Goal: Task Accomplishment & Management: Complete application form

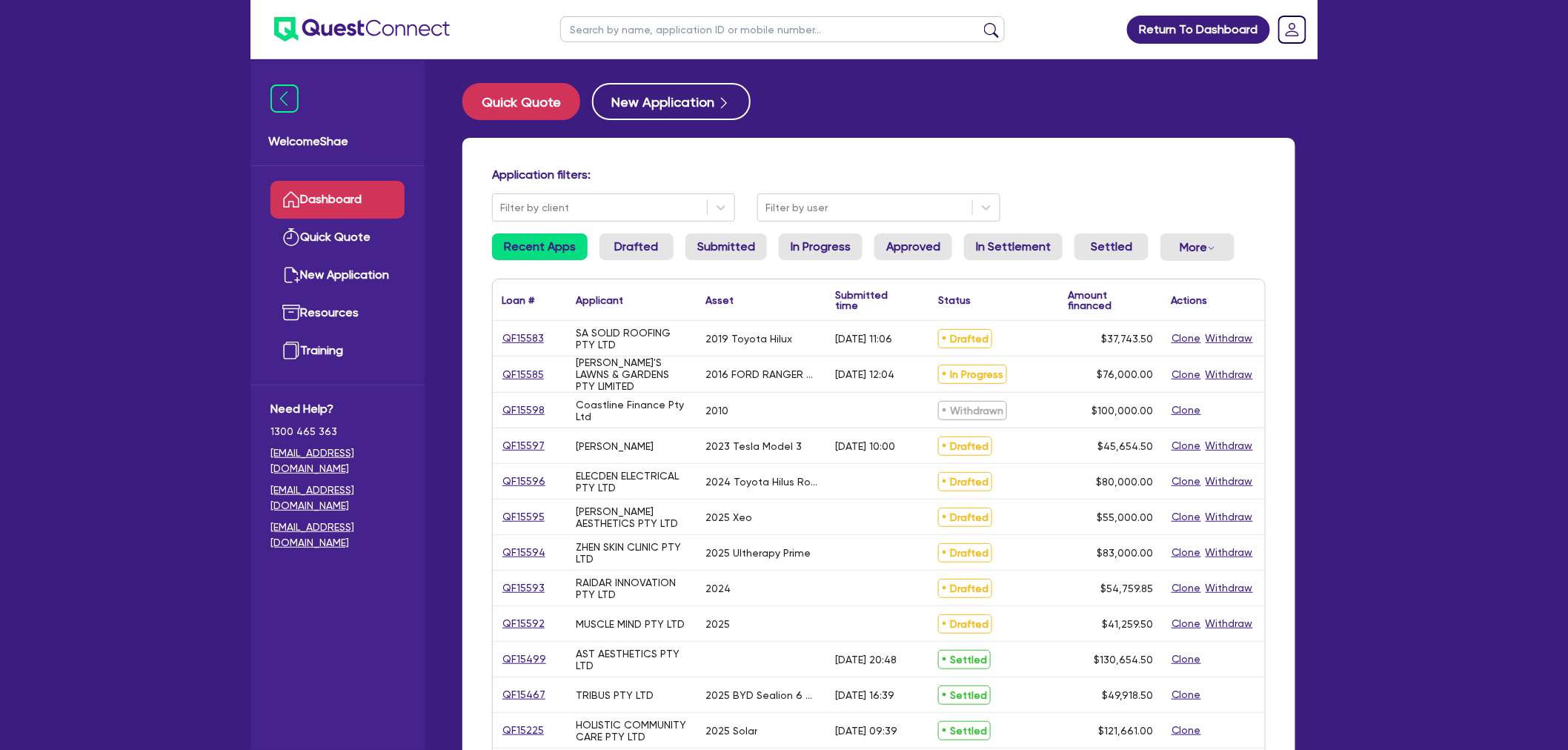
click at [609, 34] on input "text" at bounding box center [783, 29] width 445 height 26
paste input "QF15572"
type input "QF15572"
click at [979, 22] on button "submit" at bounding box center [991, 33] width 24 height 21
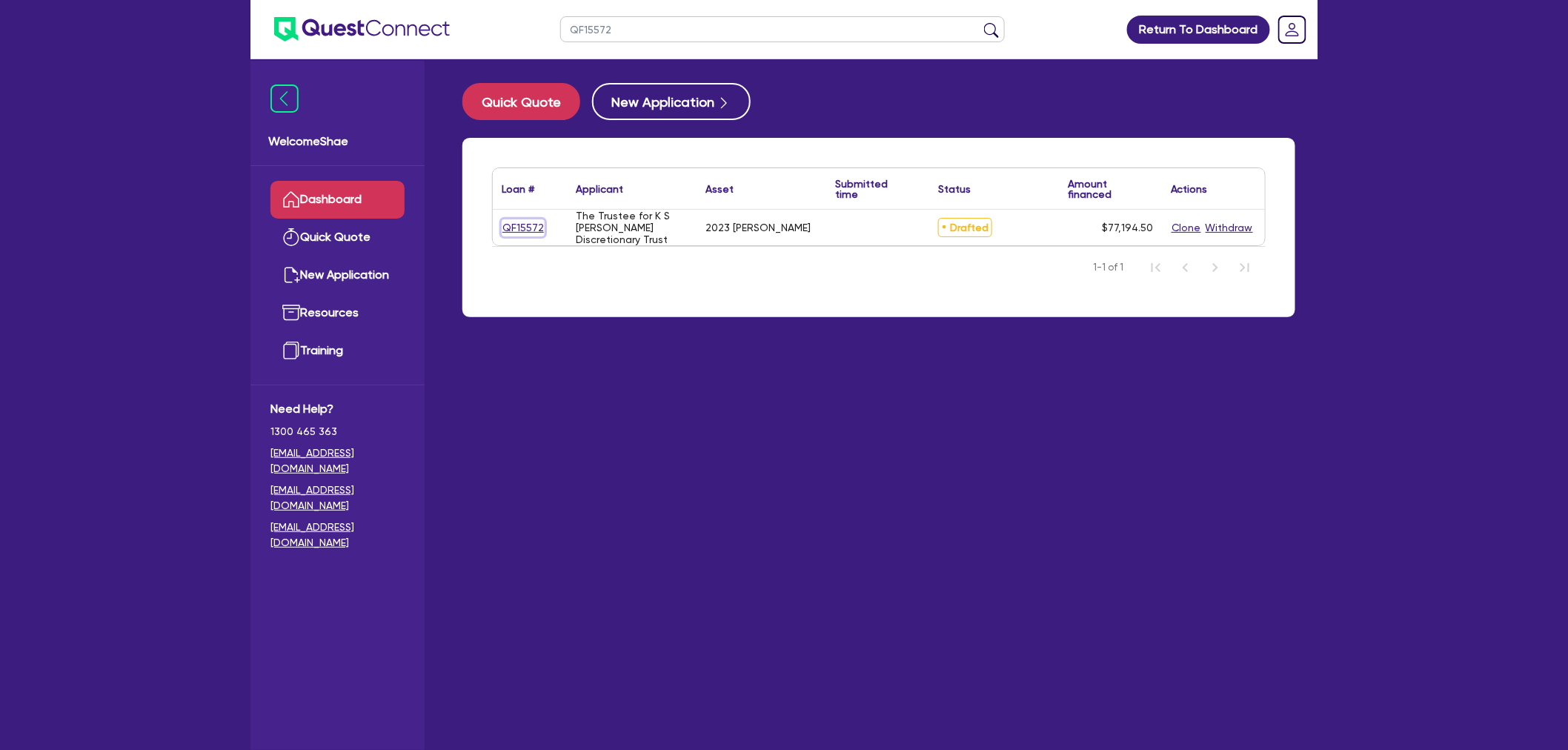
click at [525, 220] on link "QF15572" at bounding box center [523, 228] width 43 height 17
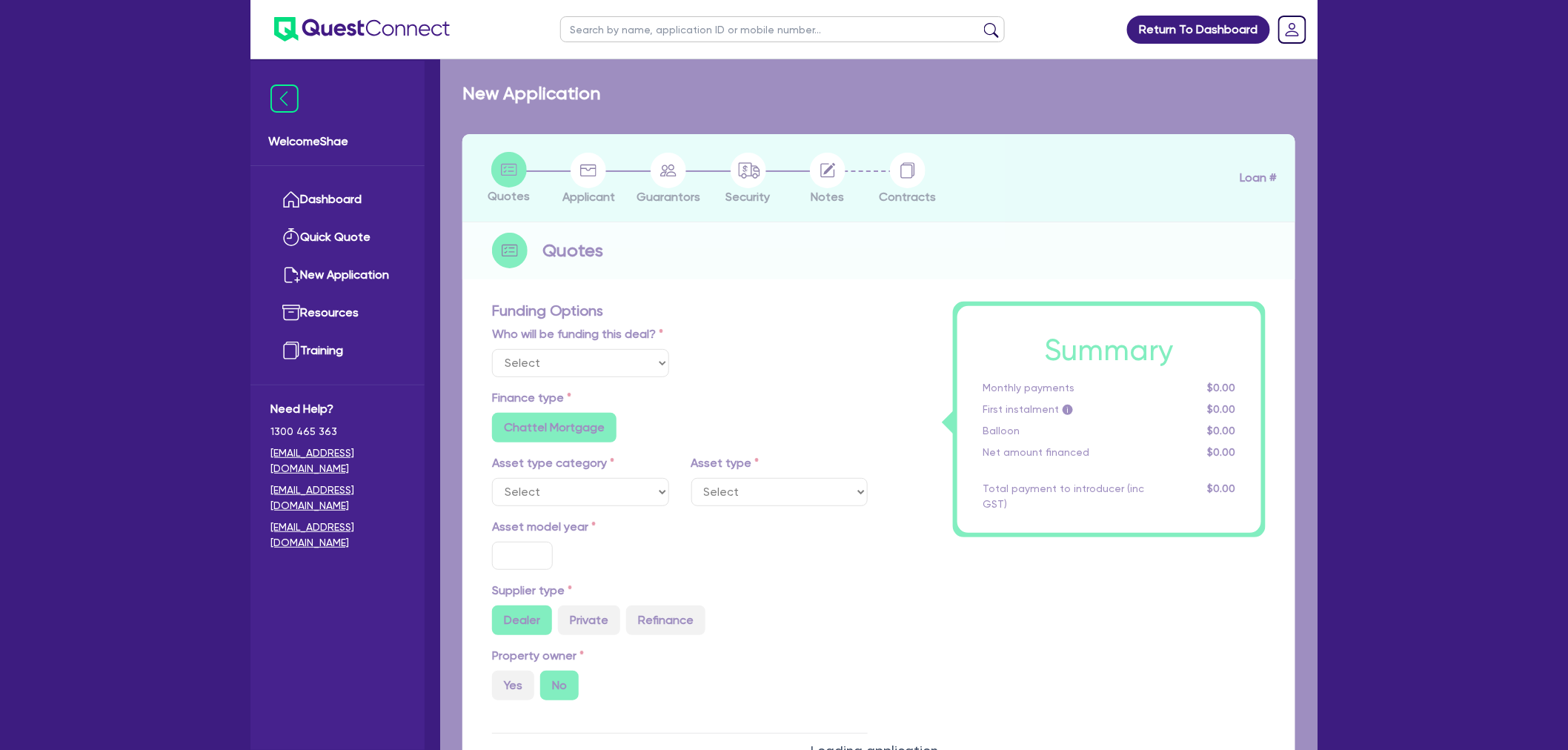
select select "Other"
select select "CARS_AND_LIGHT_TRUCKS"
type input "2023"
radio input "false"
radio input "true"
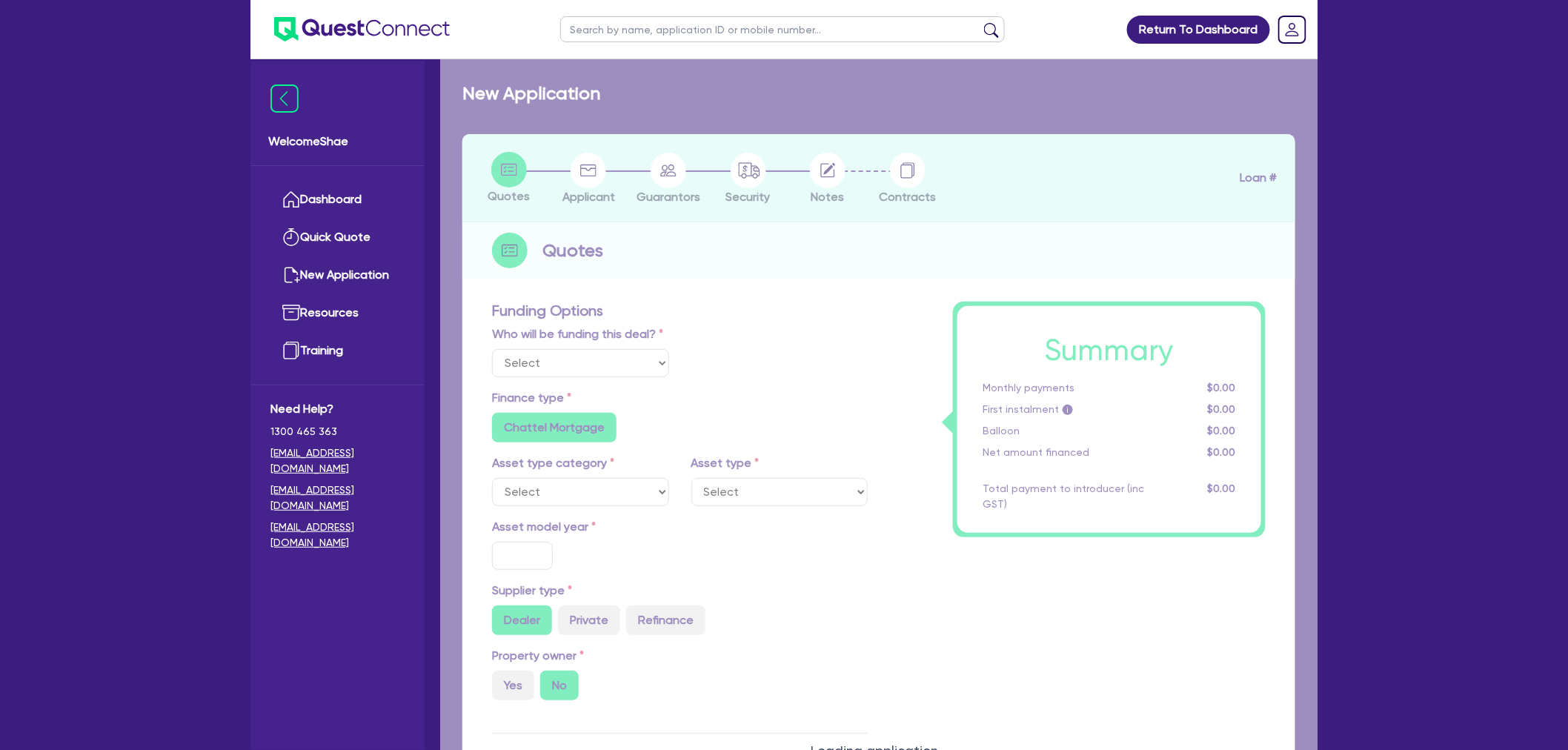
radio input "true"
type input "75,000"
type input "8.99"
type input "1,400"
radio input "true"
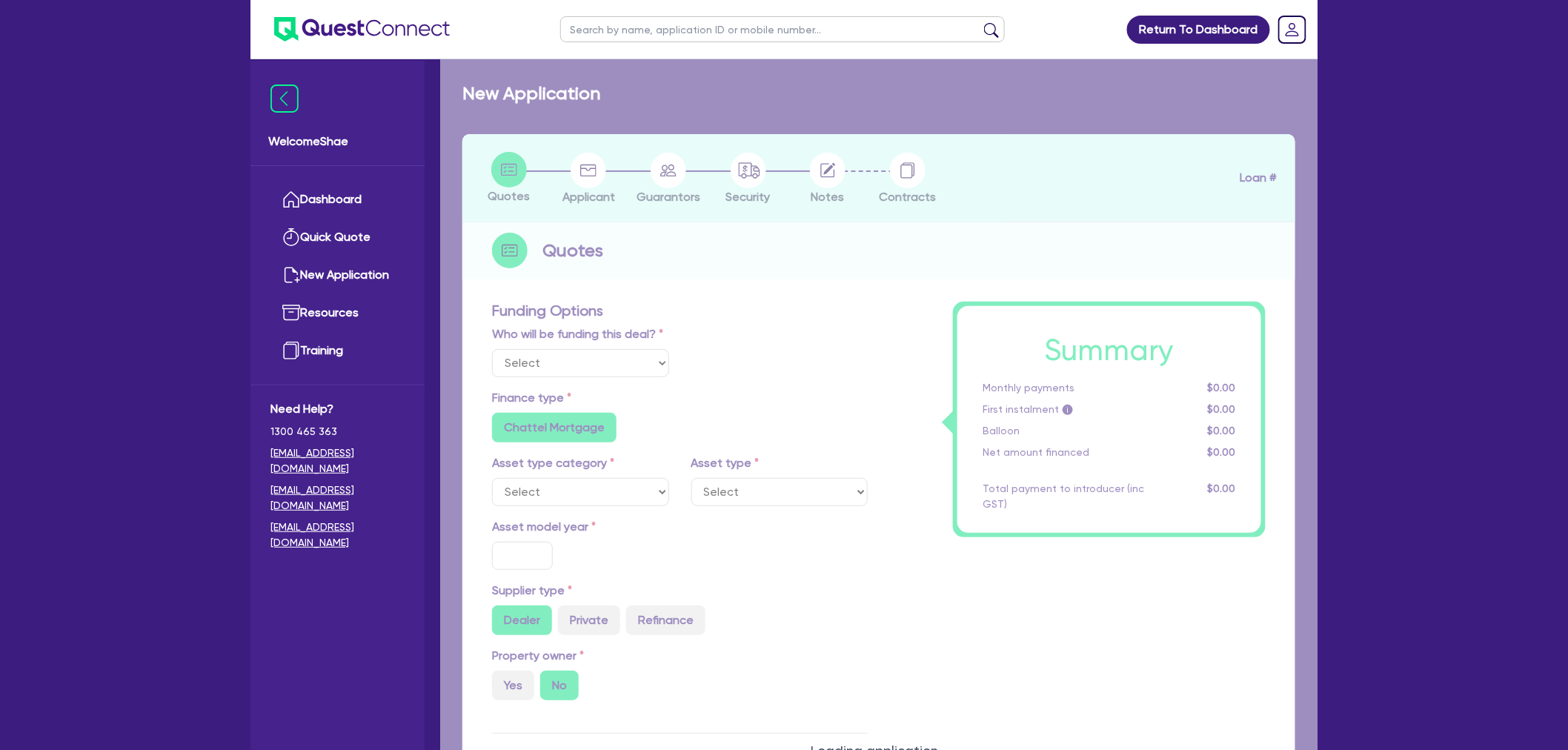
radio input "true"
select select "PASSENGER_VEHICLES"
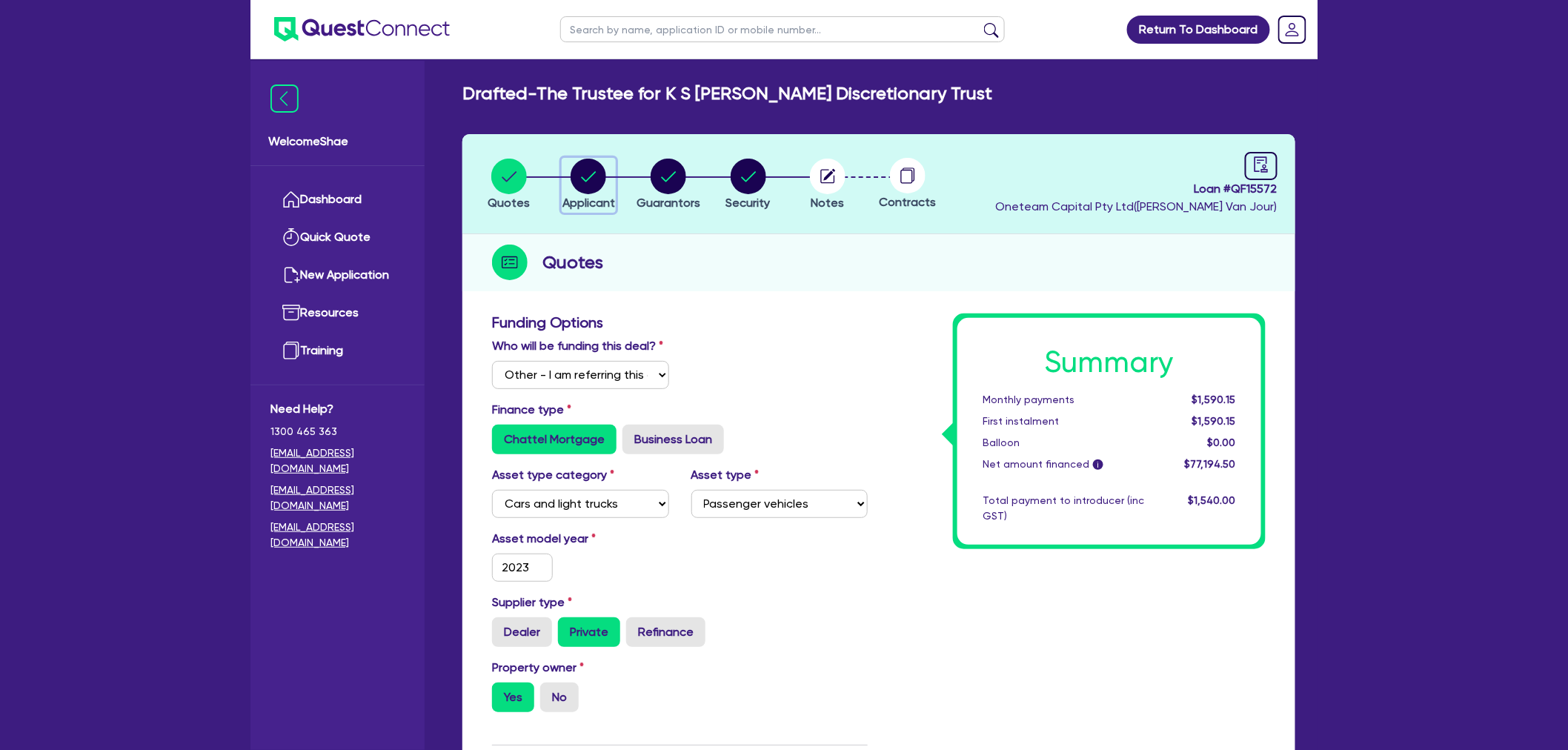
click at [587, 204] on span "Applicant" at bounding box center [589, 203] width 53 height 14
select select "TRUST"
select select "COMPANY"
select select "ADMINISTRATIVE_SUPPORT"
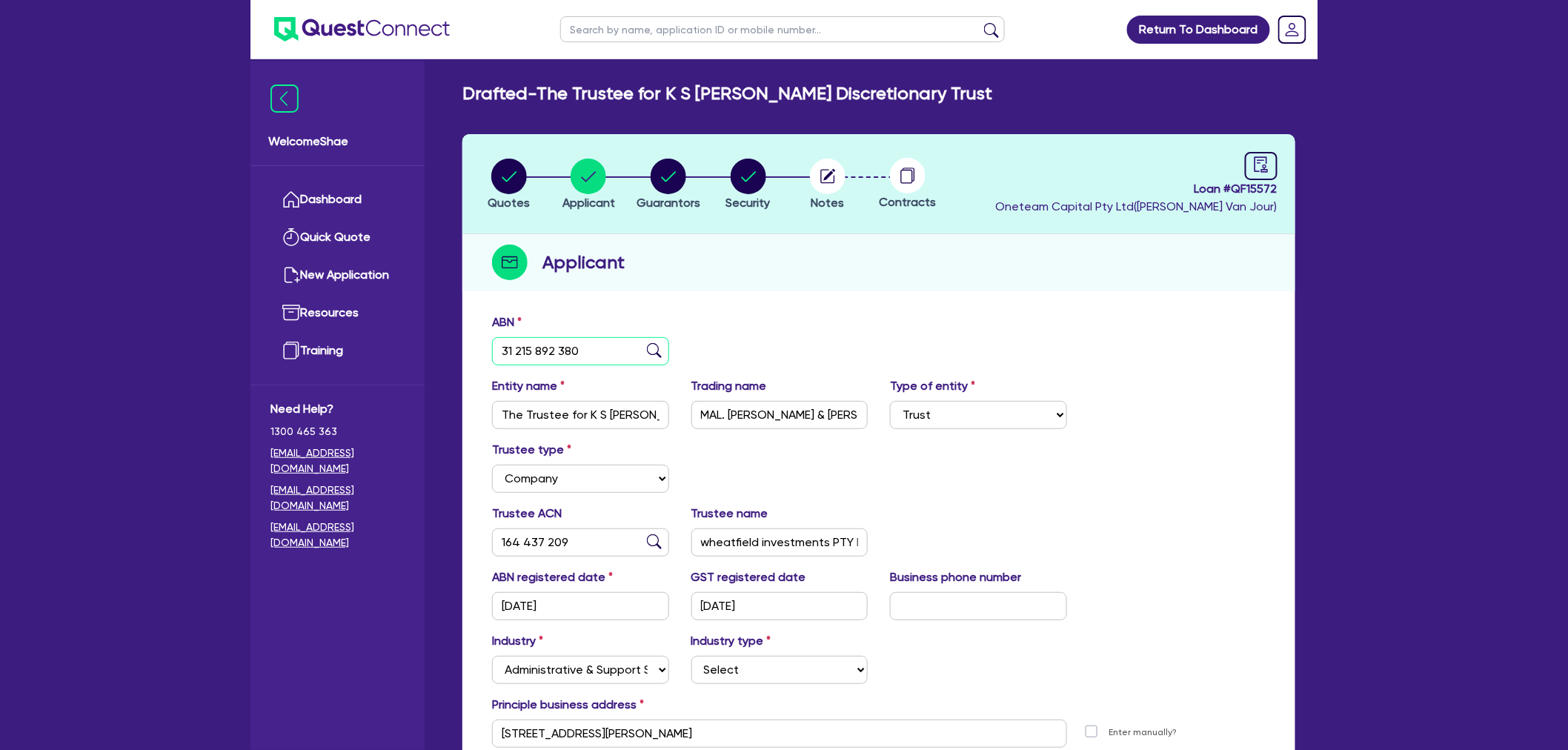
click at [514, 342] on input "31 215 892 380" at bounding box center [580, 352] width 177 height 28
click at [669, 175] on circle "button" at bounding box center [668, 177] width 36 height 36
select select "MRS"
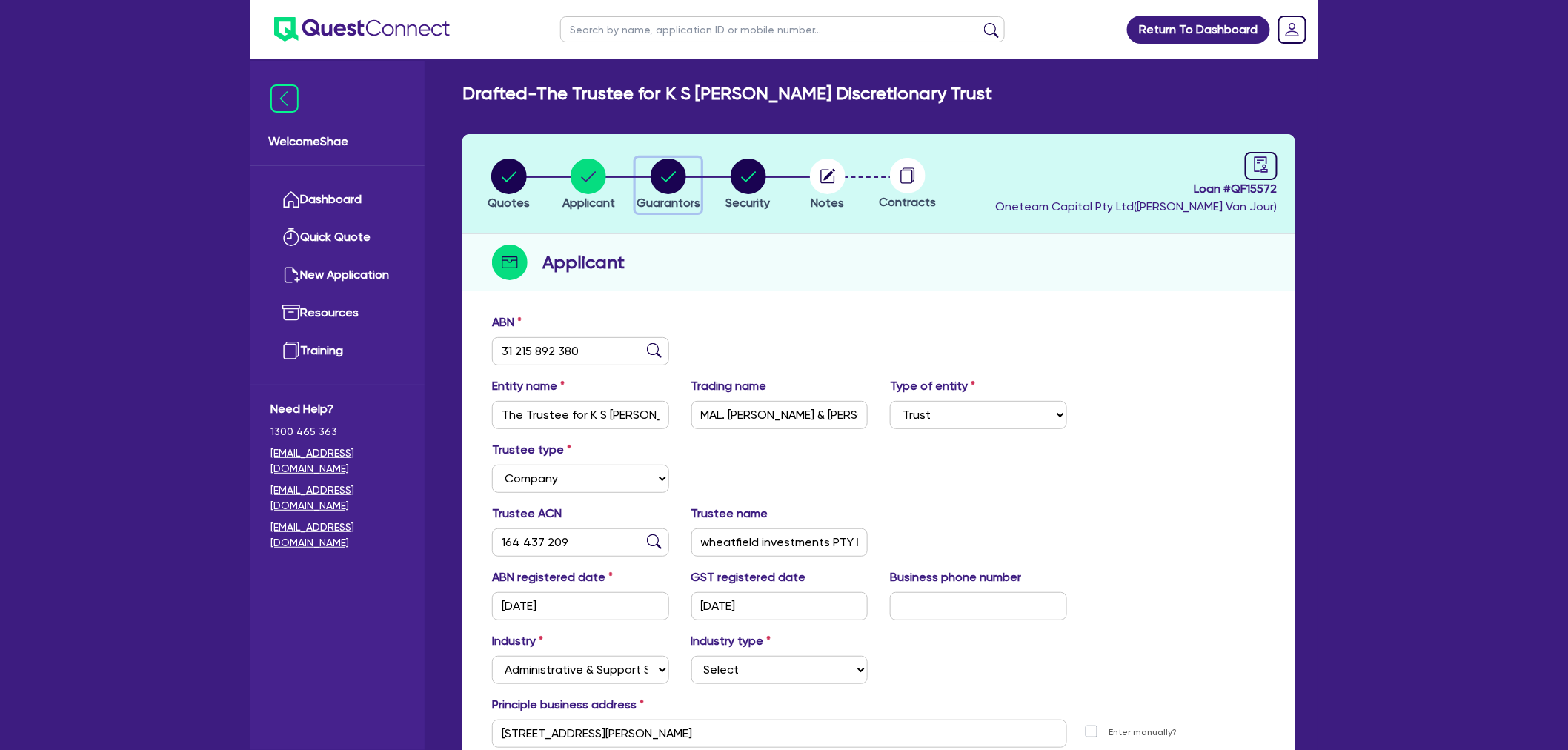
select select "VIC"
select select "MARRIED"
select select "CASH"
select select "INVESTMENT_PROPERTY"
select select "MORTGAGE"
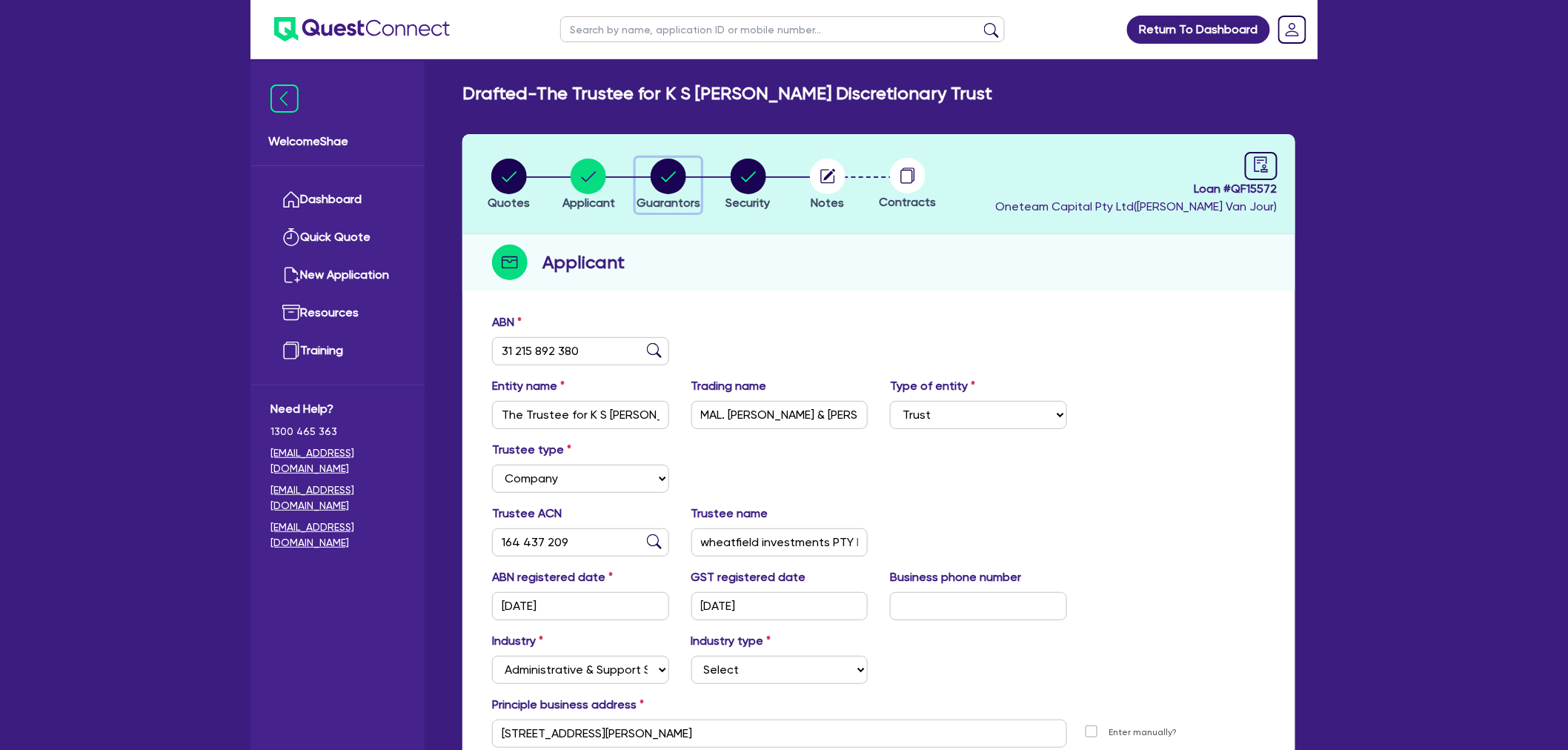
select select "VEHICLE_LOAN"
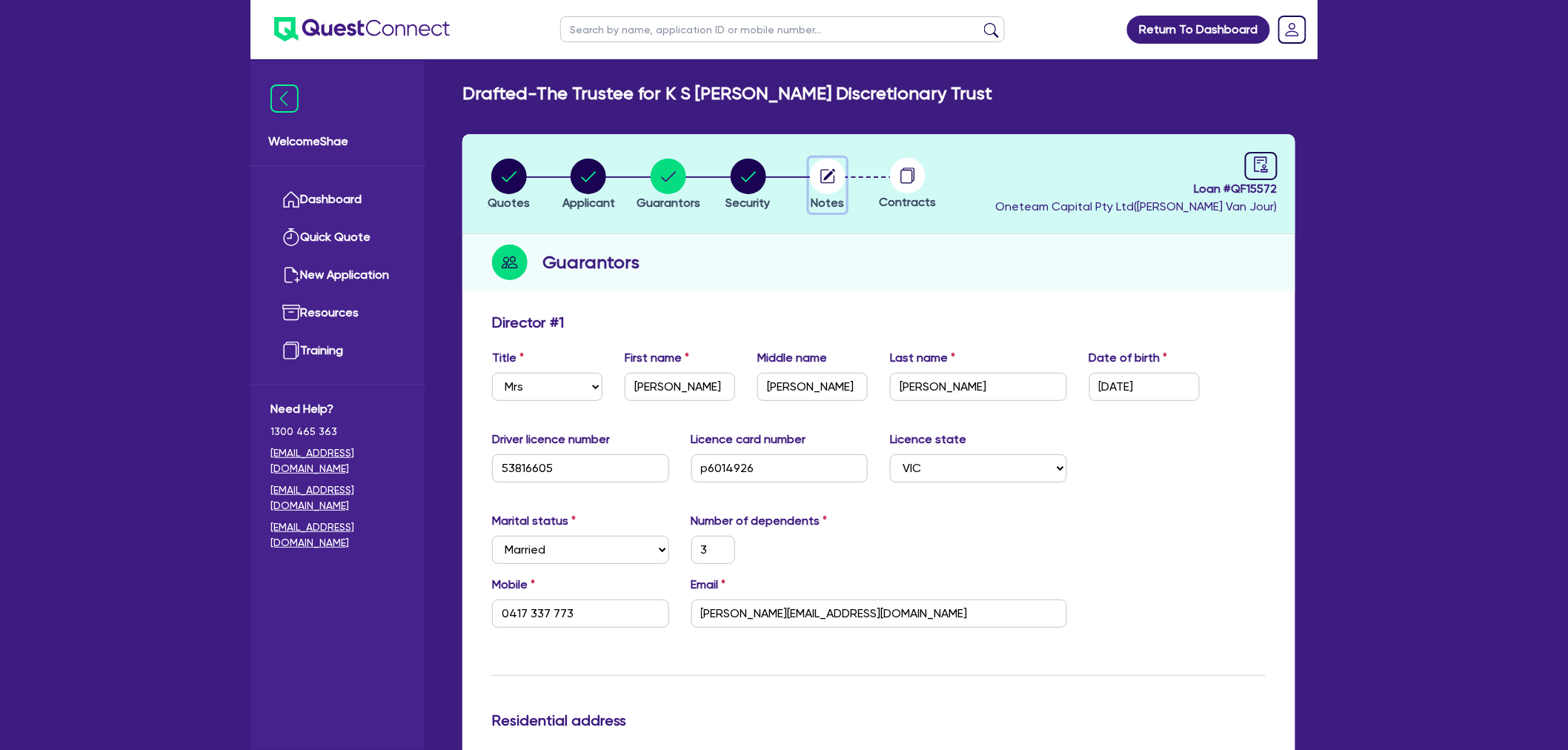
click at [818, 187] on circle "button" at bounding box center [827, 177] width 36 height 36
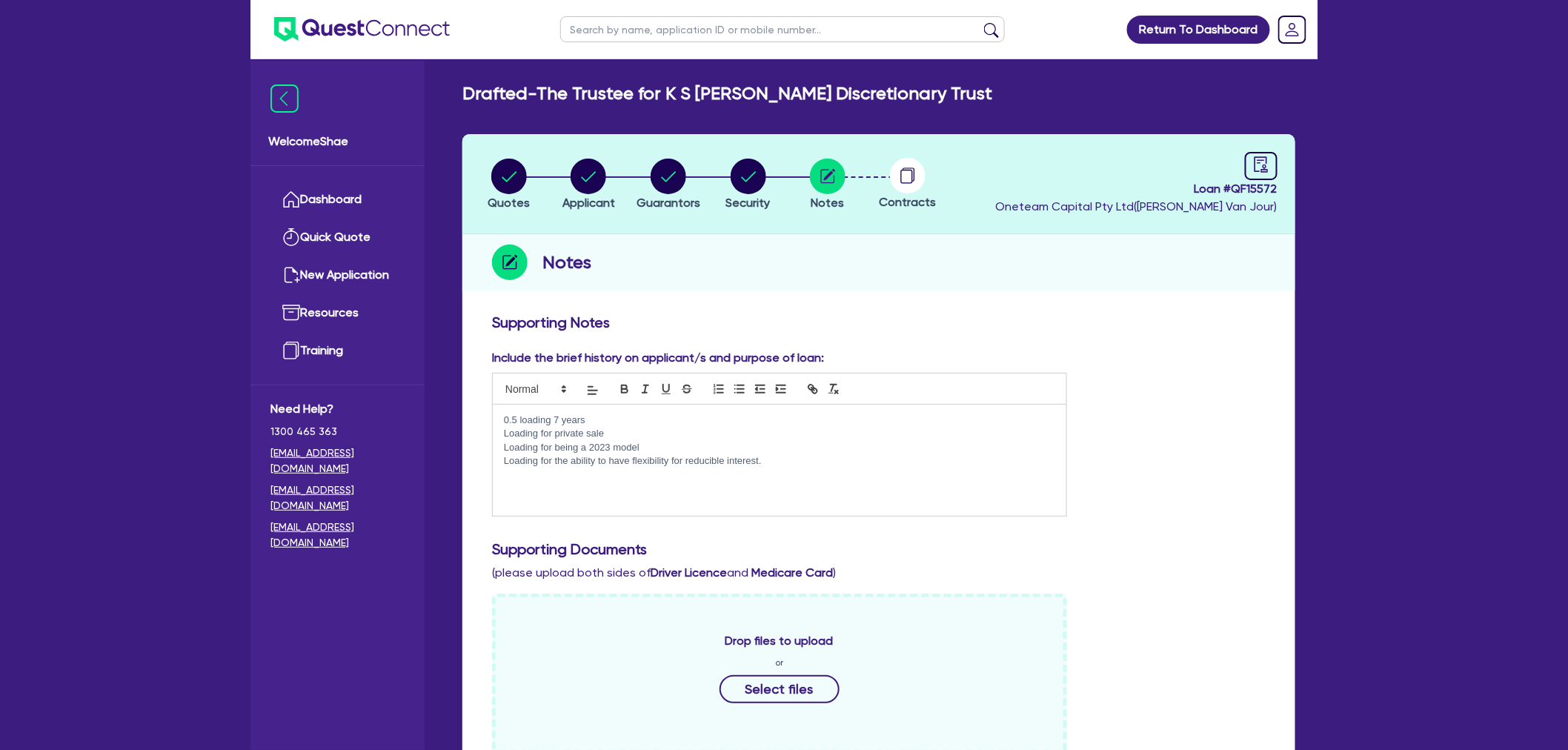
click at [57, 480] on div "Return To Dashboard Edit Profile Logout Welcome Shae Dashboard Quick Quote New …" at bounding box center [784, 671] width 1568 height 1341
click at [500, 178] on circle "button" at bounding box center [509, 177] width 36 height 36
select select "Other"
select select "CARS_AND_LIGHT_TRUCKS"
select select "PASSENGER_VEHICLES"
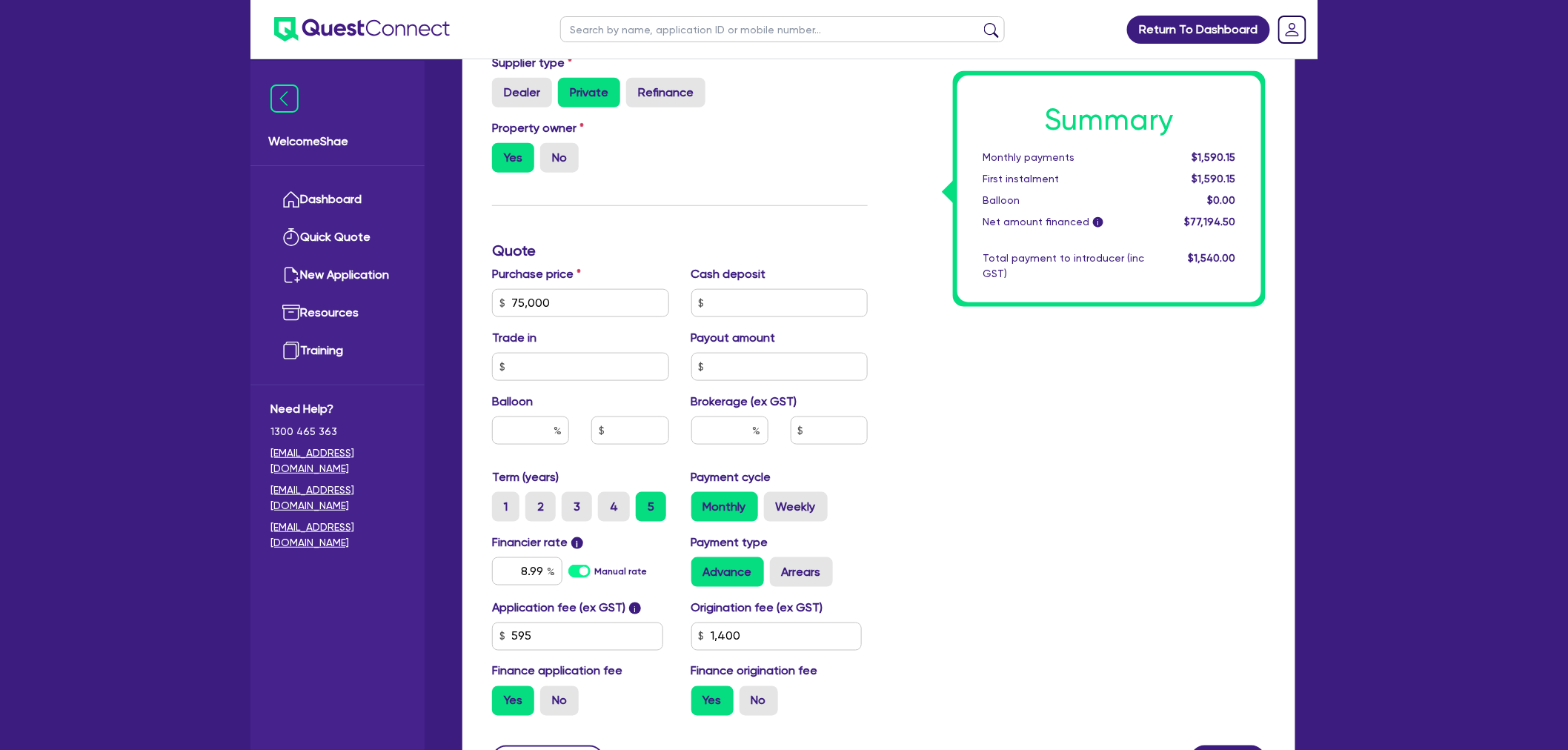
scroll to position [576, 0]
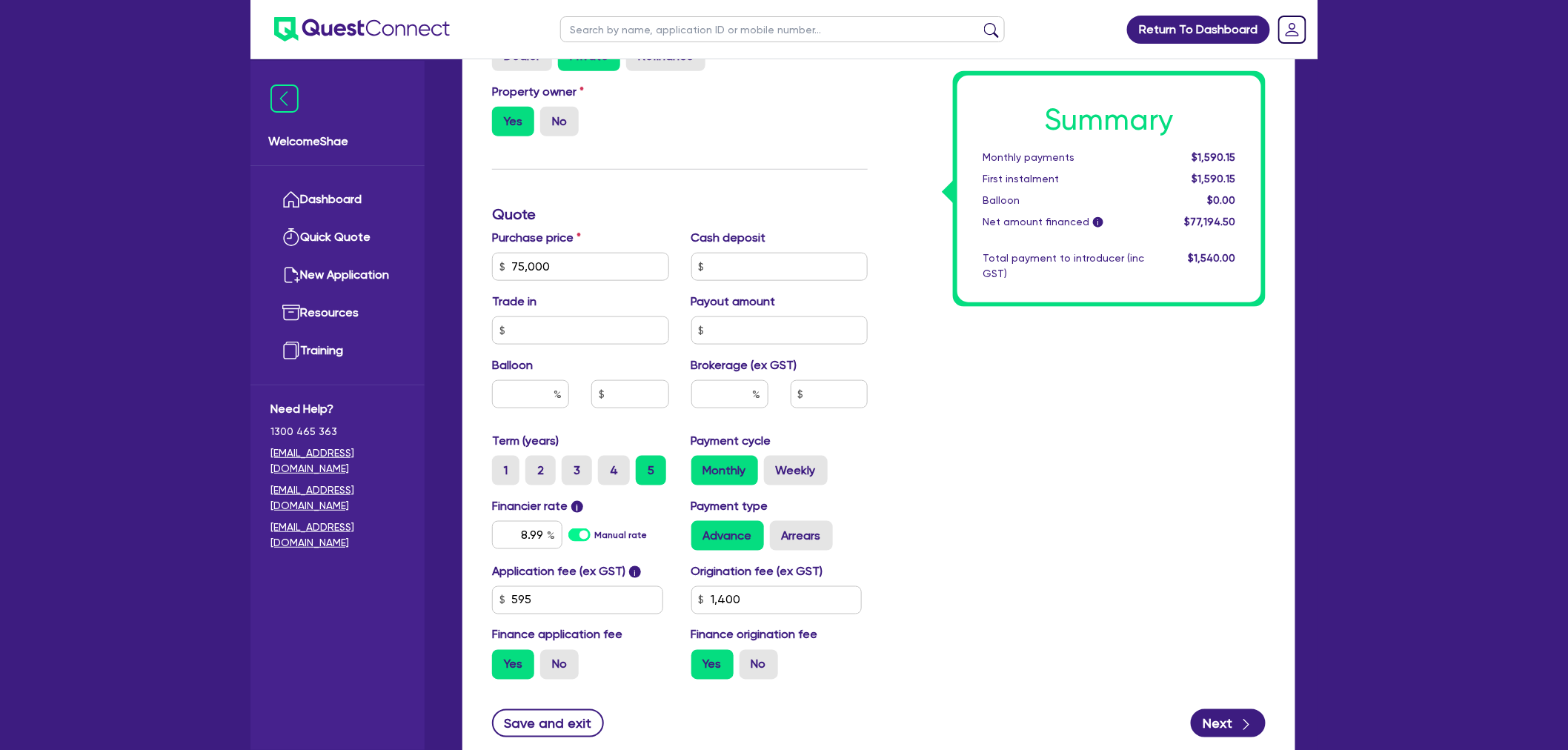
drag, startPoint x: 206, startPoint y: 668, endPoint x: 268, endPoint y: 632, distance: 71.7
click at [208, 668] on div "Return To Dashboard Edit Profile Logout Welcome Shae Dashboard Quick Quote New …" at bounding box center [784, 140] width 1568 height 1434
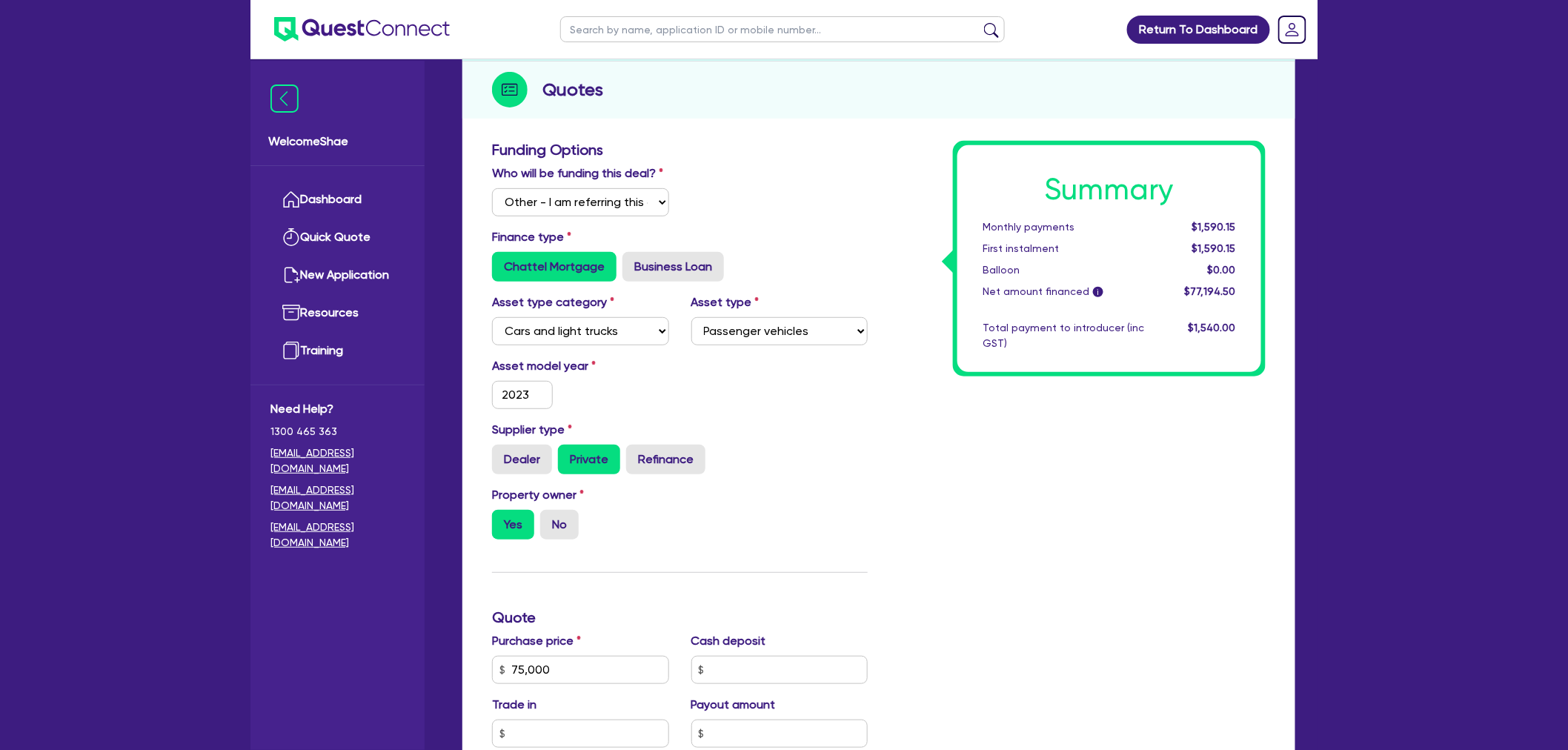
scroll to position [0, 0]
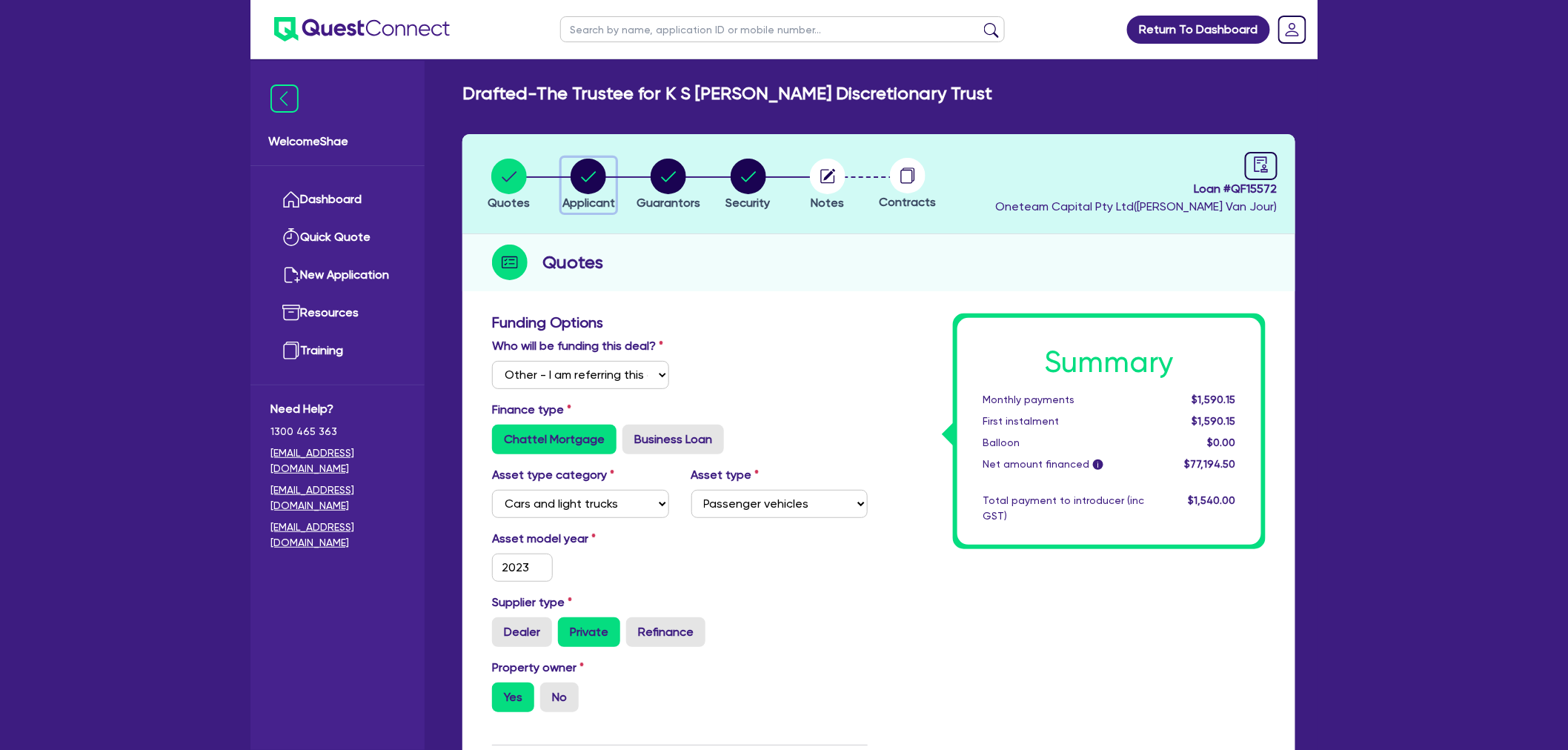
click at [581, 181] on circle "button" at bounding box center [589, 177] width 36 height 36
select select "TRUST"
select select "COMPANY"
select select "ADMINISTRATIVE_SUPPORT"
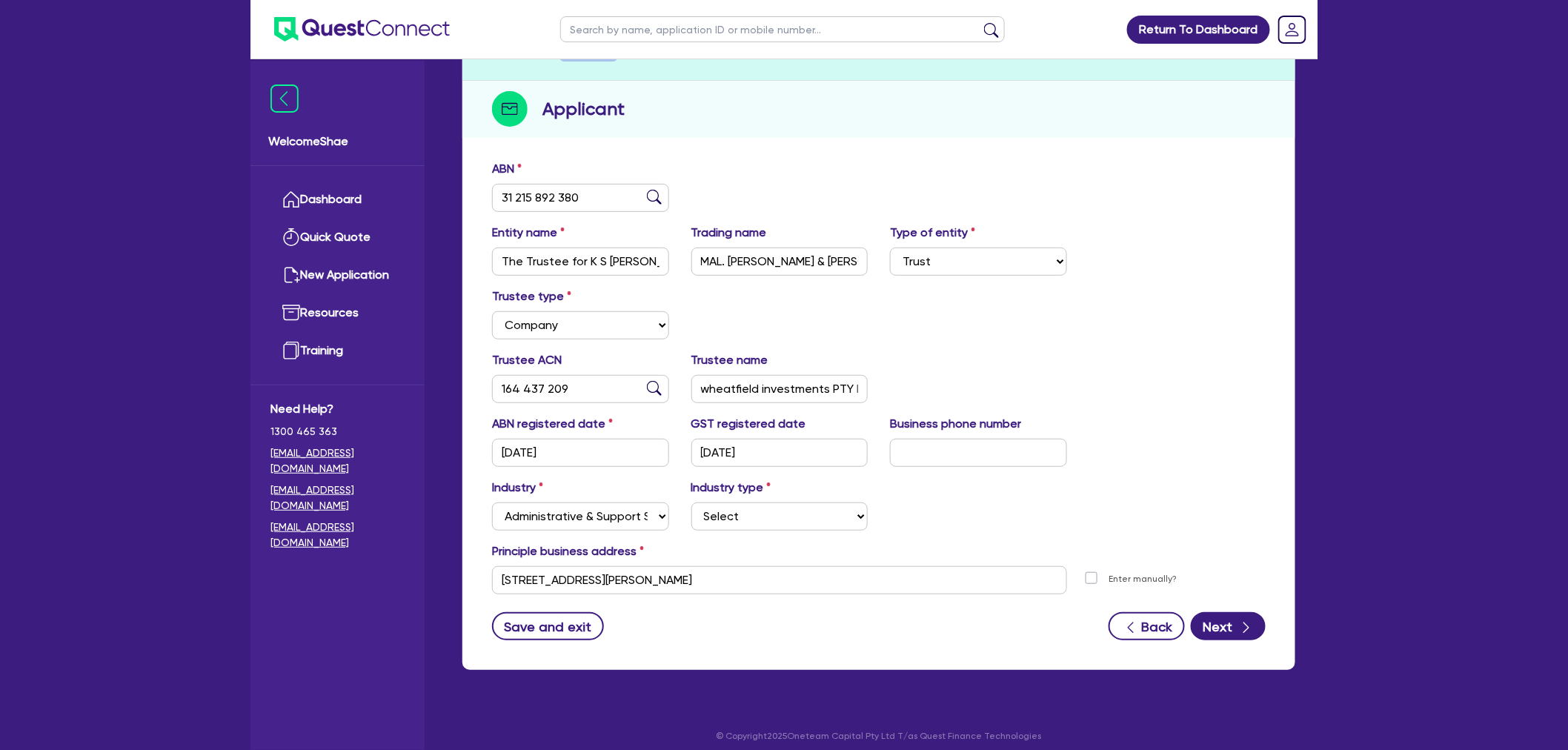
scroll to position [162, 0]
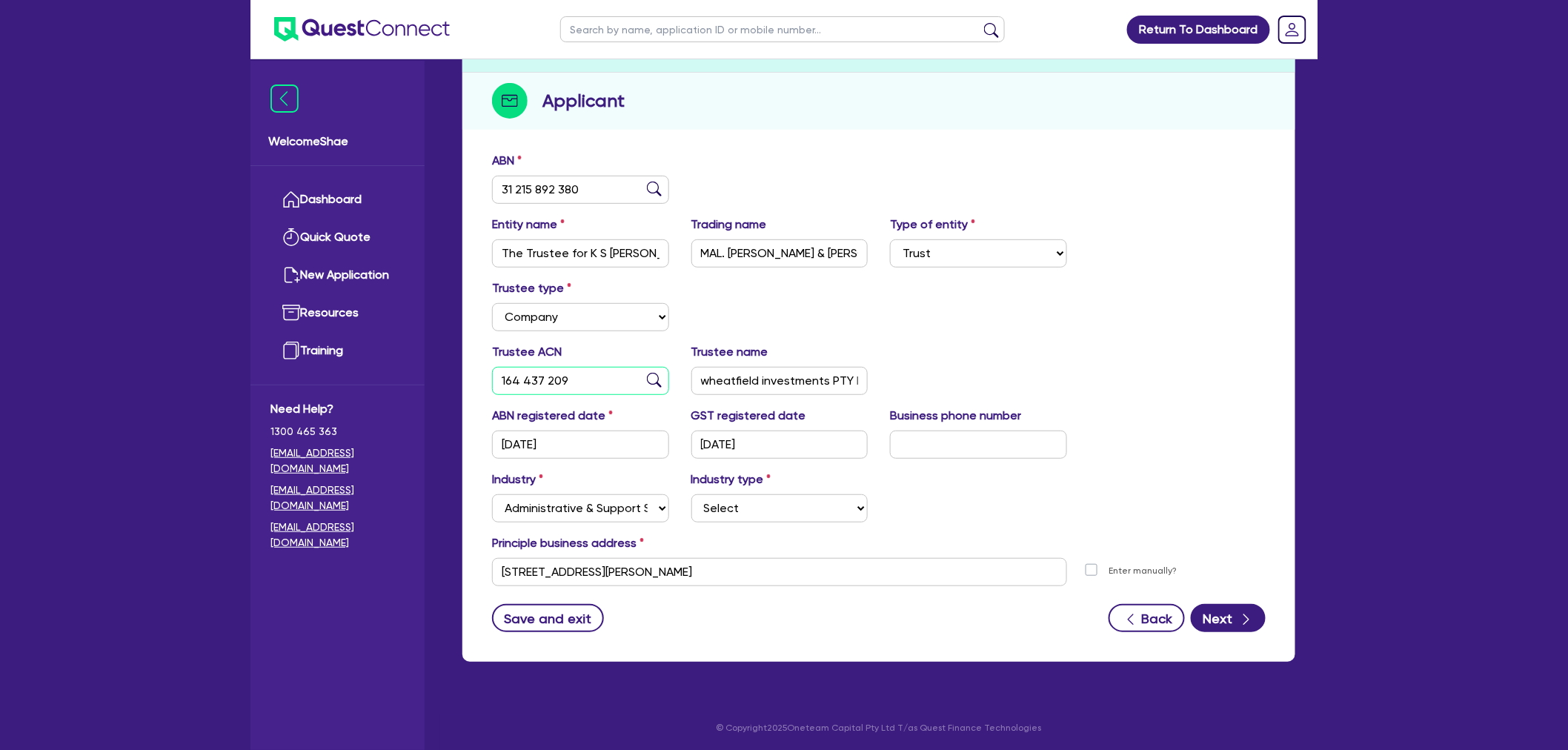
drag, startPoint x: 586, startPoint y: 372, endPoint x: 435, endPoint y: 367, distance: 151.1
click at [435, 367] on div "Welcome Shae Dashboard Quick Quote New Application Ref Company Ref Salesperson …" at bounding box center [784, 295] width 1067 height 914
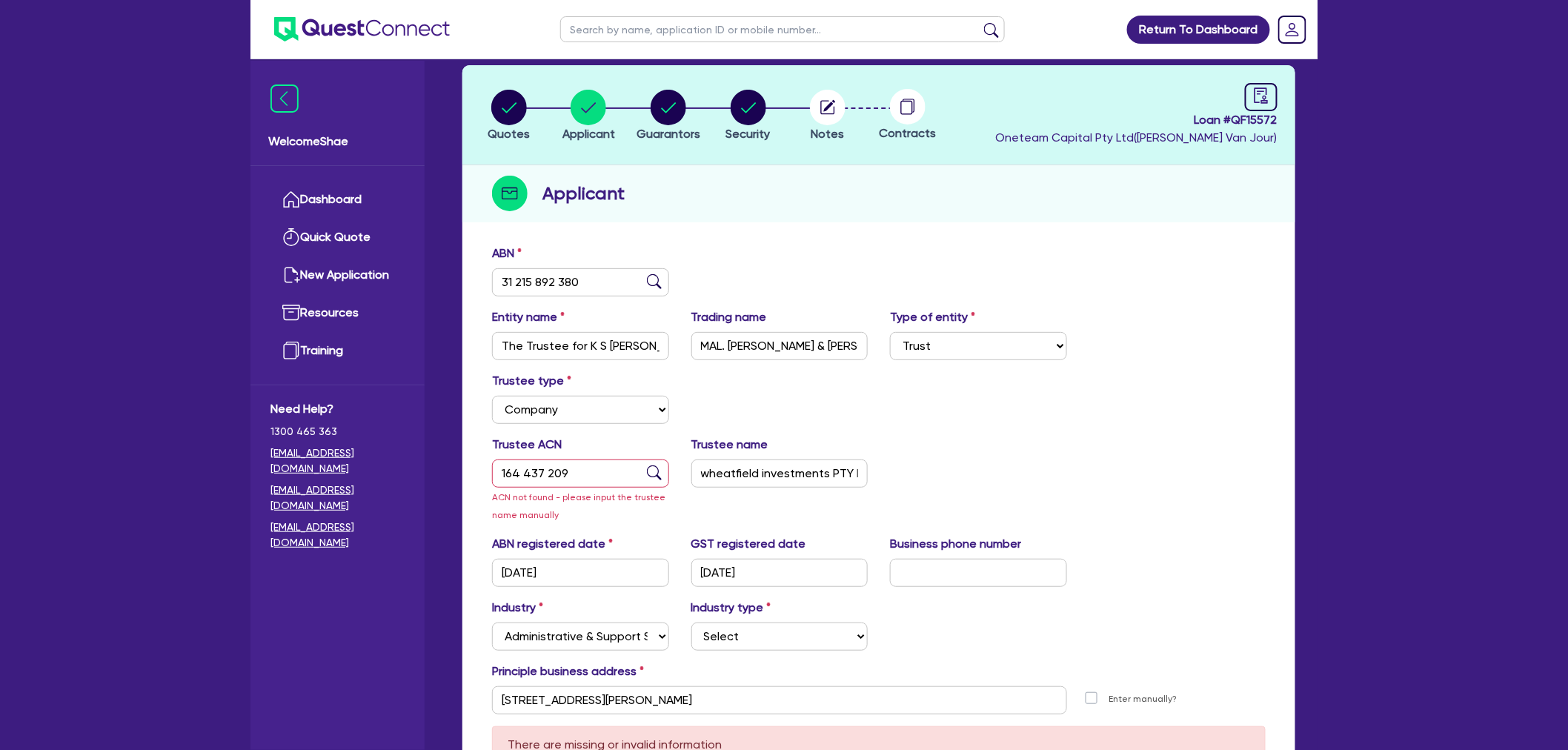
scroll to position [0, 0]
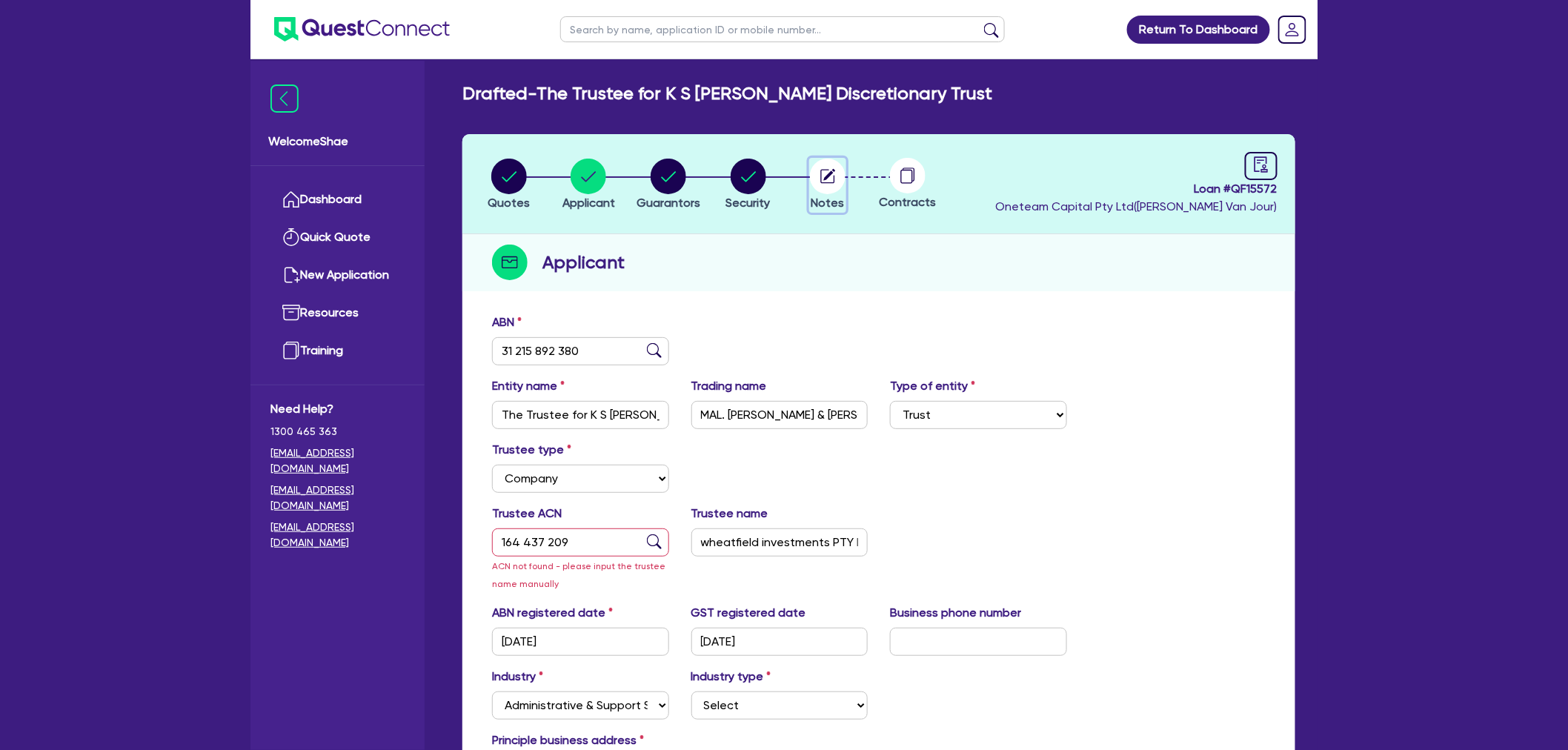
drag, startPoint x: 830, startPoint y: 182, endPoint x: 857, endPoint y: 249, distance: 72.2
click at [830, 182] on icon "button" at bounding box center [827, 176] width 14 height 14
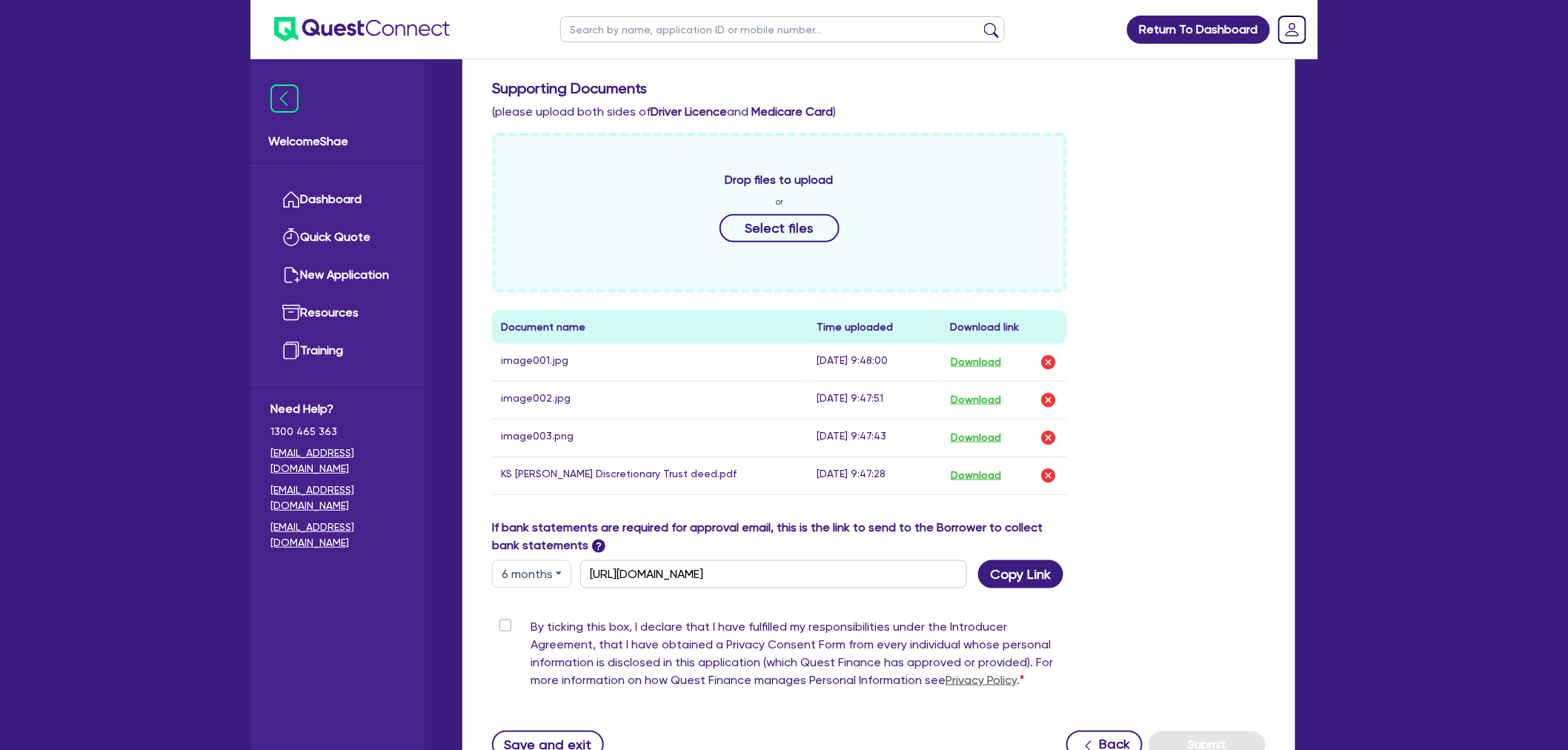
scroll to position [494, 0]
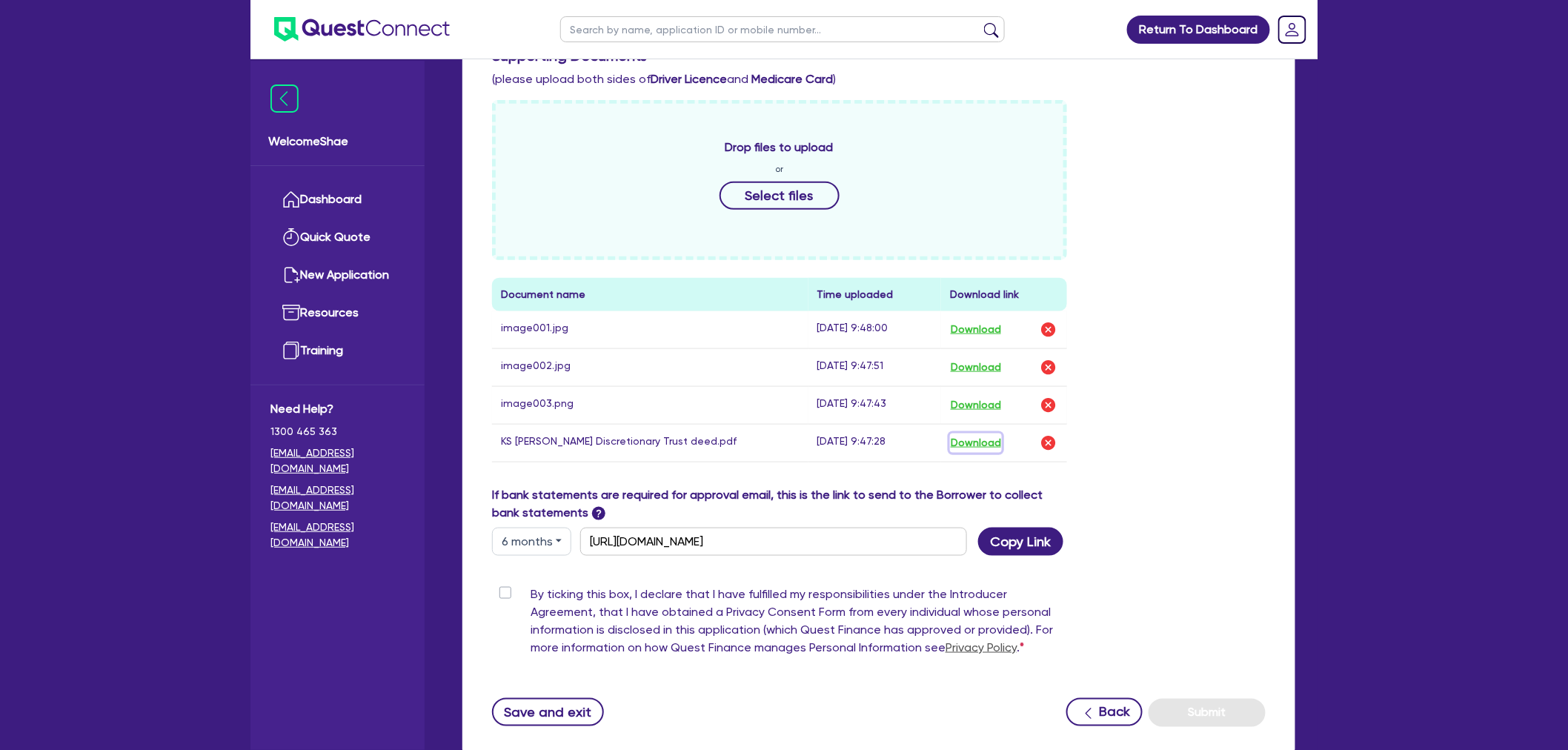
click at [966, 439] on button "Download" at bounding box center [976, 444] width 52 height 19
click at [979, 405] on button "Download" at bounding box center [976, 406] width 52 height 19
click at [976, 365] on button "Download" at bounding box center [976, 368] width 52 height 19
click at [973, 323] on button "Download" at bounding box center [976, 330] width 52 height 19
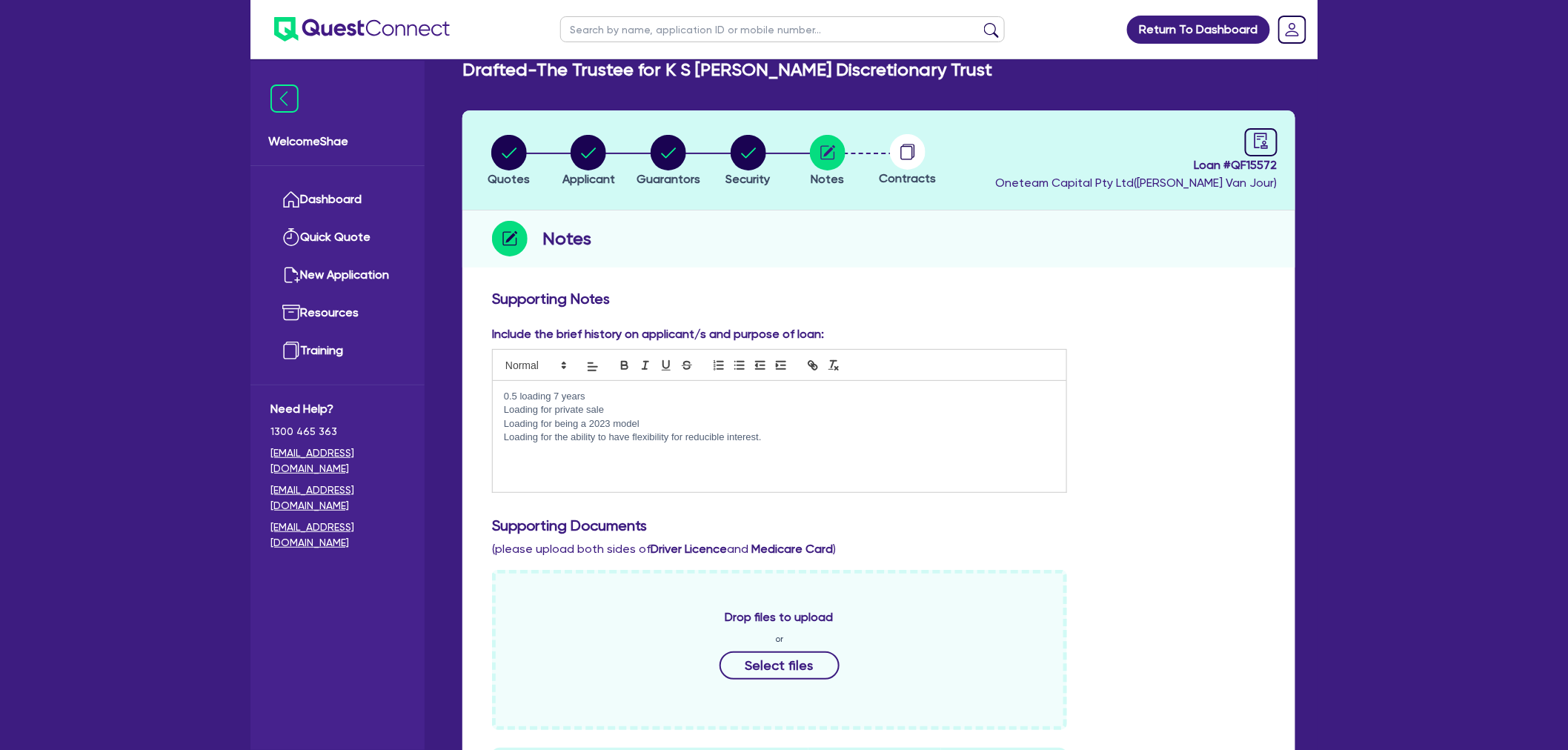
scroll to position [0, 0]
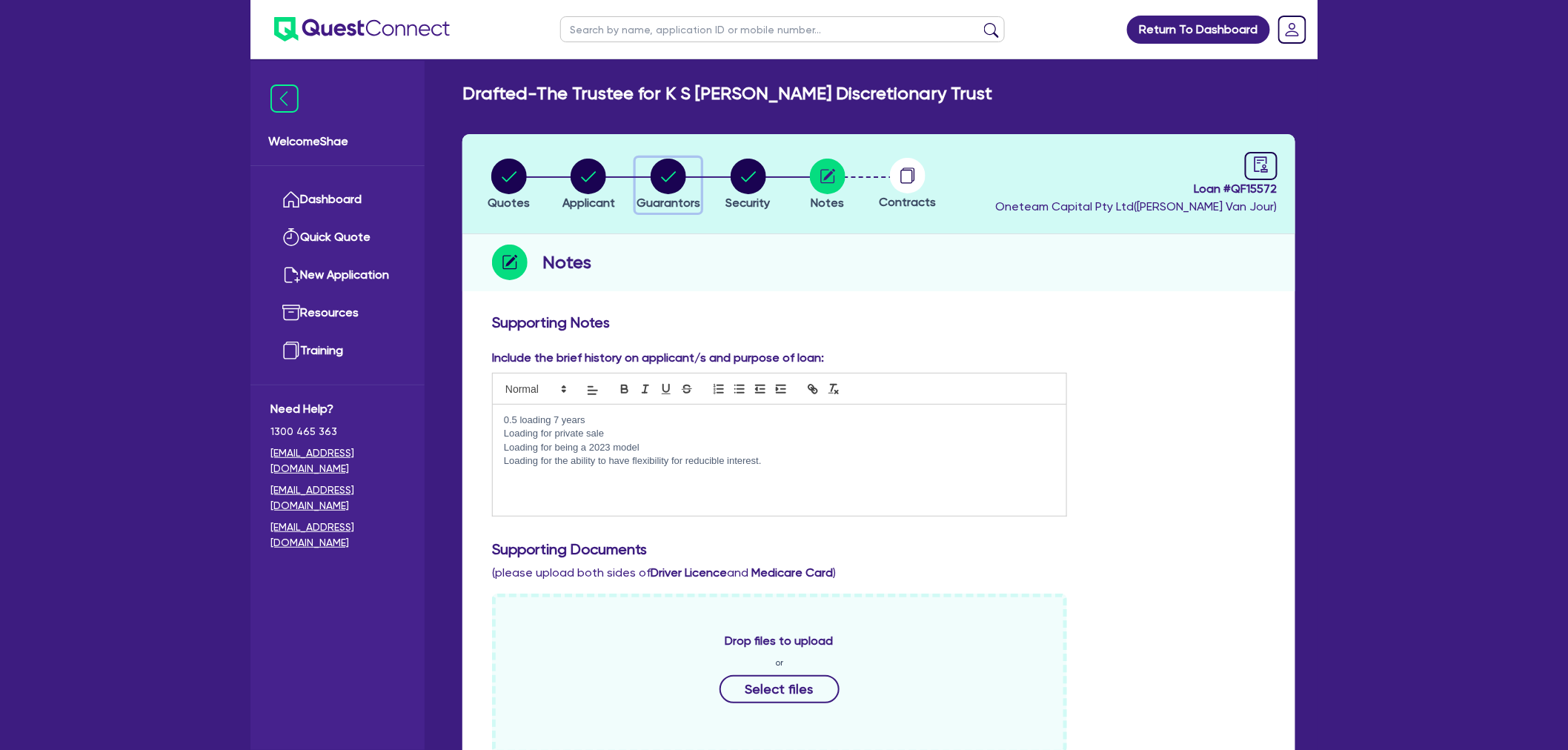
click at [672, 174] on icon "button" at bounding box center [668, 177] width 15 height 10
select select "MRS"
select select "VIC"
select select "MARRIED"
select select "CASH"
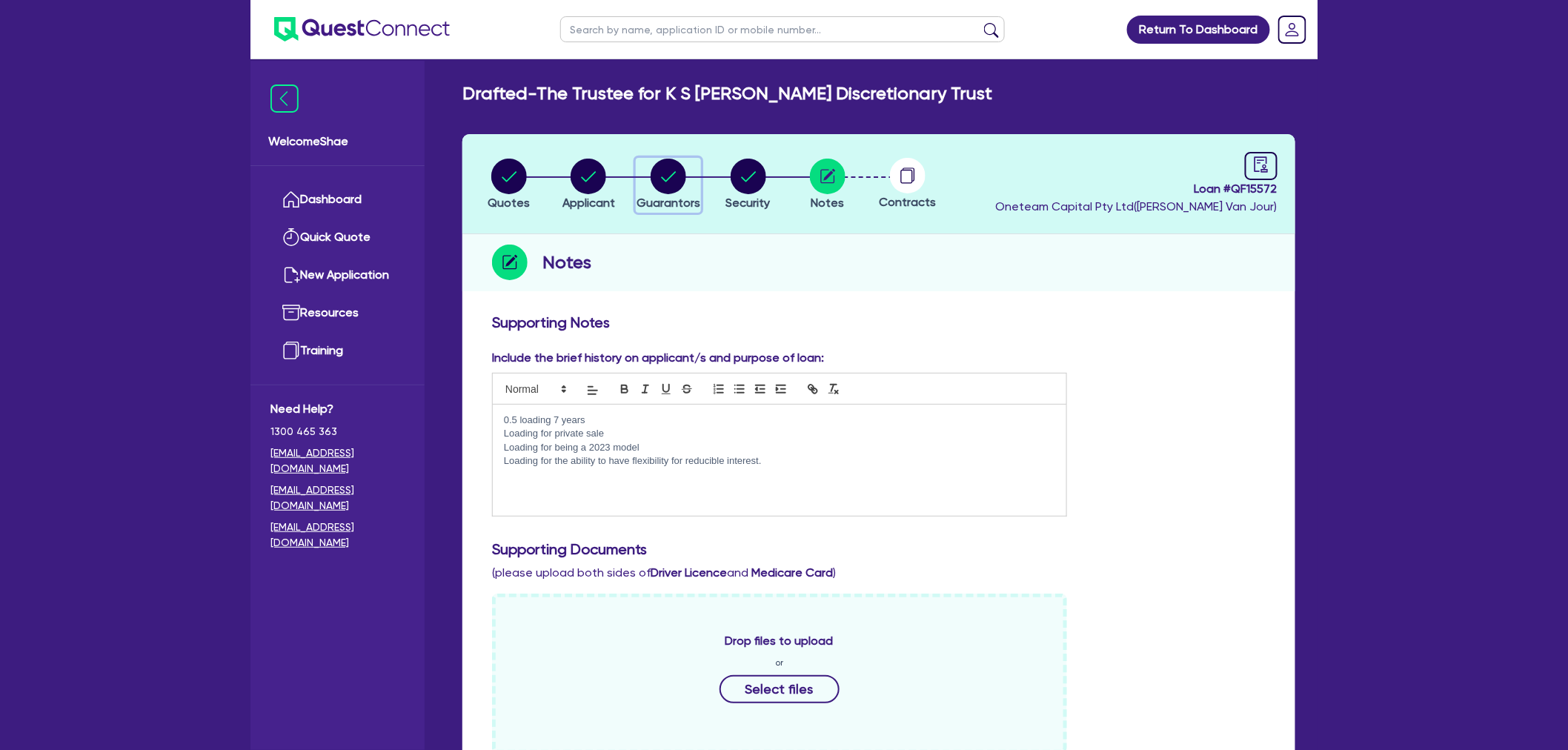
select select "INVESTMENT_PROPERTY"
select select "MORTGAGE"
select select "VEHICLE_LOAN"
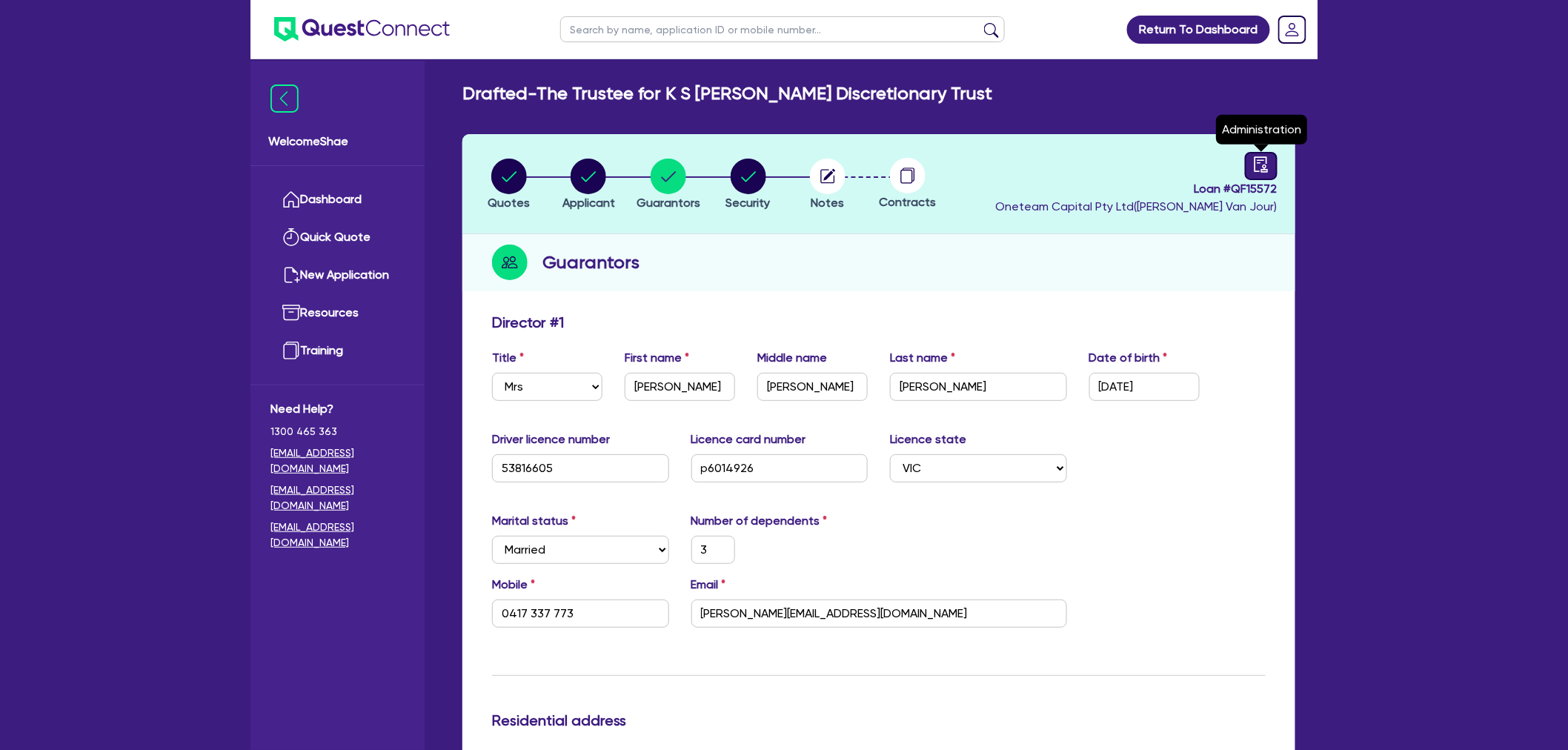
click at [1266, 166] on icon "audit" at bounding box center [1261, 164] width 13 height 16
select select "DRAFTED_NEW"
select select "Other"
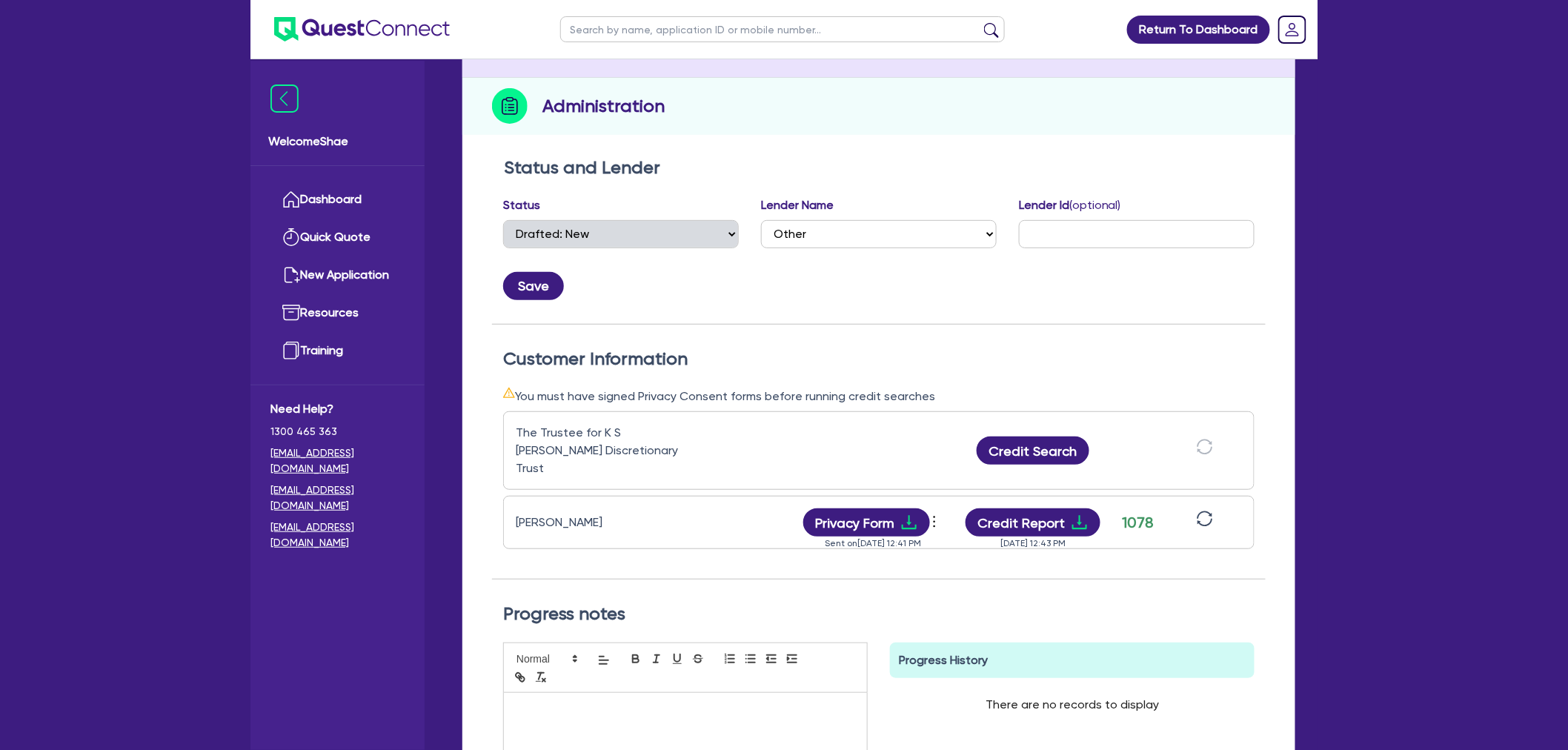
scroll to position [165, 0]
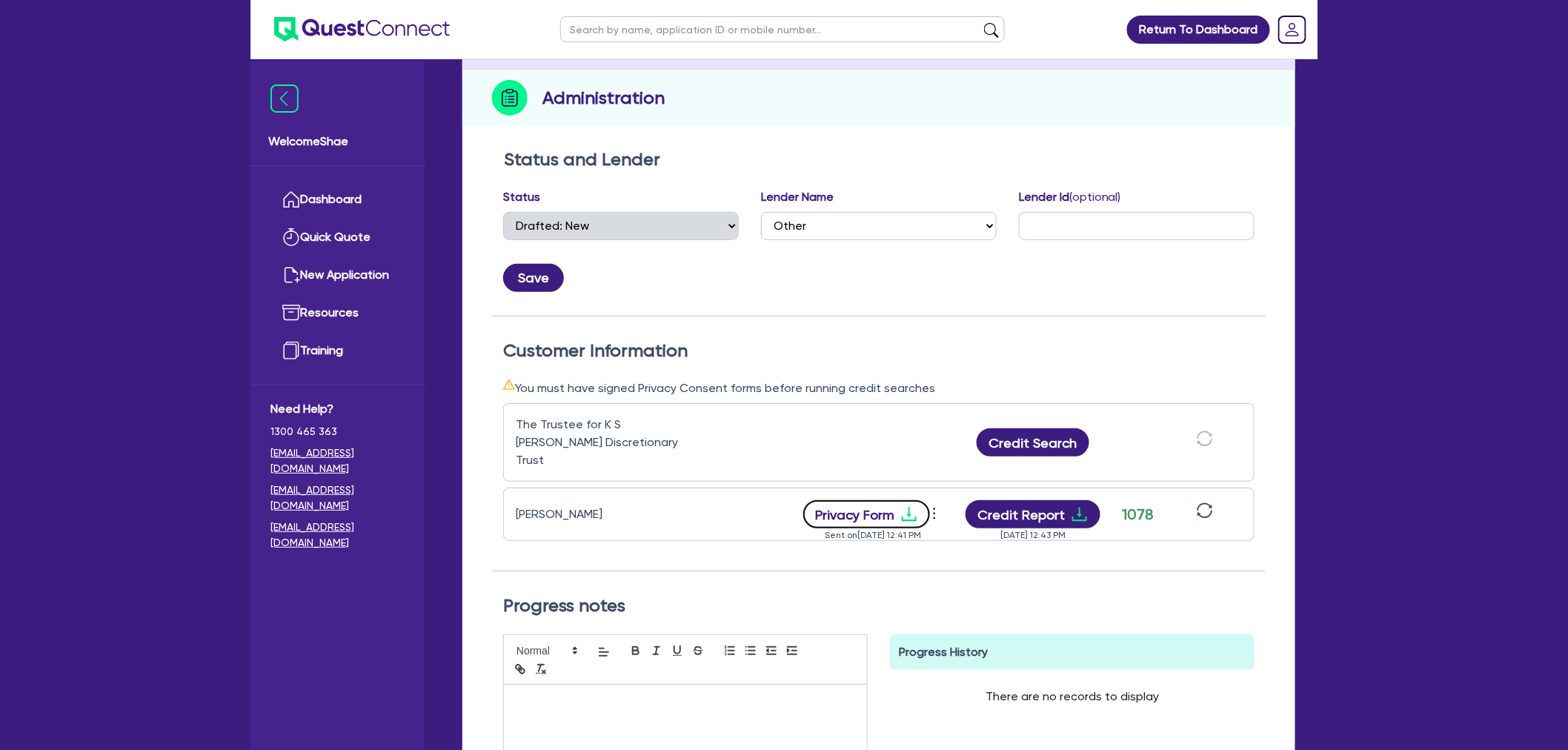
click at [864, 501] on button "Privacy Form" at bounding box center [867, 515] width 128 height 28
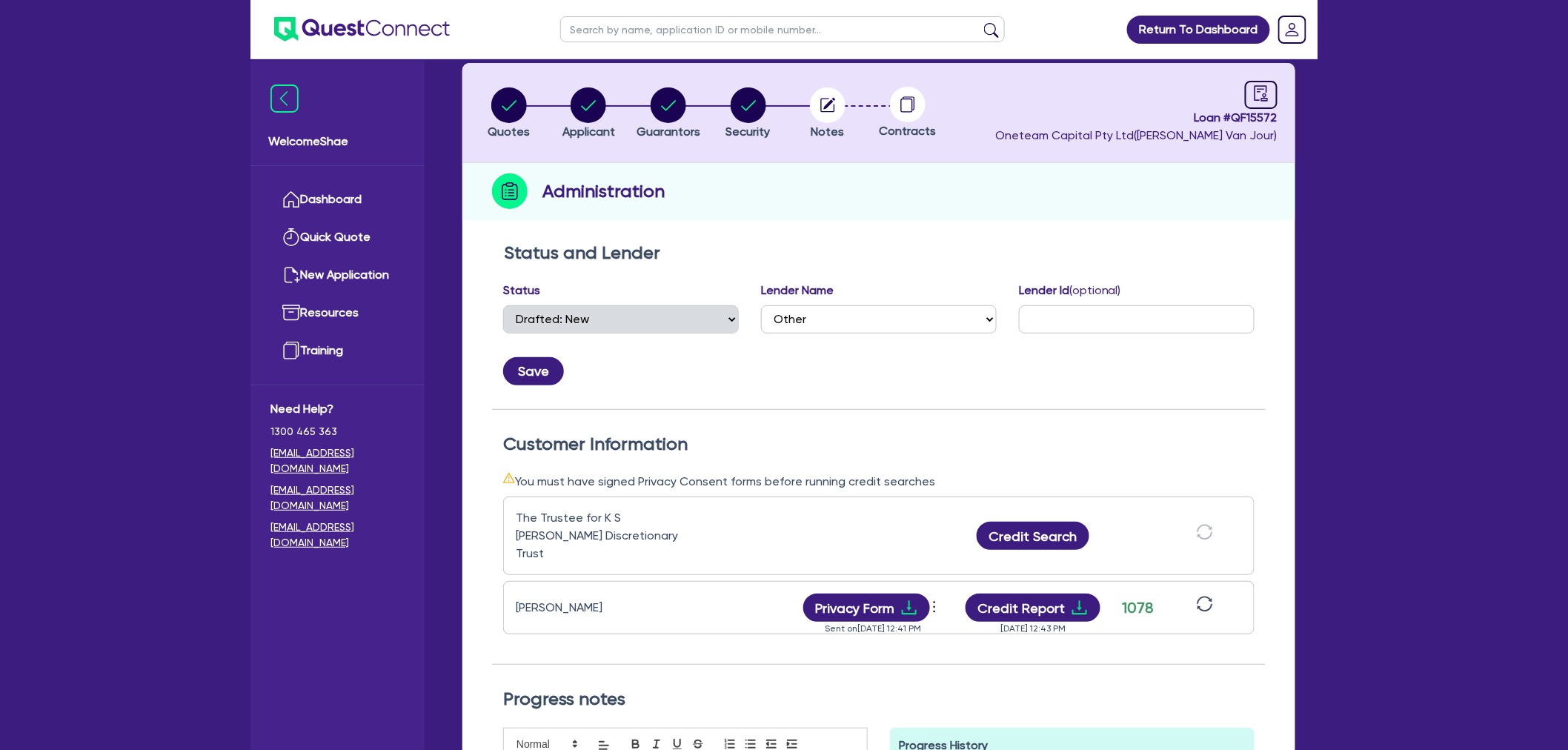
scroll to position [0, 0]
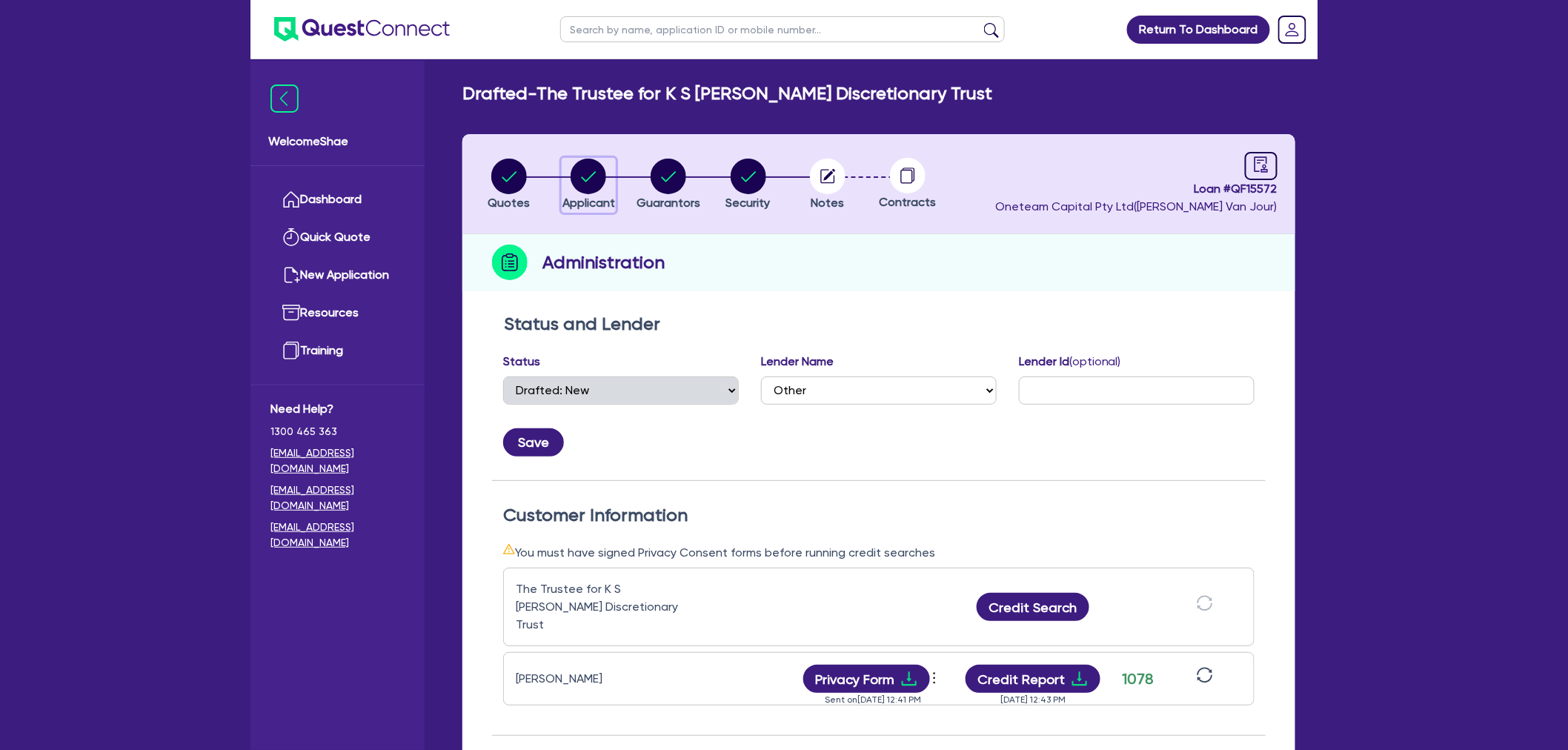
click at [603, 159] on icon "button" at bounding box center [589, 177] width 36 height 36
select select "TRUST"
select select "COMPANY"
select select "ADMINISTRATIVE_SUPPORT"
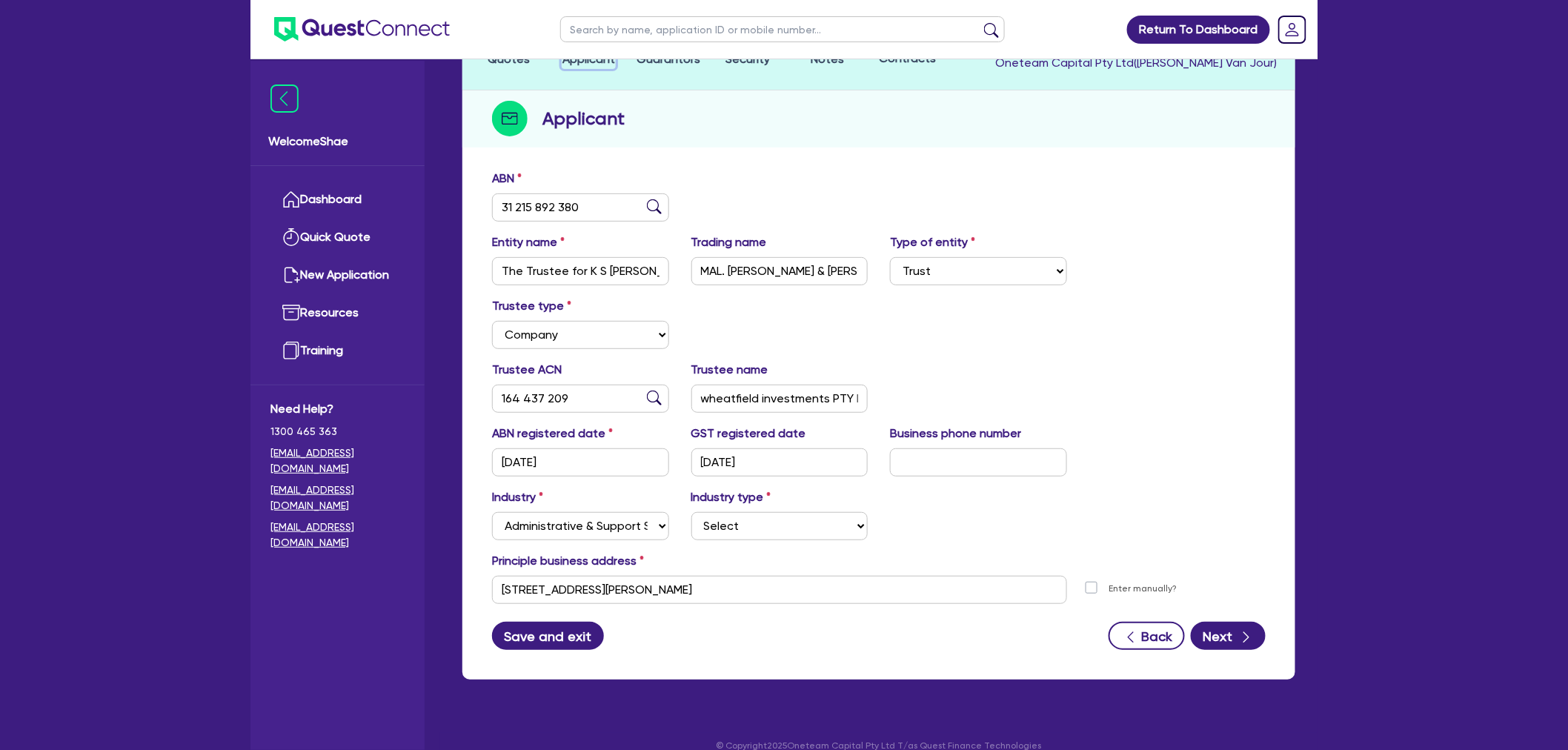
scroll to position [162, 0]
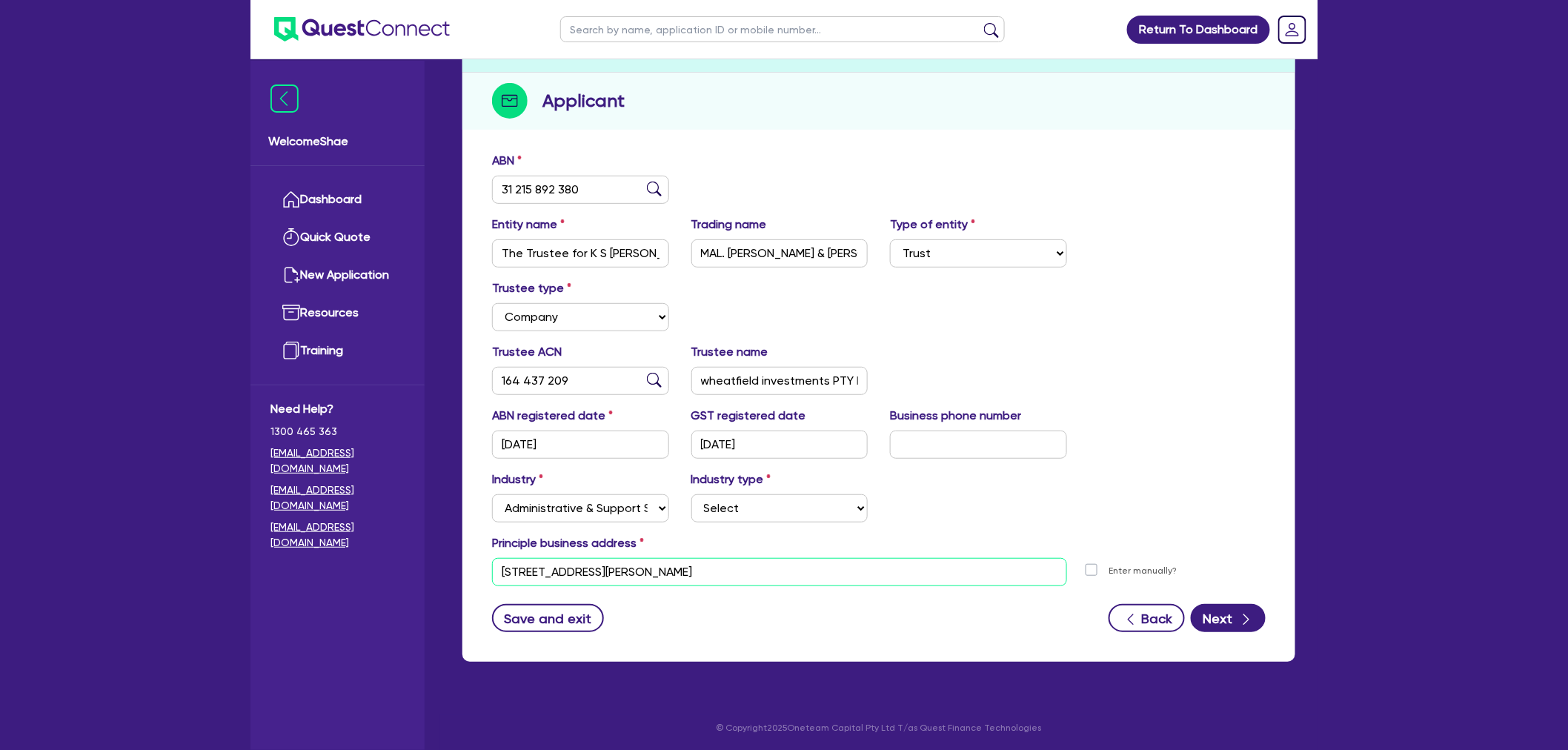
click at [583, 568] on input "115B Highton Ln Mansfield VIC 3722" at bounding box center [780, 573] width 575 height 28
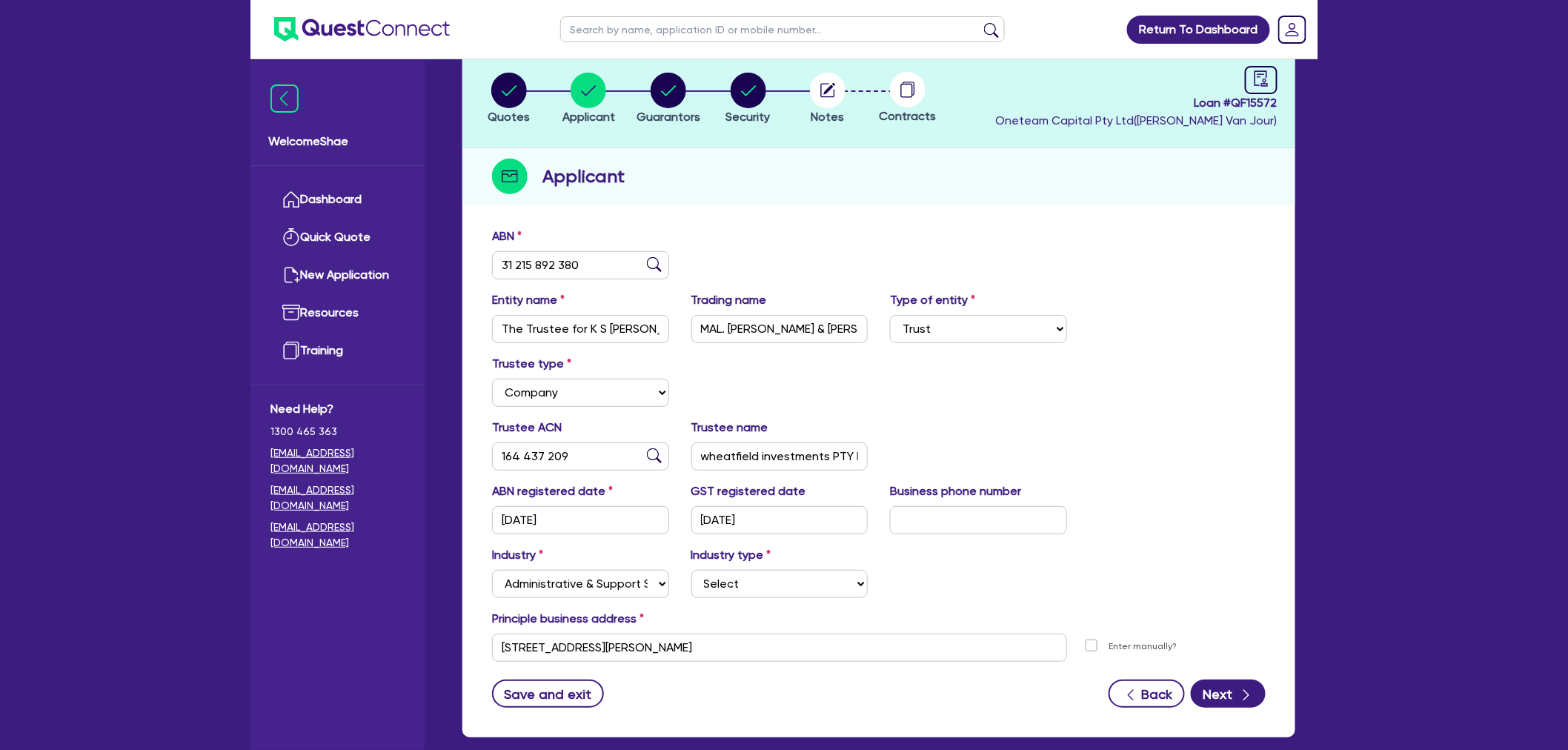
scroll to position [0, 0]
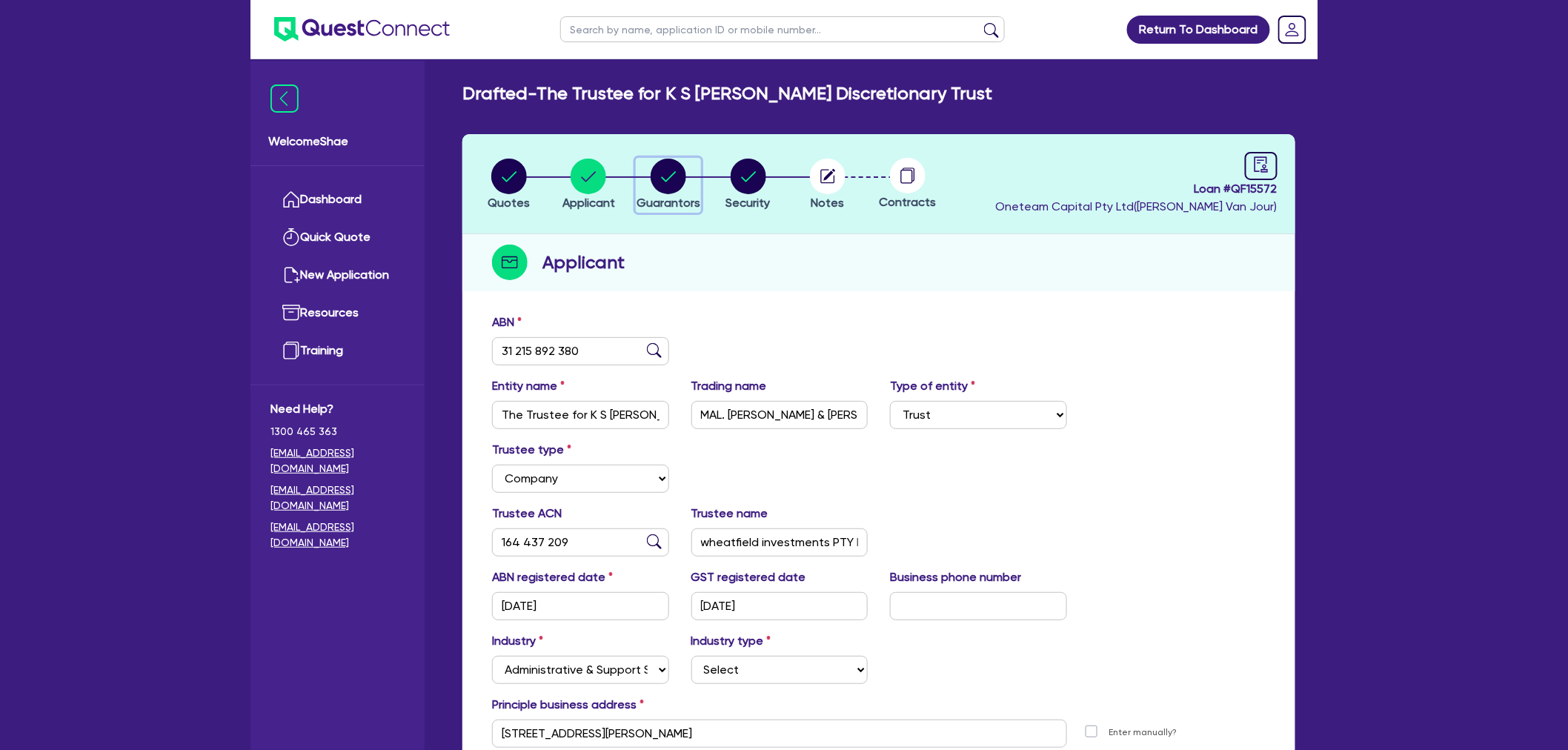
click at [672, 171] on circle "button" at bounding box center [668, 177] width 36 height 36
select select "MRS"
select select "VIC"
select select "MARRIED"
select select "CASH"
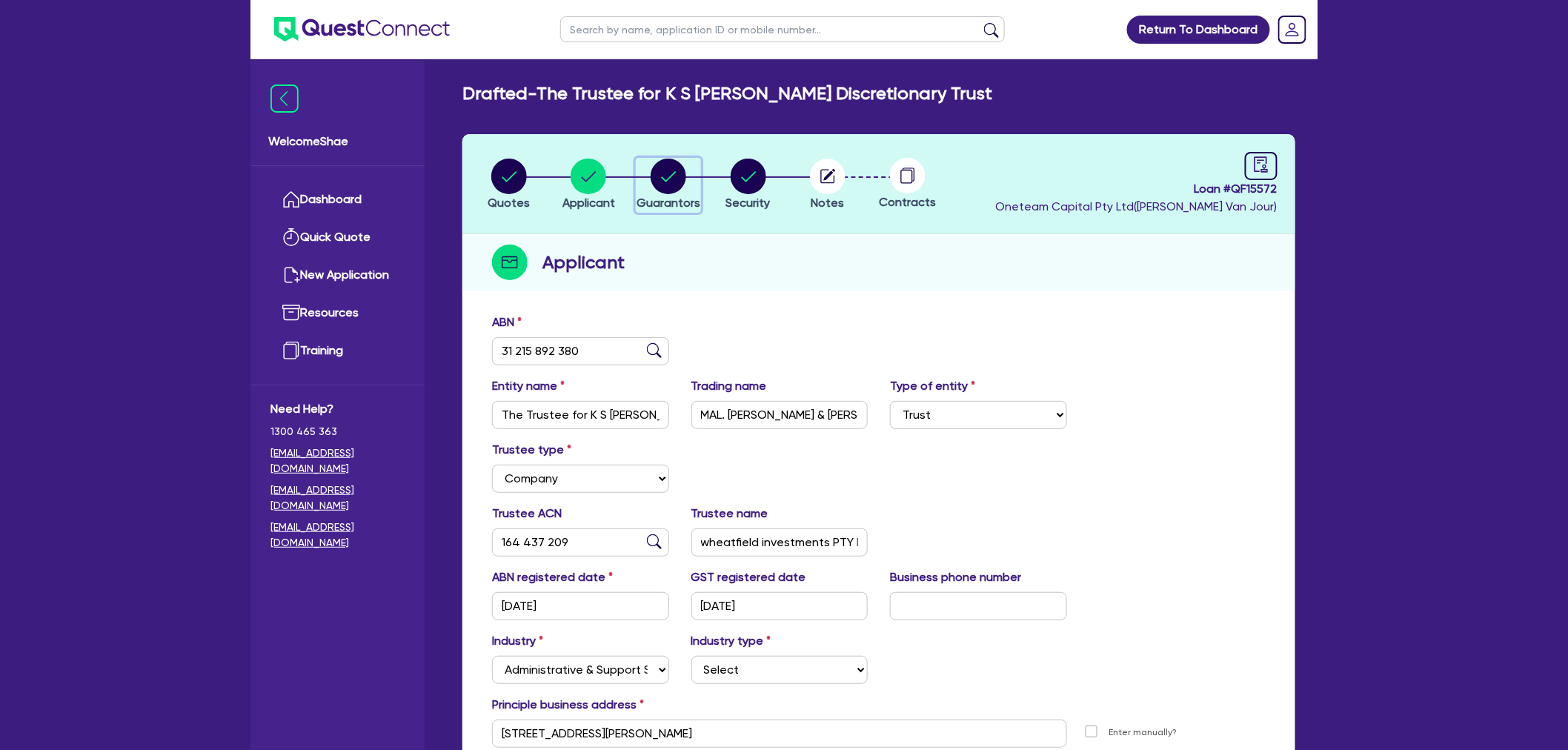
select select "INVESTMENT_PROPERTY"
select select "MORTGAGE"
select select "VEHICLE_LOAN"
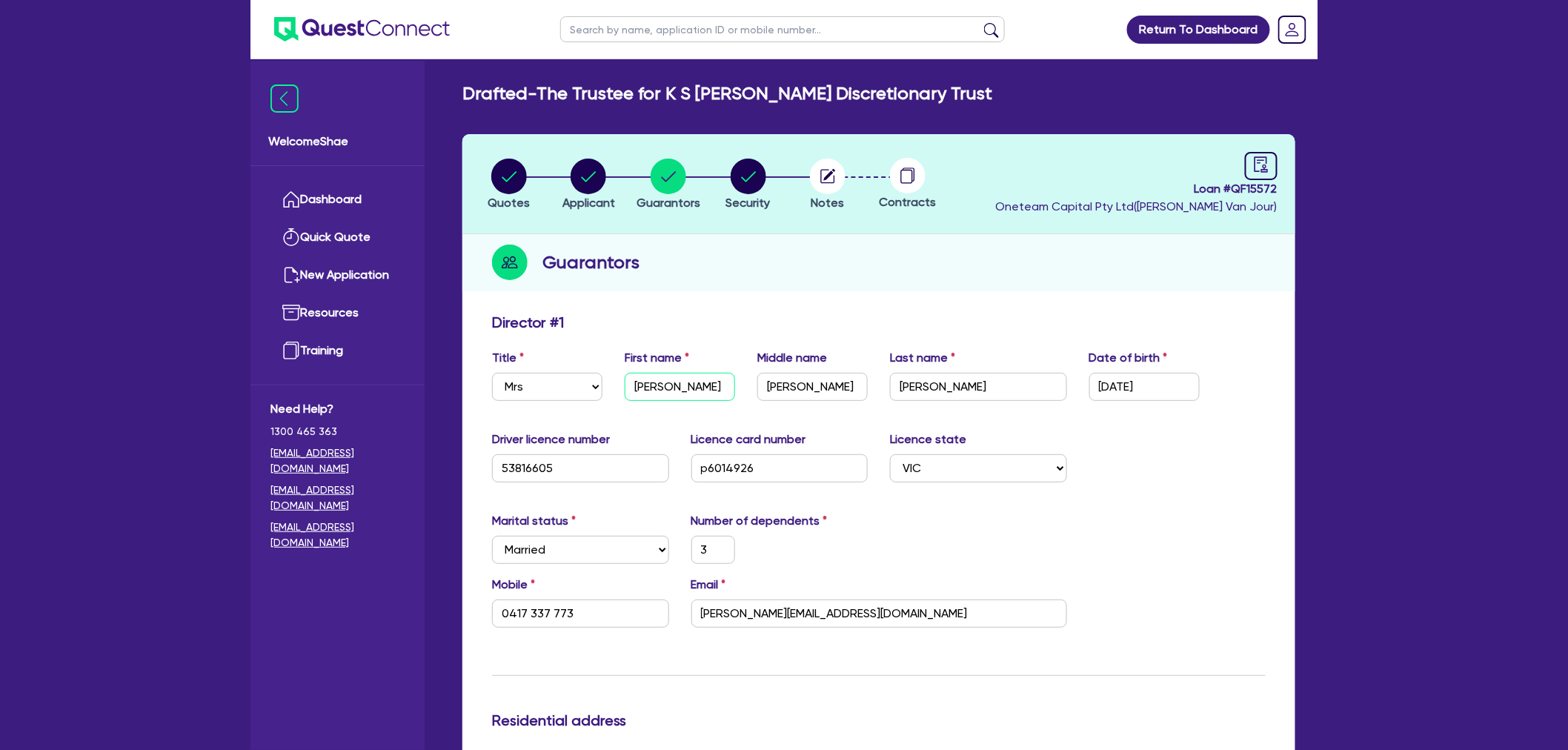
click at [646, 391] on input "Katherine" at bounding box center [680, 387] width 110 height 28
click at [800, 394] on input "Suzanne" at bounding box center [812, 387] width 110 height 28
click at [916, 375] on input "Lockey" at bounding box center [978, 387] width 177 height 28
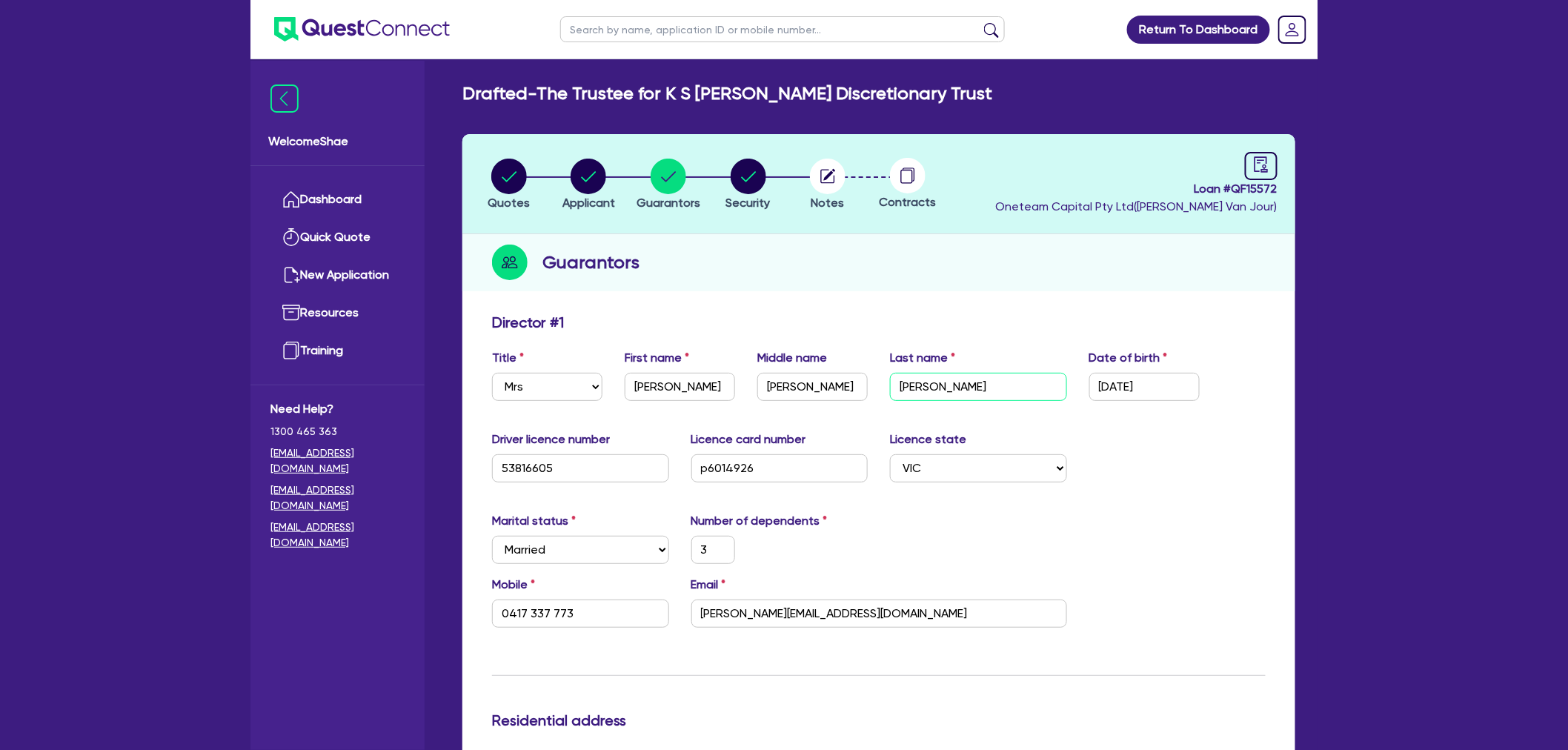
click at [916, 375] on input "Lockey" at bounding box center [978, 387] width 177 height 28
click at [547, 616] on input "0417 337 773" at bounding box center [580, 614] width 177 height 28
click at [778, 607] on input "katie@malryanglen.com.au" at bounding box center [879, 614] width 376 height 28
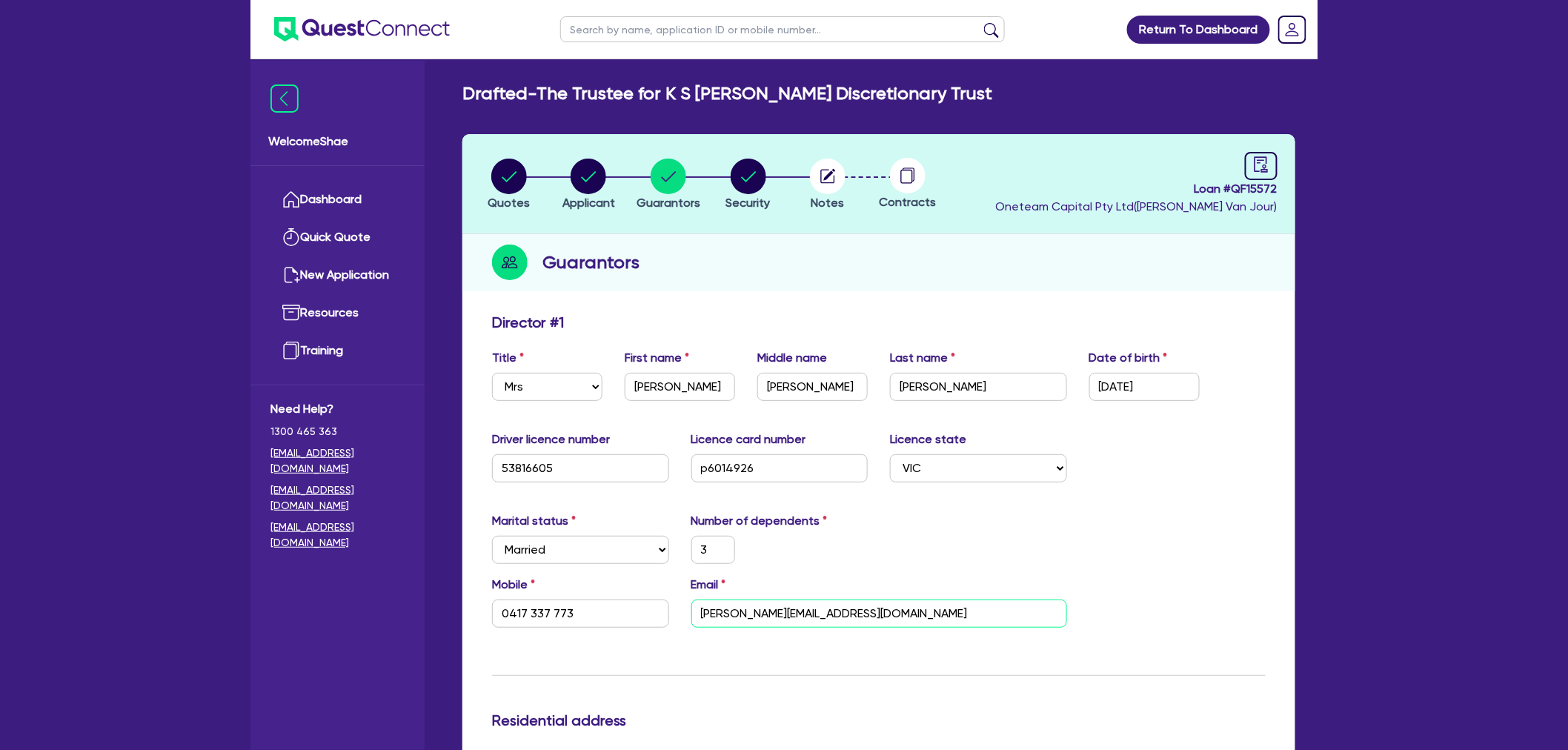
click at [778, 607] on input "katie@malryanglen.com.au" at bounding box center [879, 614] width 376 height 28
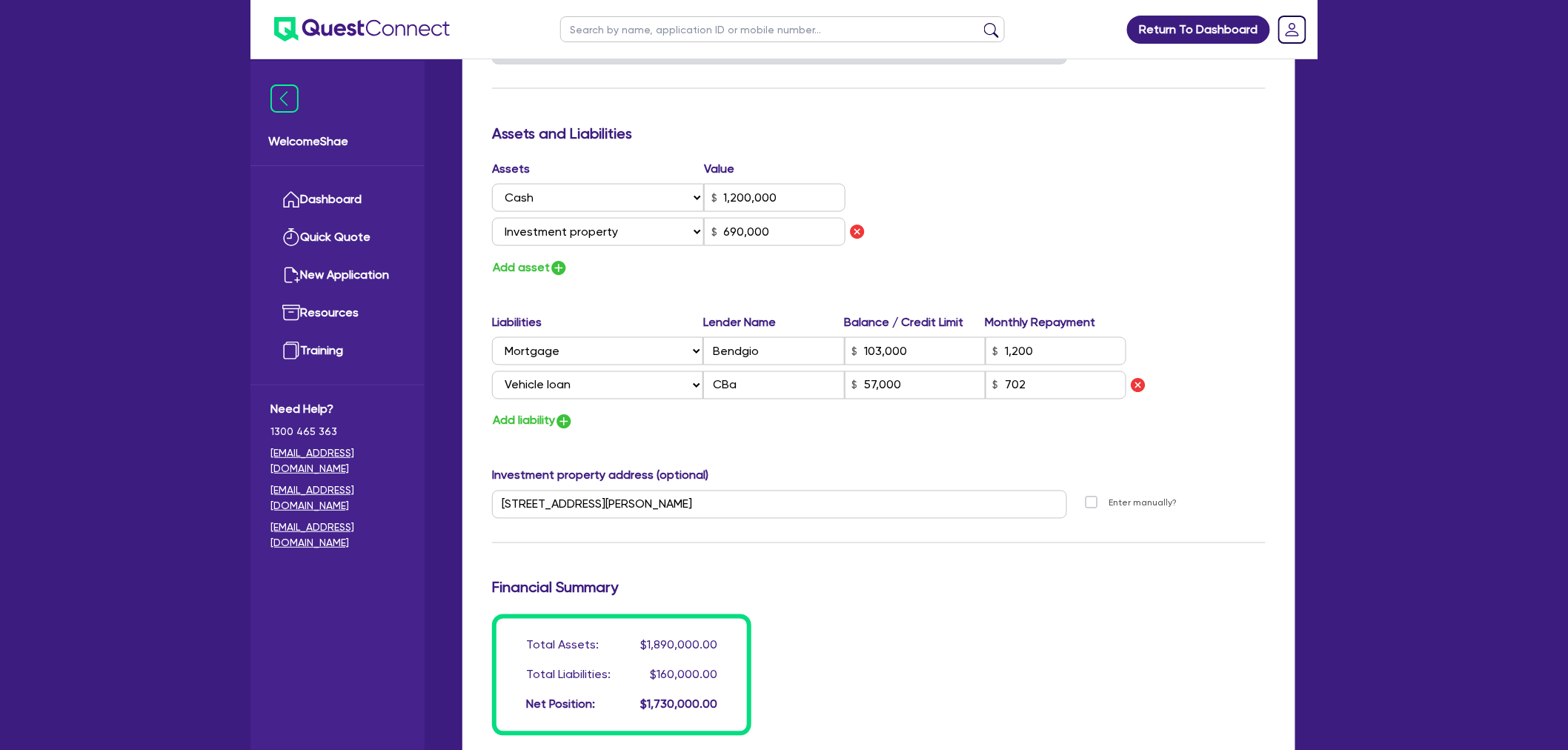
scroll to position [823, 0]
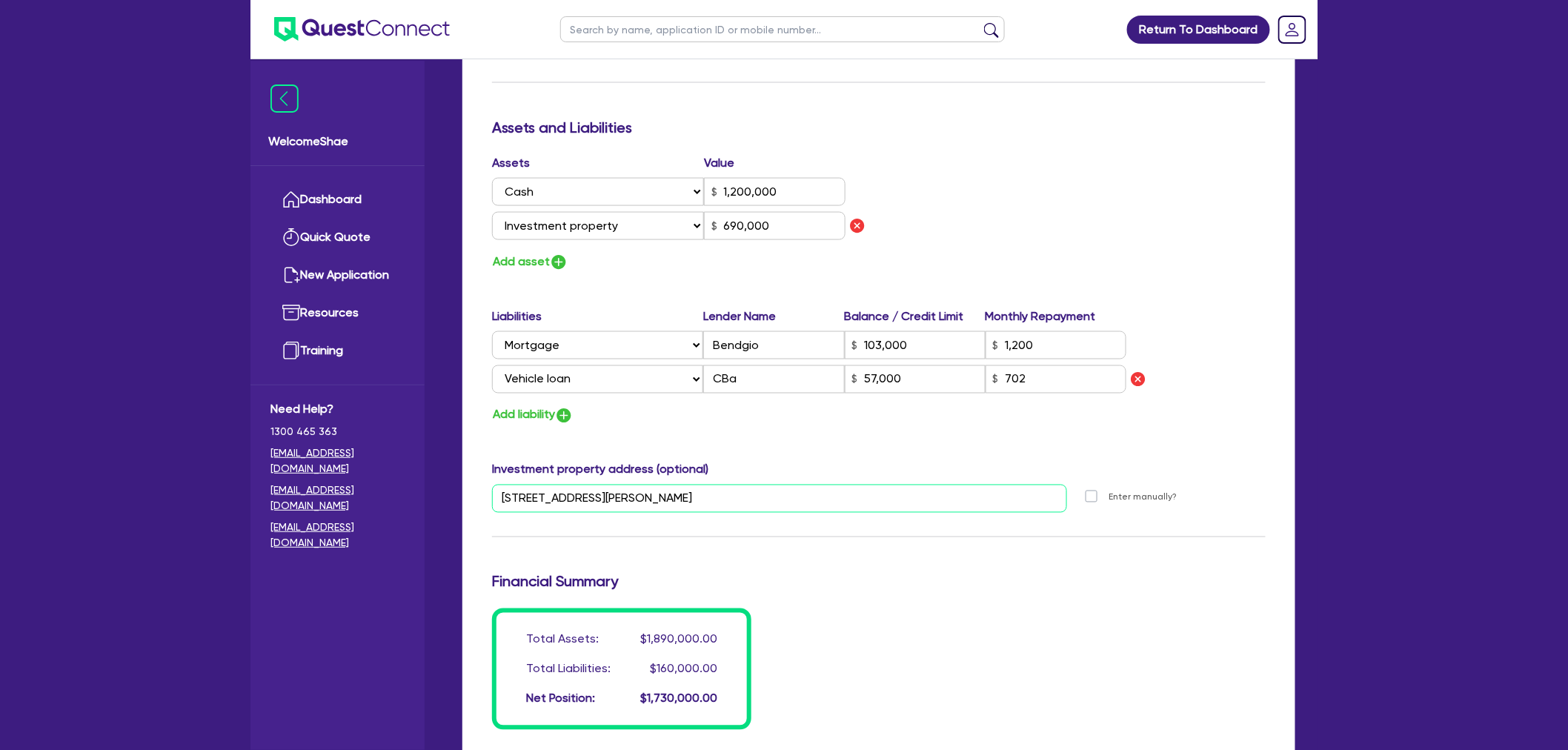
click at [588, 497] on input "18 Chenery St Mansfield VIC 3722" at bounding box center [780, 499] width 575 height 28
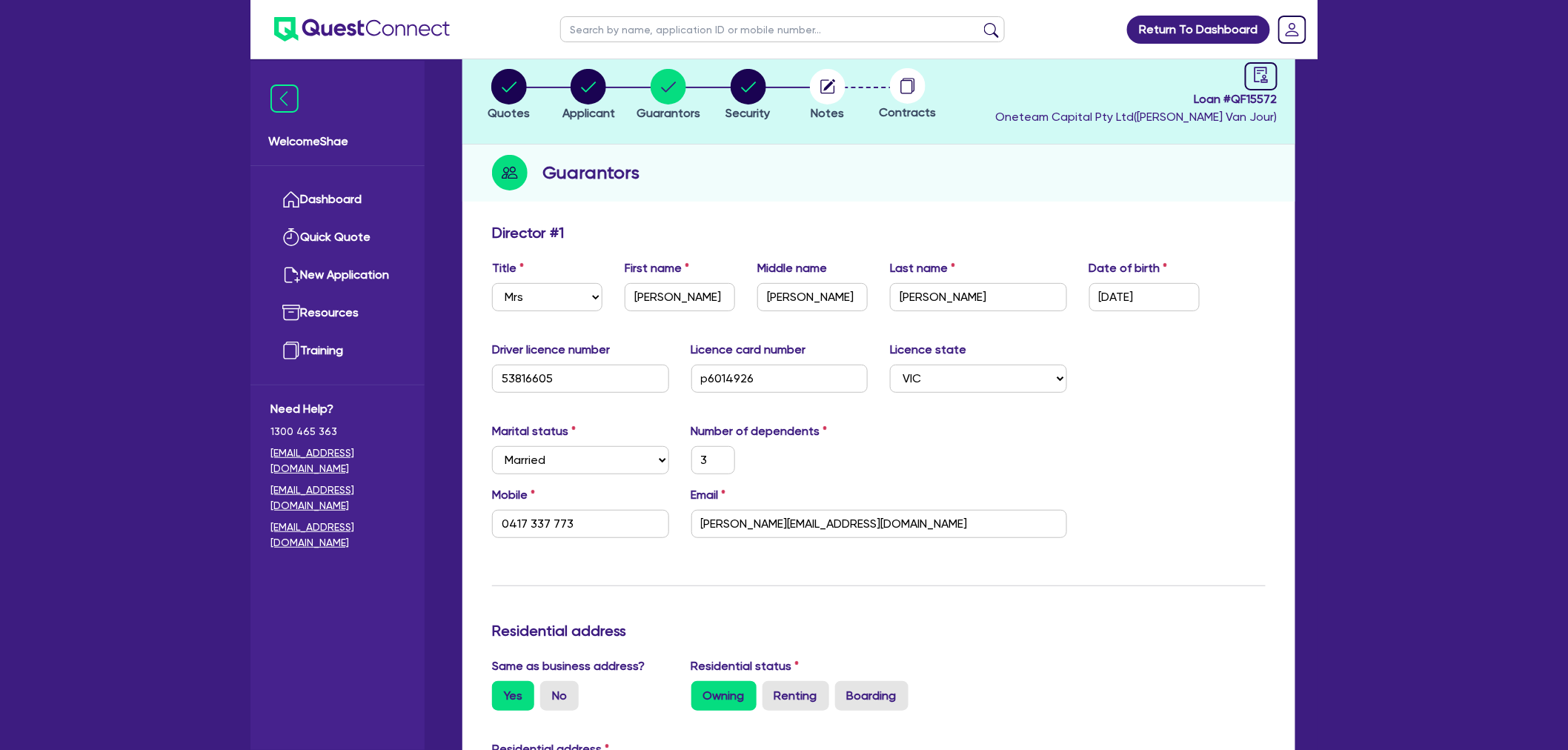
scroll to position [82, 0]
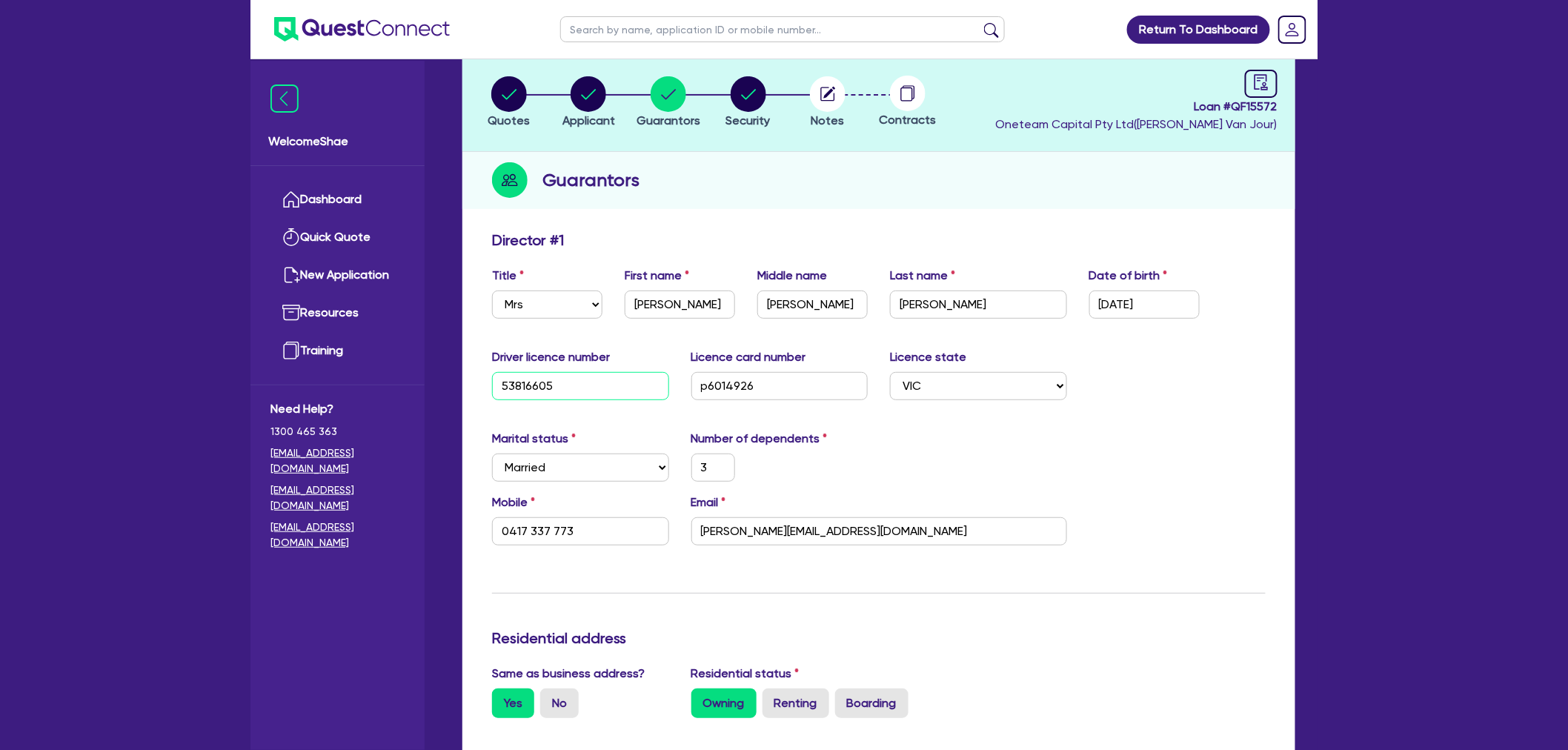
click at [528, 384] on input "53816605" at bounding box center [580, 386] width 177 height 28
click at [536, 387] on input "53816605" at bounding box center [580, 386] width 177 height 28
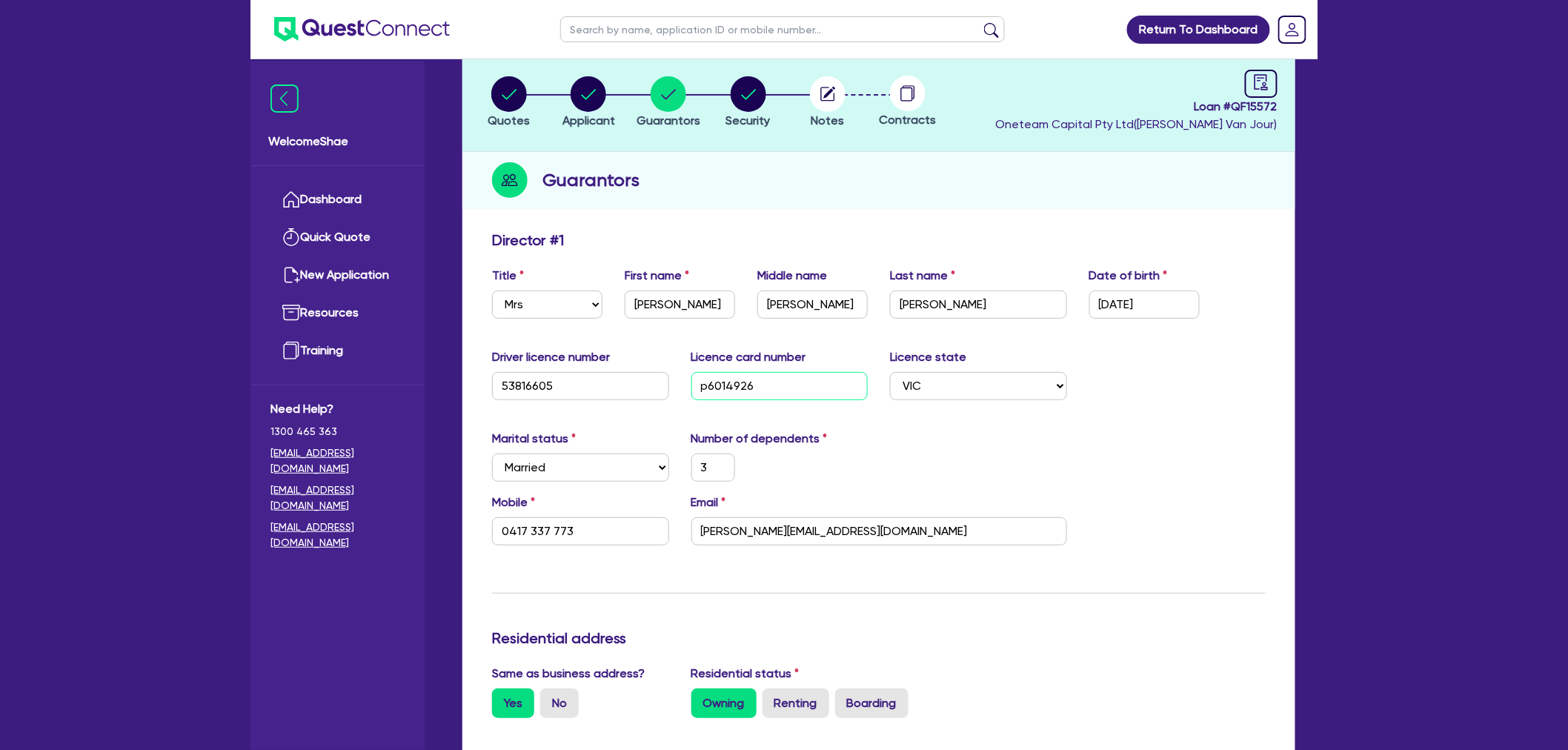
click at [711, 381] on input "p6014926" at bounding box center [779, 386] width 177 height 28
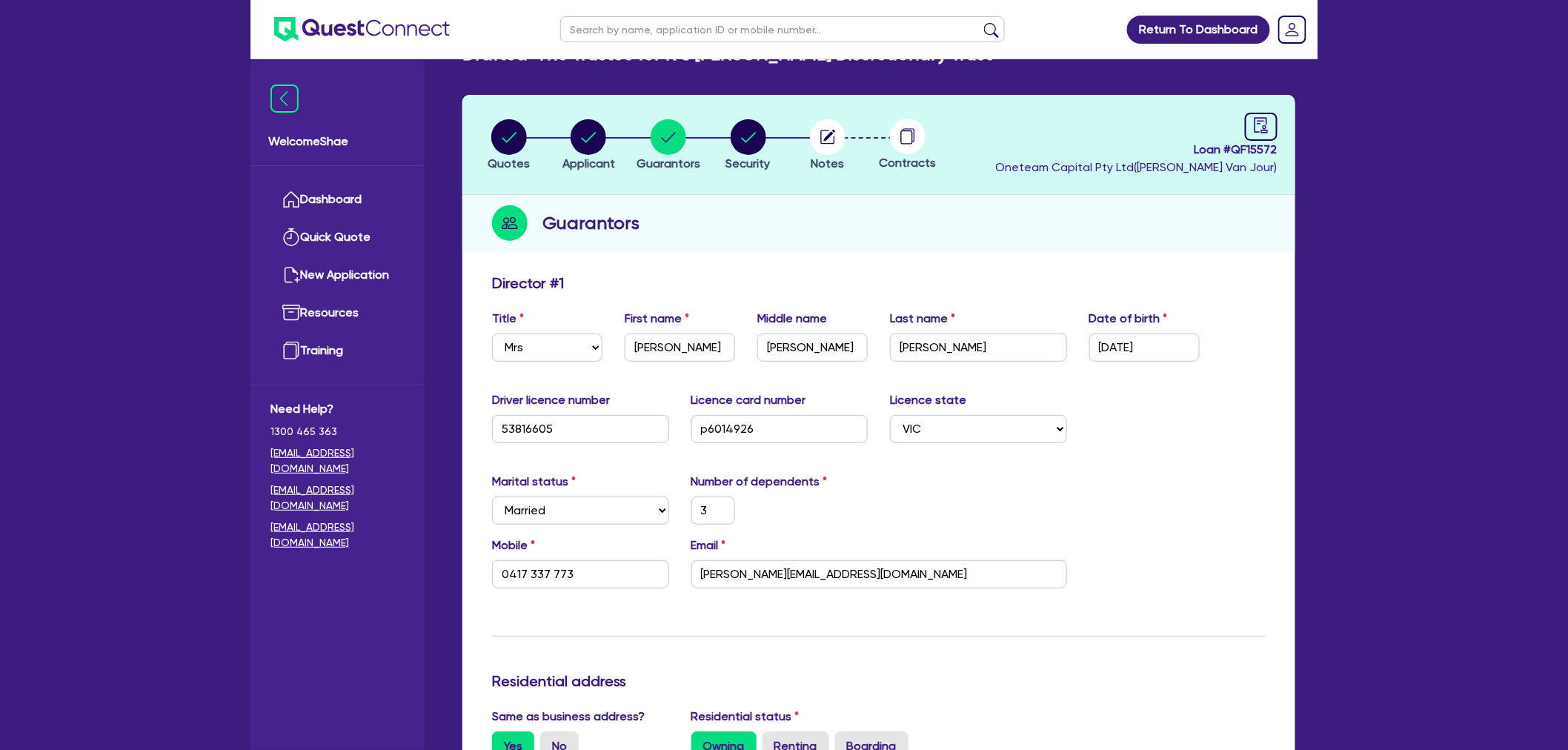
scroll to position [0, 0]
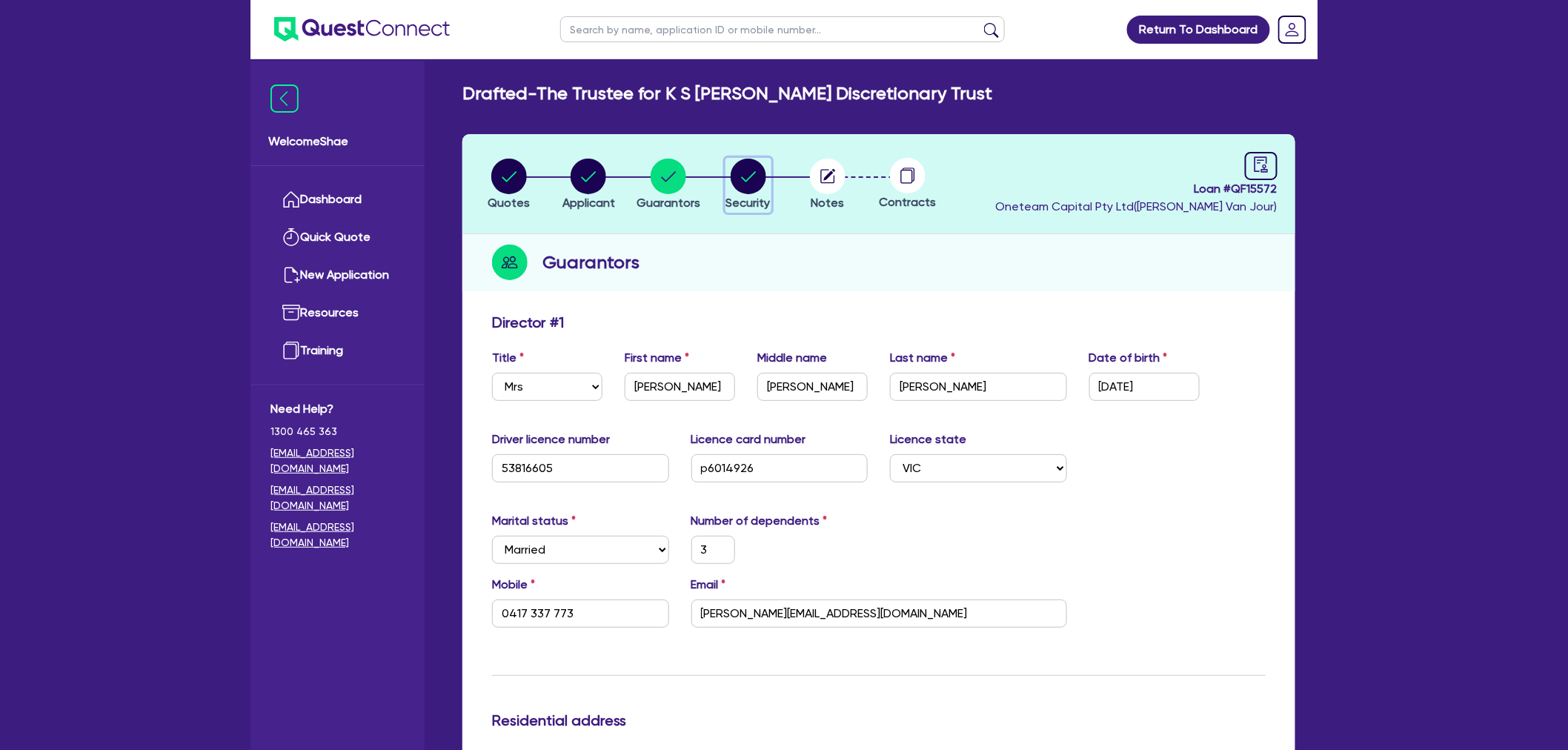
click at [745, 185] on circle "button" at bounding box center [748, 177] width 36 height 36
select select "CARS_AND_LIGHT_TRUCKS"
select select "PASSENGER_VEHICLES"
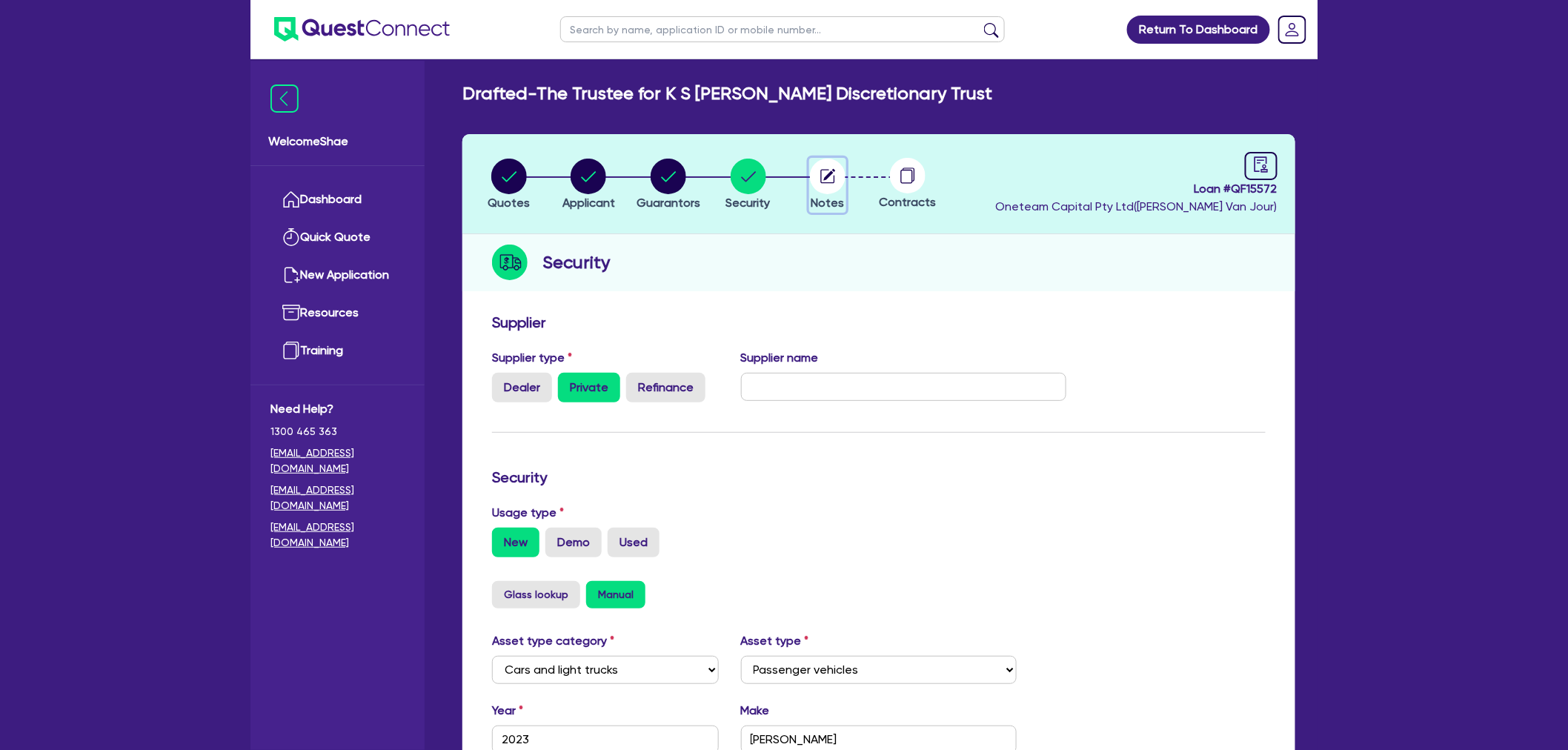
click at [809, 189] on button "Notes" at bounding box center [827, 185] width 37 height 55
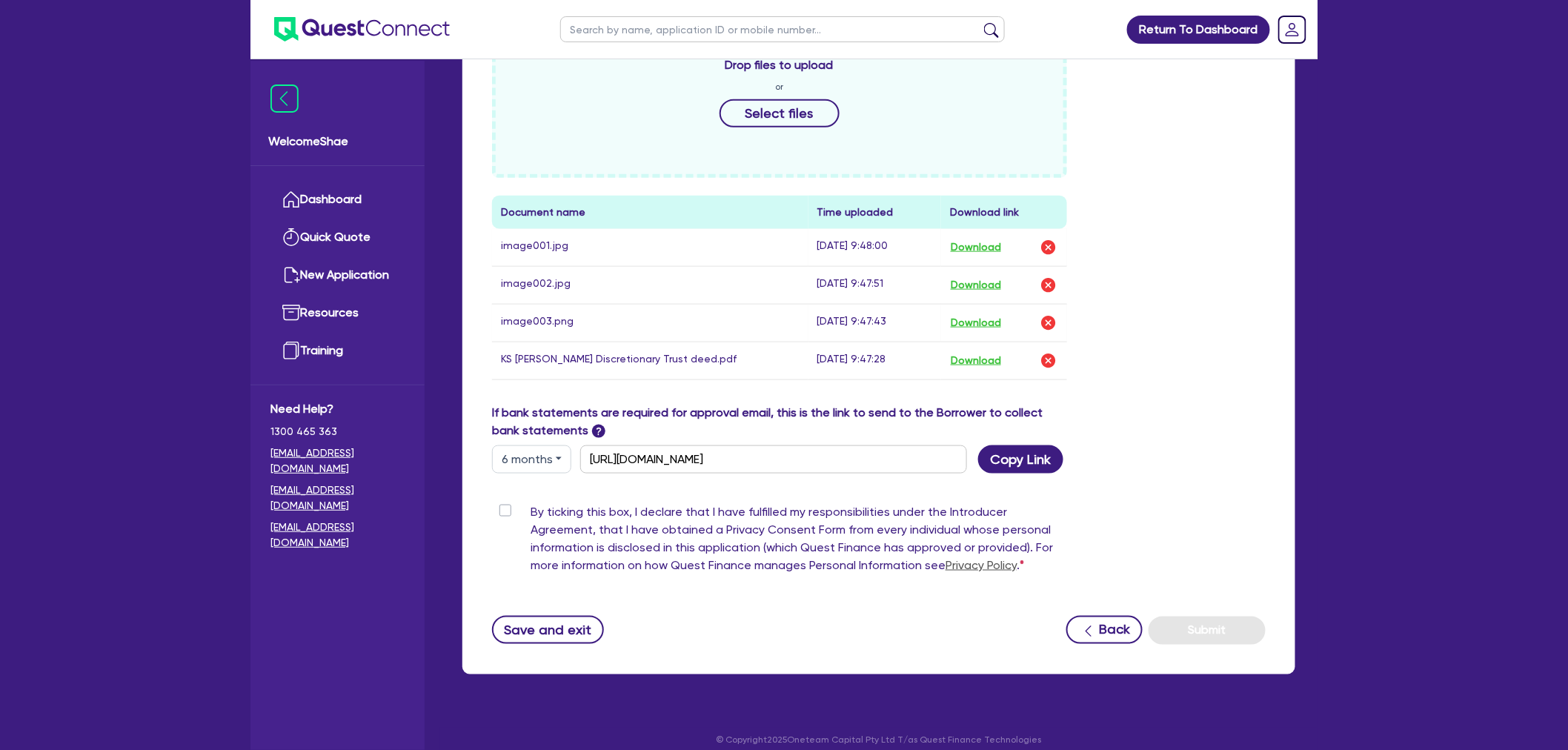
scroll to position [591, 0]
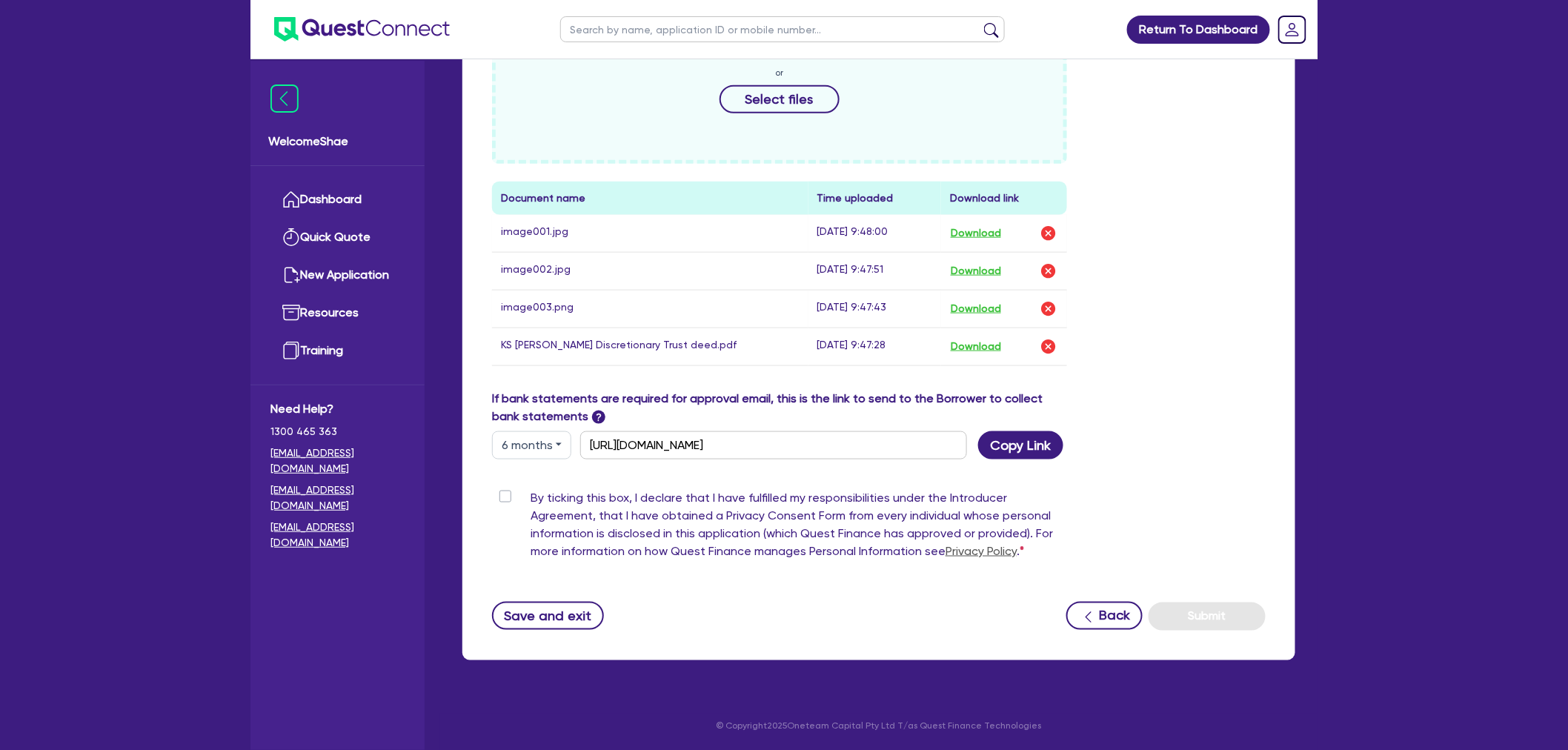
click at [531, 496] on label "By ticking this box, I declare that I have fulfilled my responsibilities under …" at bounding box center [799, 528] width 537 height 77
click at [500, 496] on input "By ticking this box, I declare that I have fulfilled my responsibilities under …" at bounding box center [498, 496] width 12 height 14
checkbox input "true"
click at [1205, 622] on button "Submit" at bounding box center [1207, 617] width 117 height 28
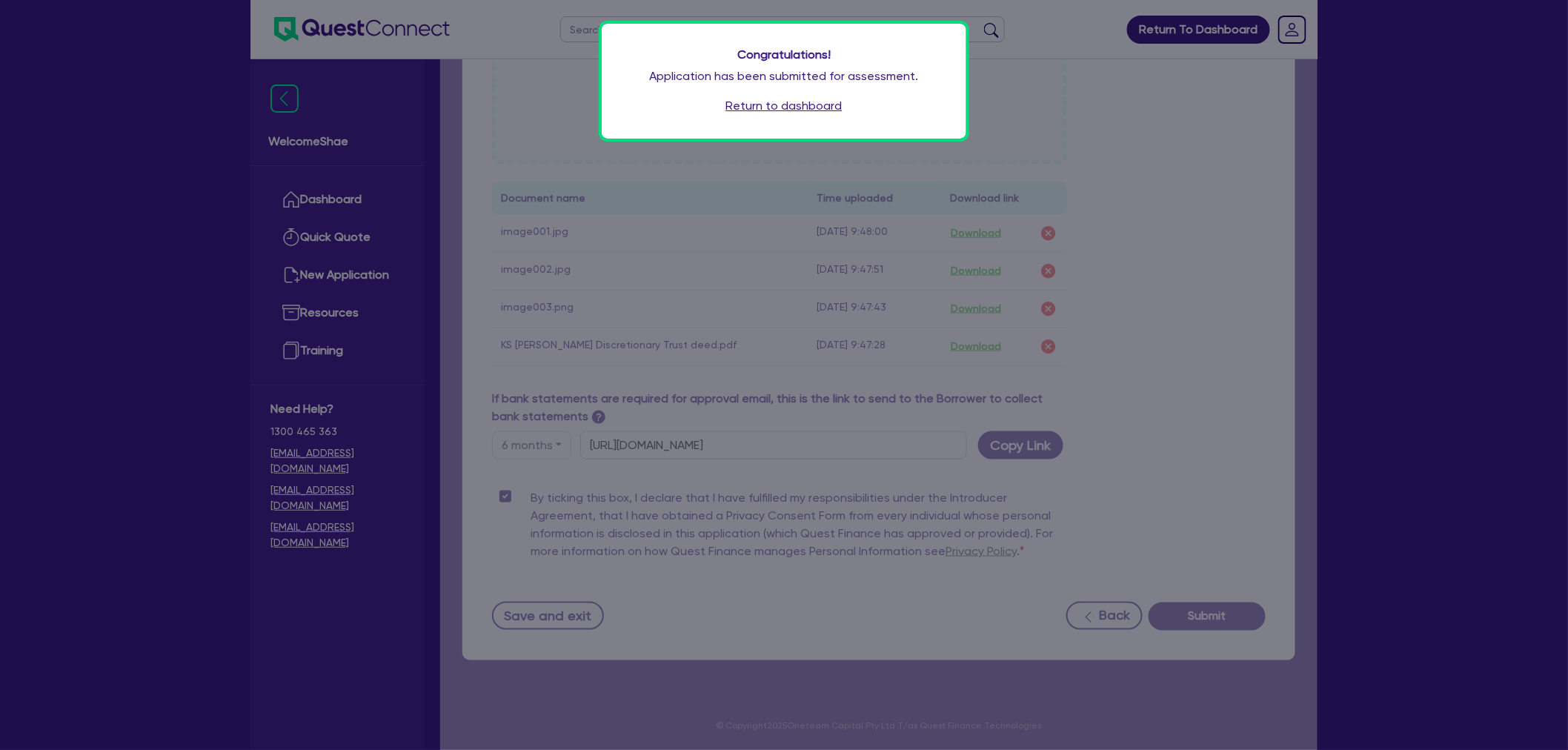
click at [774, 105] on link "Return to dashboard" at bounding box center [784, 106] width 116 height 18
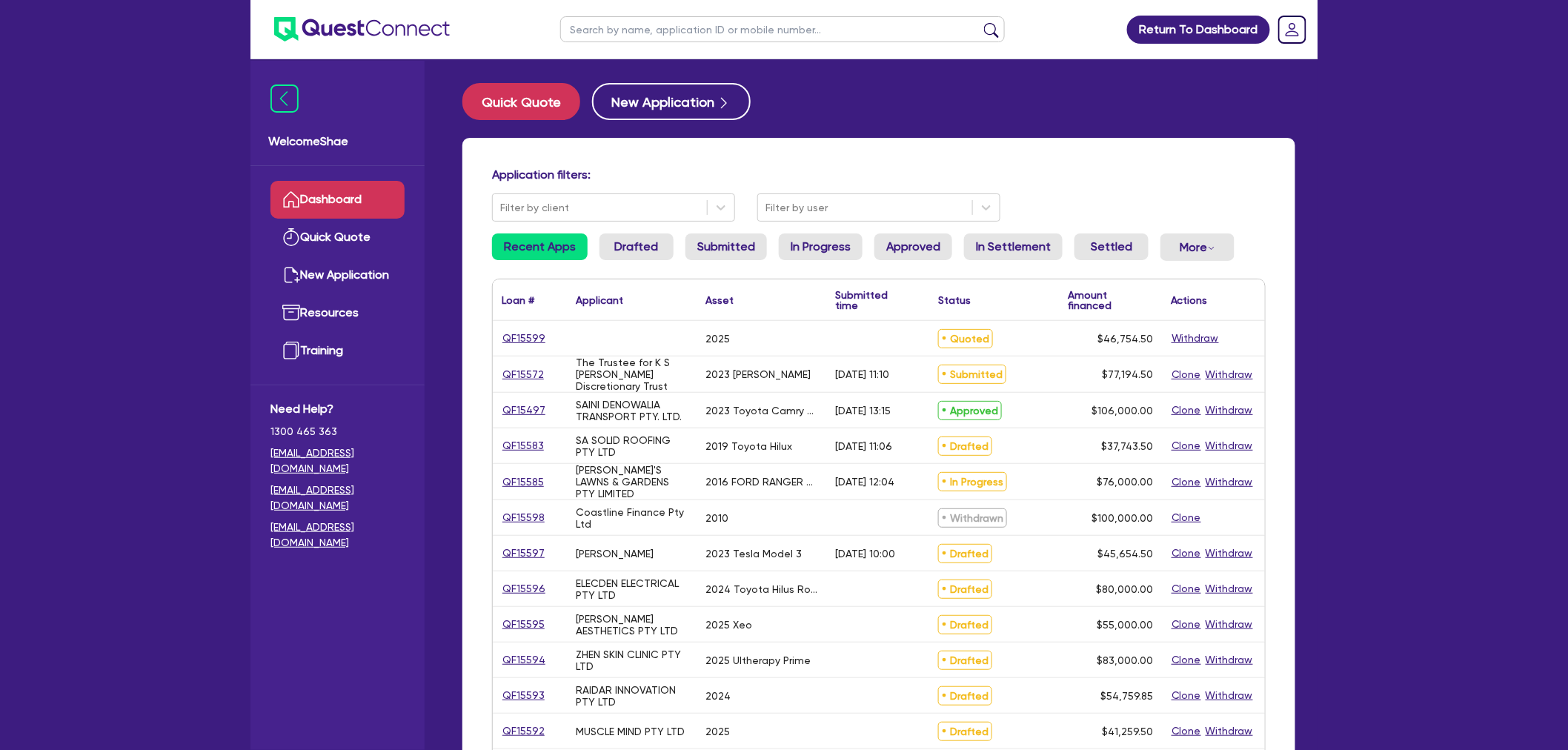
click at [634, 32] on input "text" at bounding box center [783, 29] width 445 height 26
paste input "QF15358"
type input "QF15358"
click at [979, 22] on button "submit" at bounding box center [991, 33] width 24 height 21
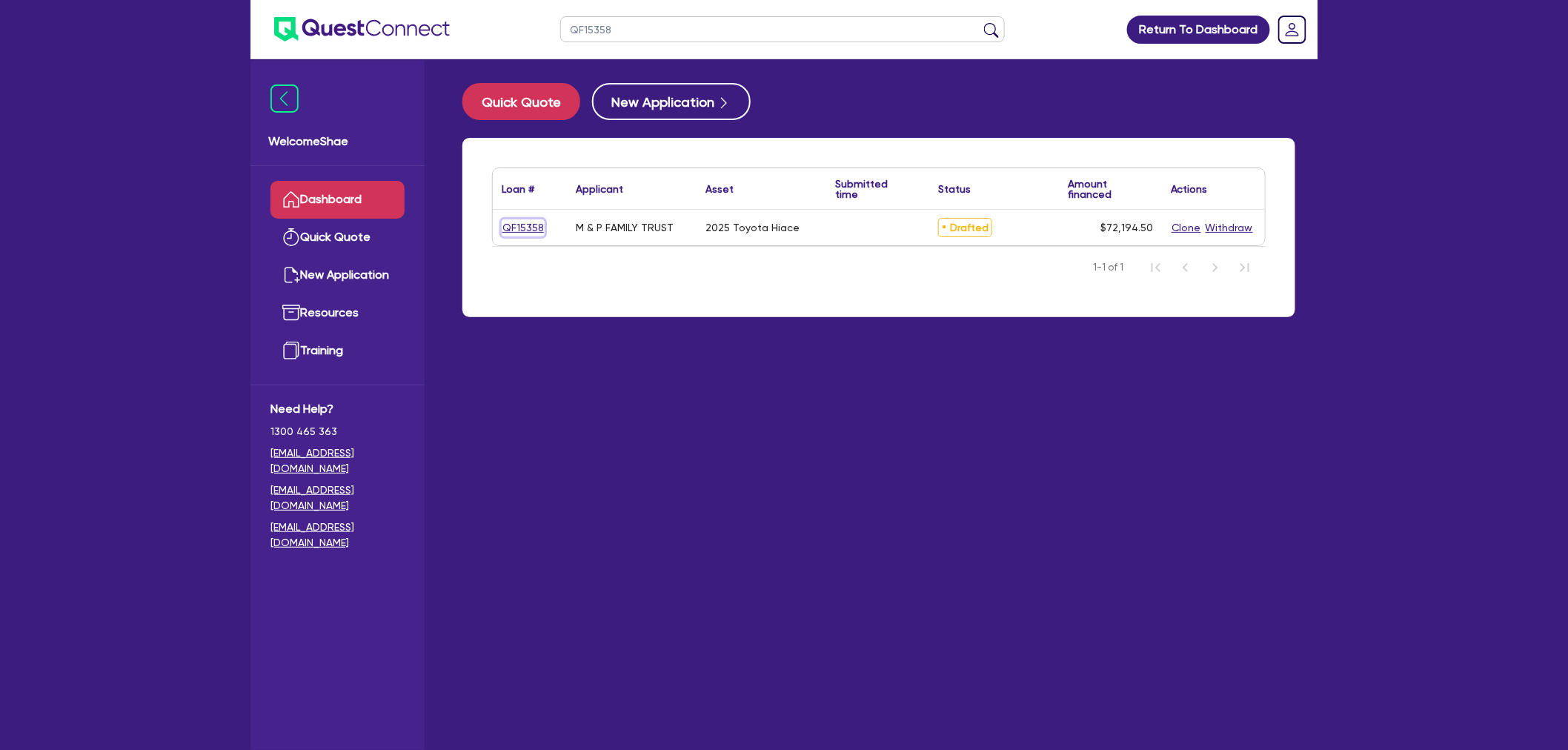
click at [514, 224] on link "QF15358" at bounding box center [523, 228] width 43 height 17
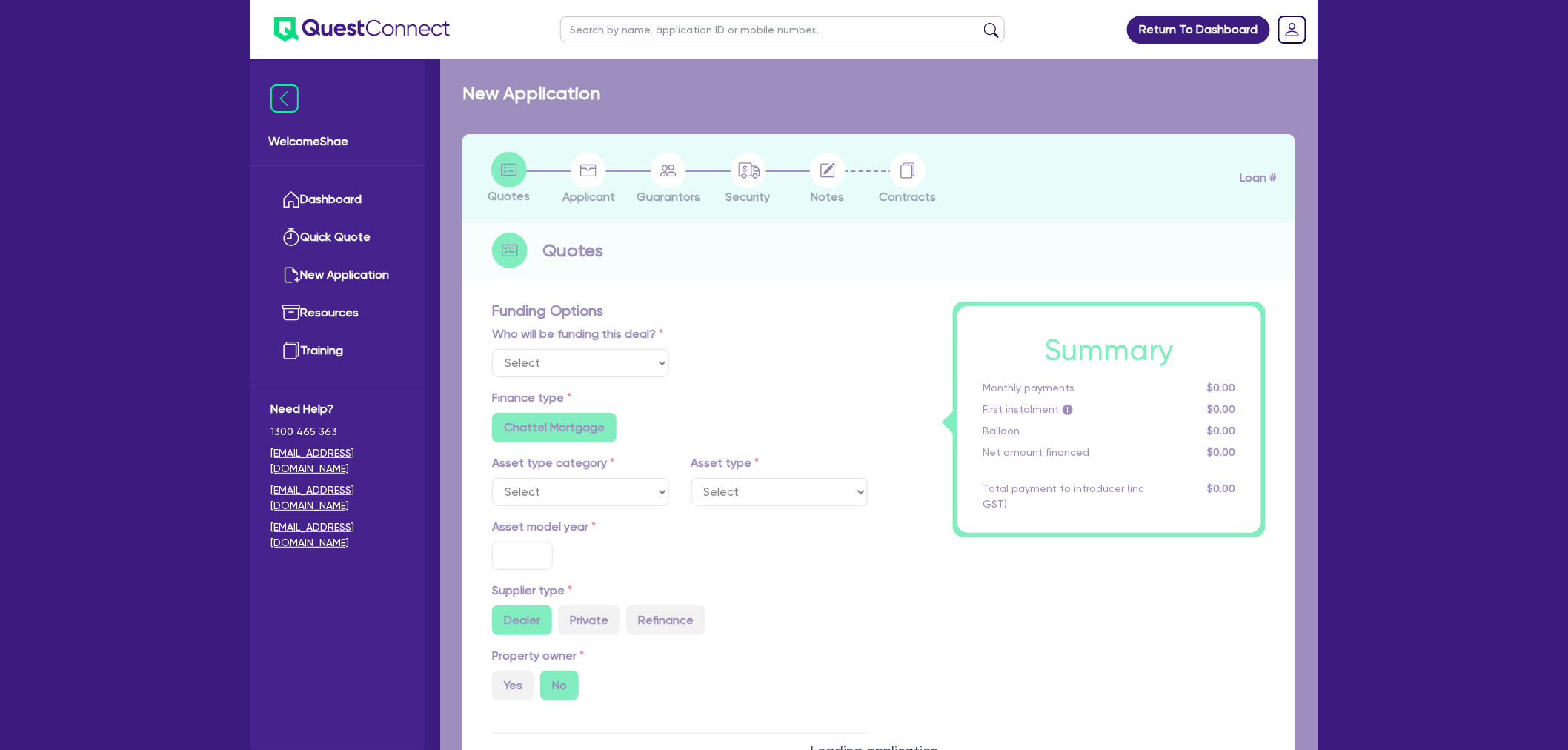
select select "Other"
select select "CARS_AND_LIGHT_TRUCKS"
type input "2025"
radio input "true"
type input "70,000"
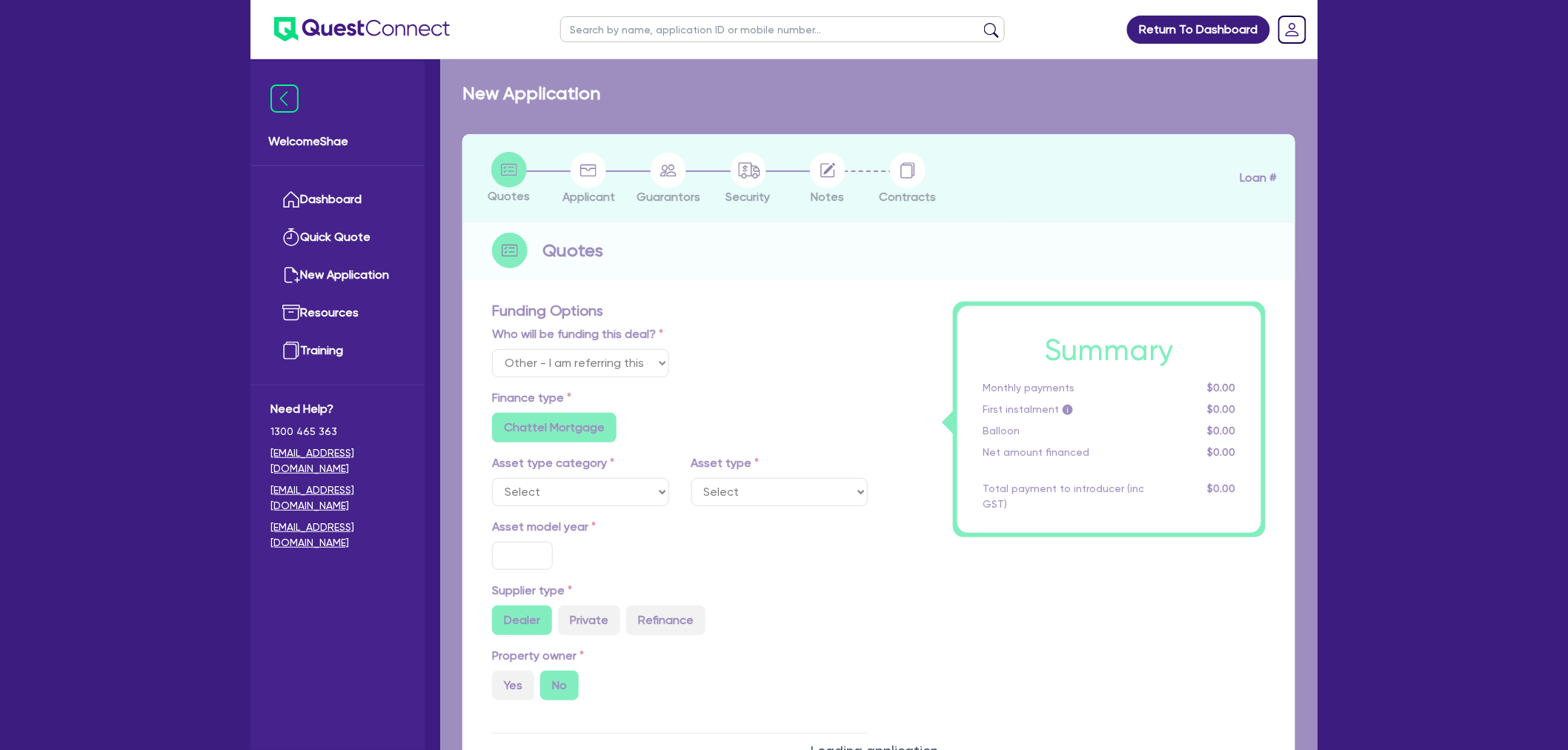
type input "30"
type input "21,000"
radio input "false"
type input "7.15"
radio input "false"
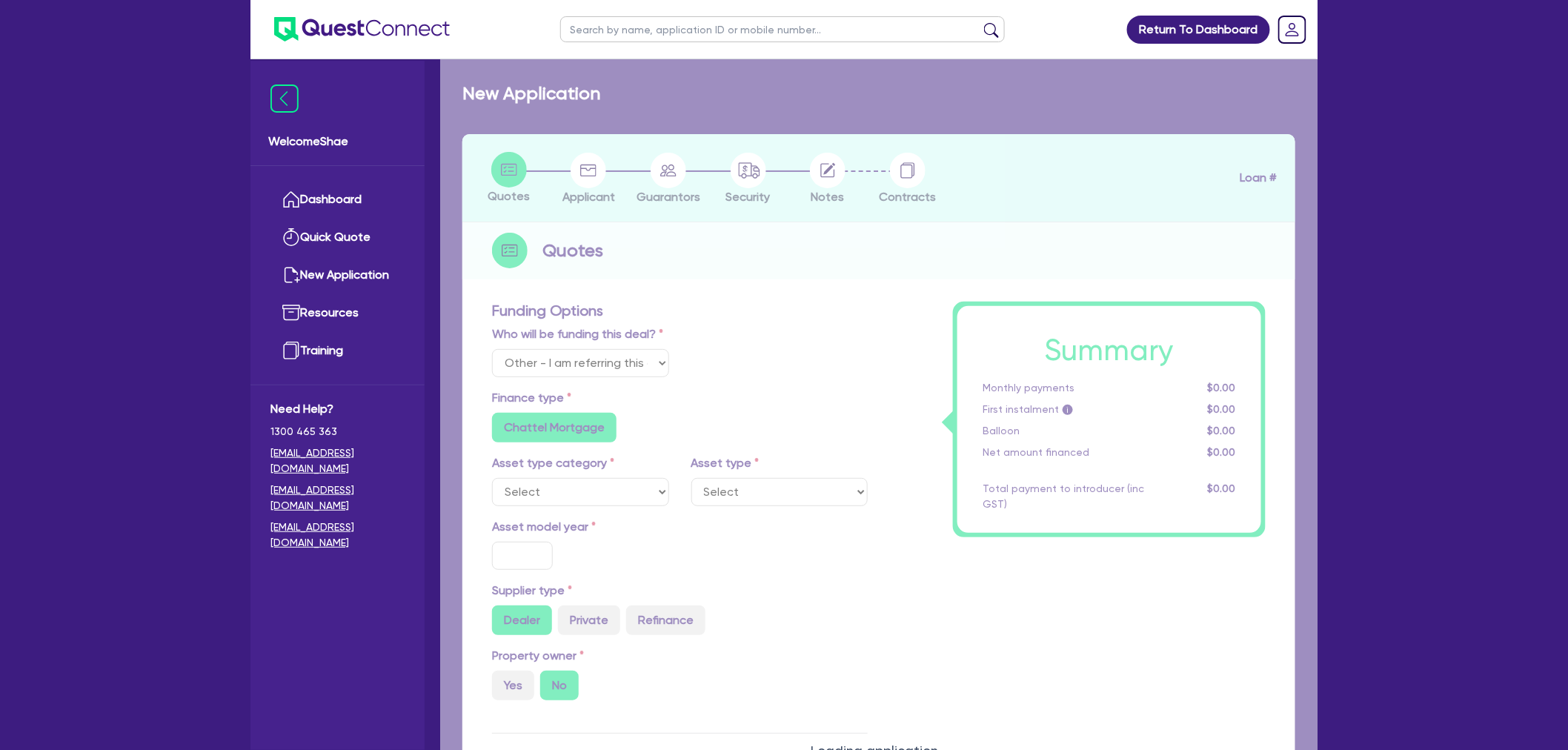
type input "1,400"
radio input "true"
select select "PASSENGER_VEHICLES"
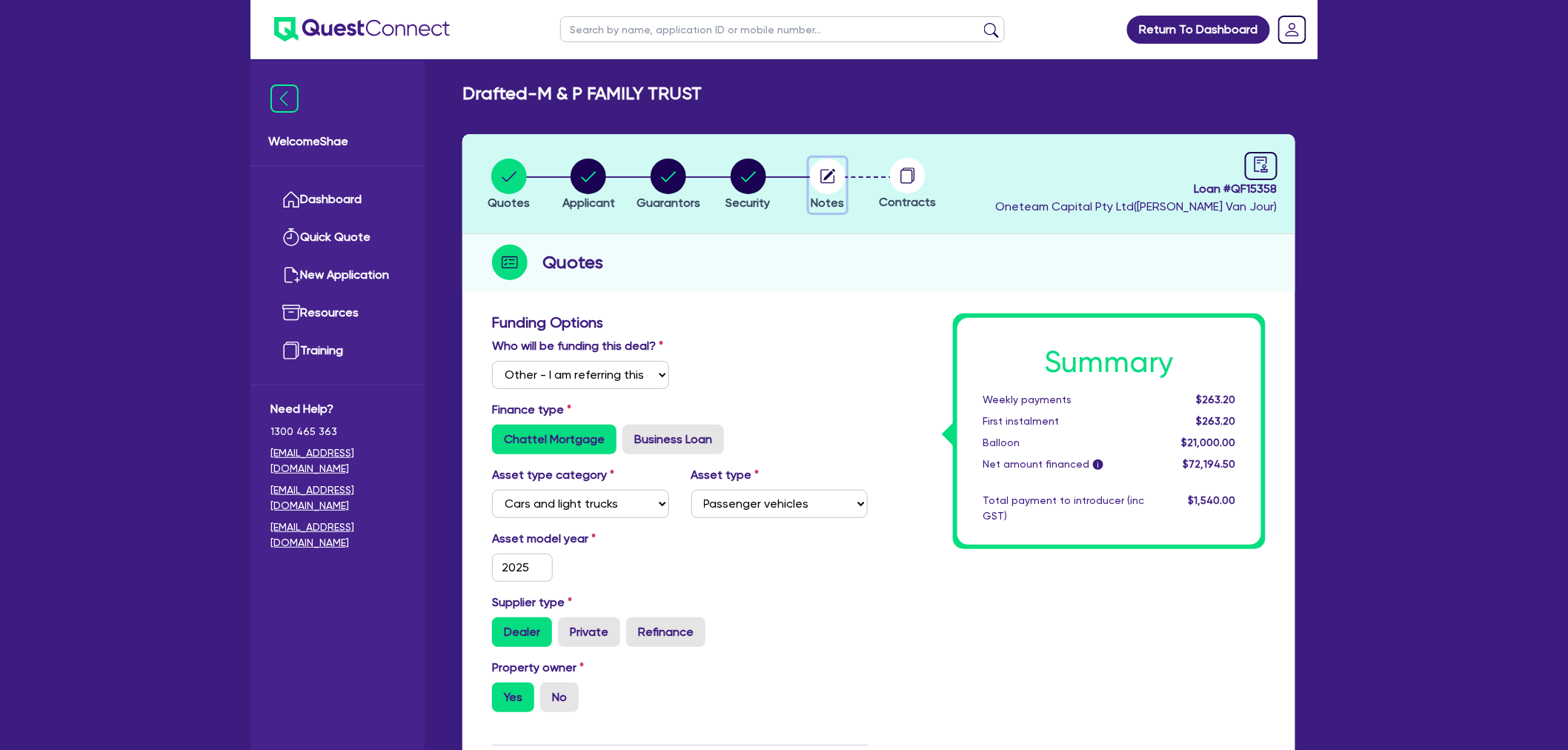
click at [826, 174] on circle "button" at bounding box center [827, 177] width 36 height 36
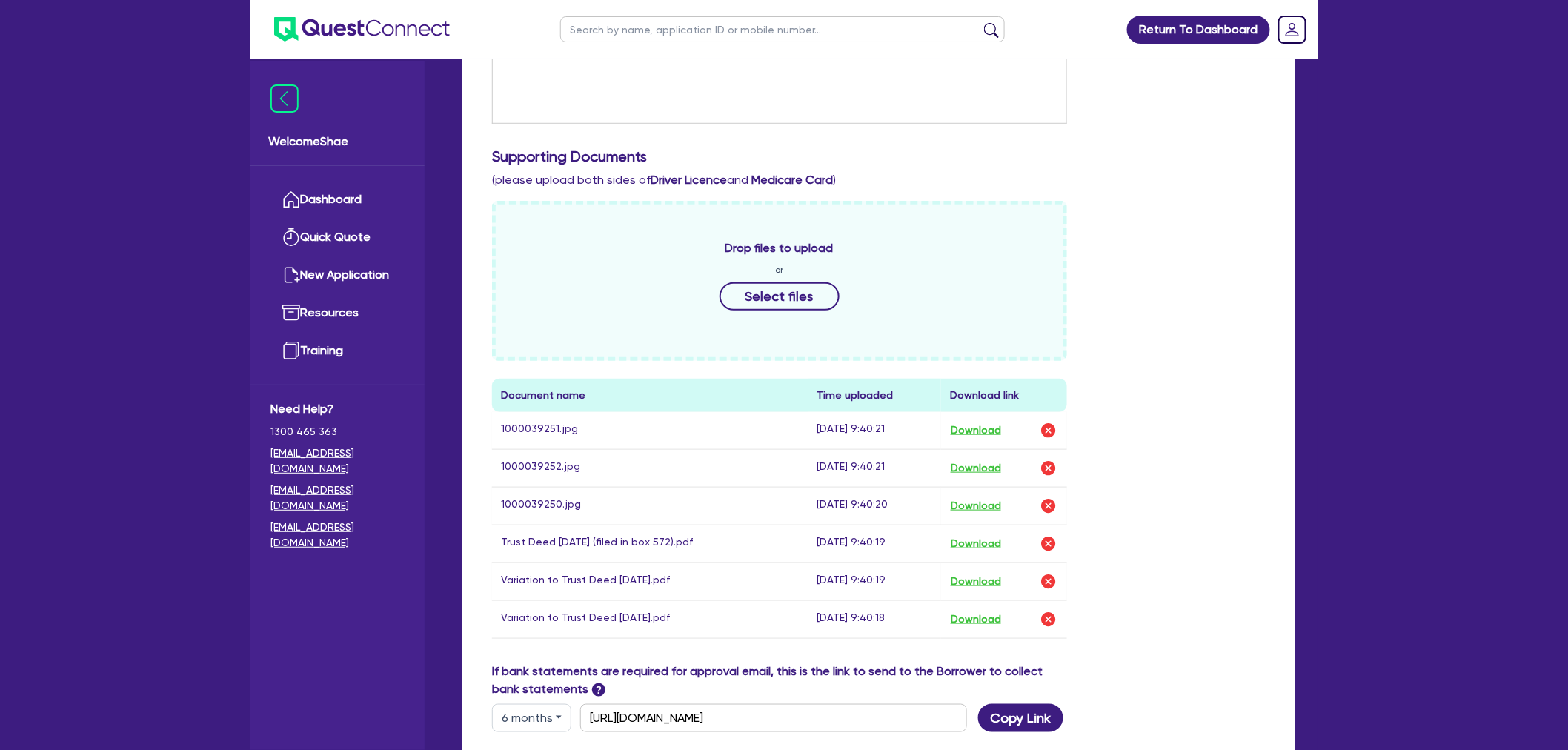
scroll to position [412, 0]
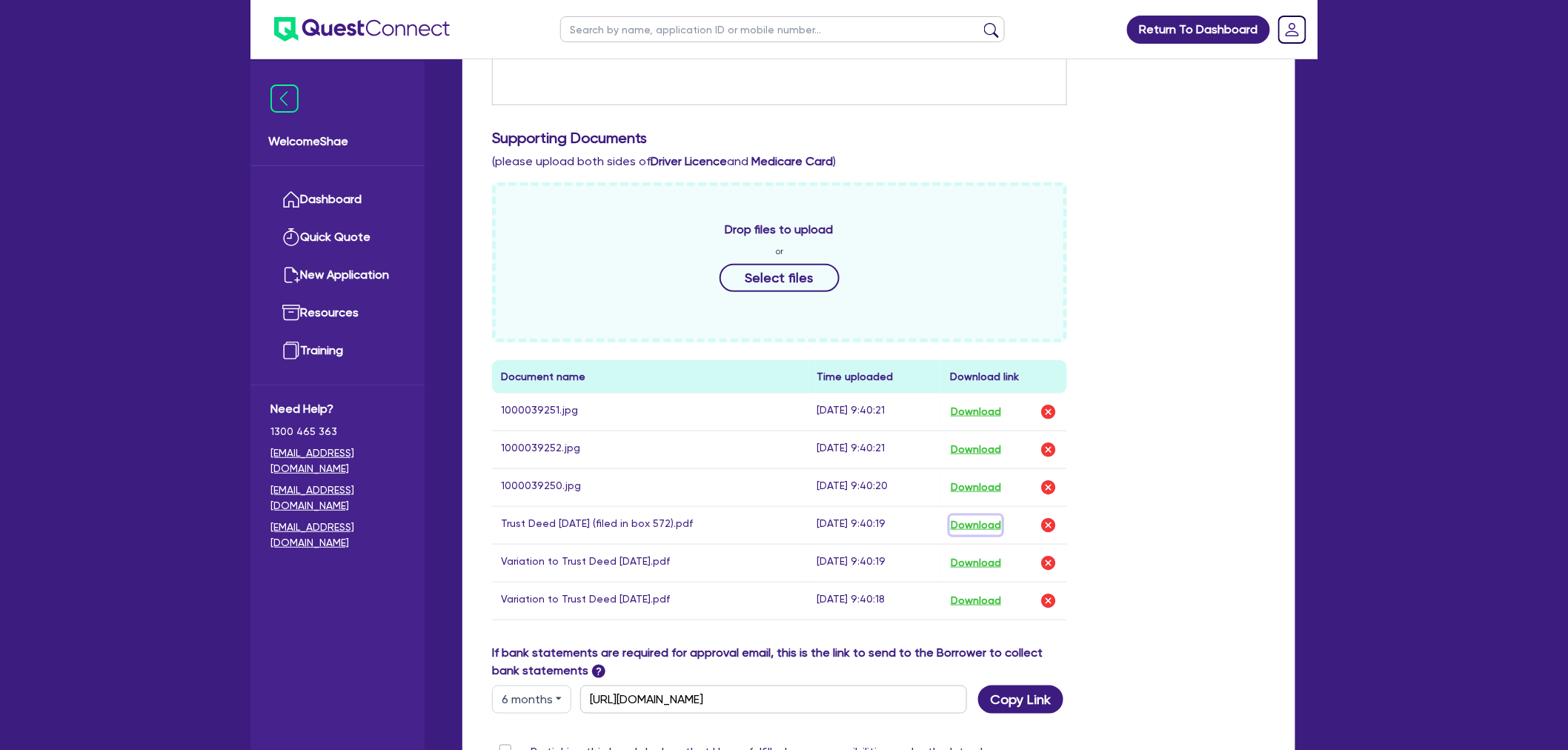
click at [973, 519] on button "Download" at bounding box center [976, 526] width 52 height 19
click at [967, 562] on button "Download" at bounding box center [976, 564] width 52 height 19
click at [975, 598] on button "Download" at bounding box center [976, 602] width 52 height 19
click at [976, 487] on button "Download" at bounding box center [976, 488] width 52 height 19
click at [978, 446] on button "Download" at bounding box center [976, 450] width 52 height 19
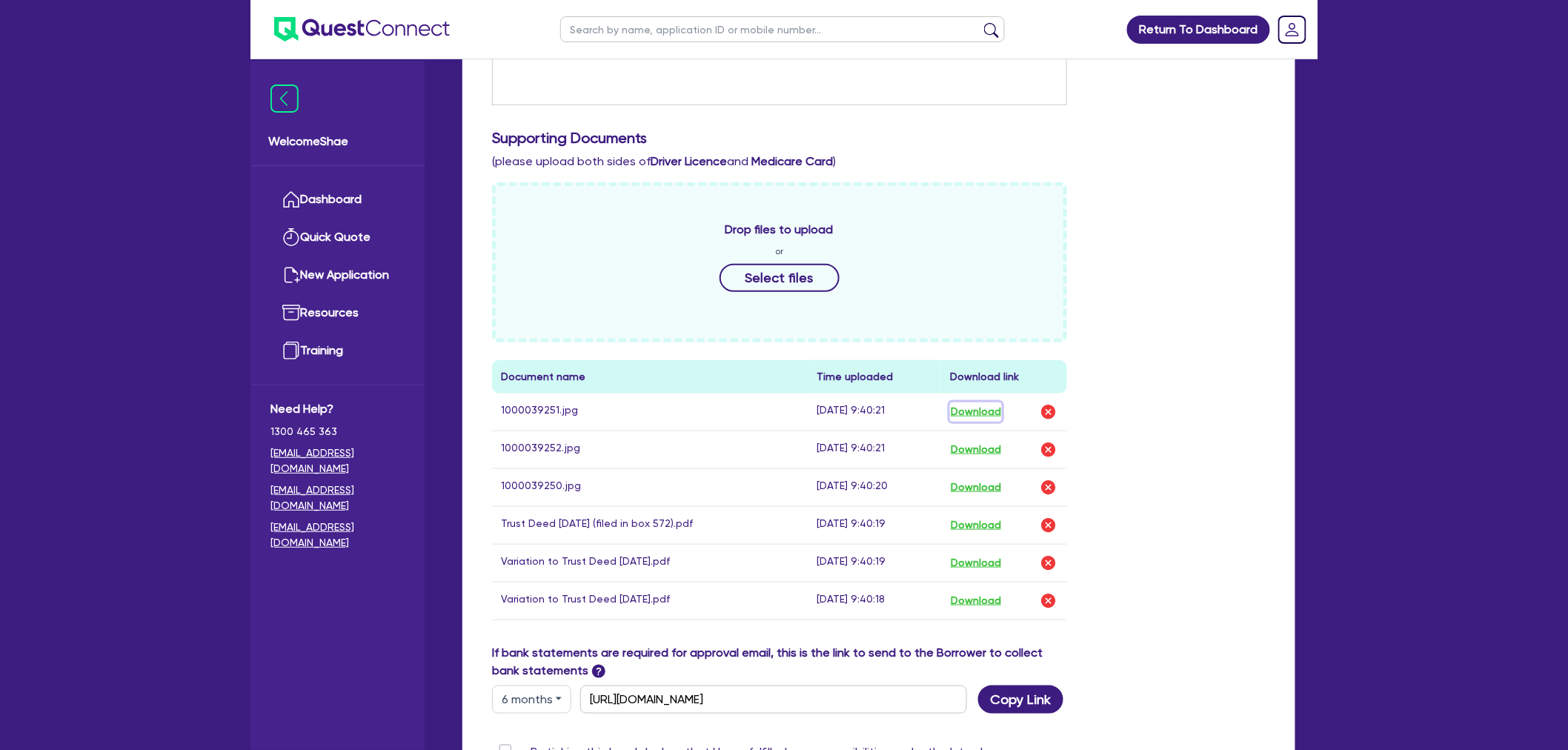
click at [975, 409] on button "Download" at bounding box center [976, 412] width 52 height 19
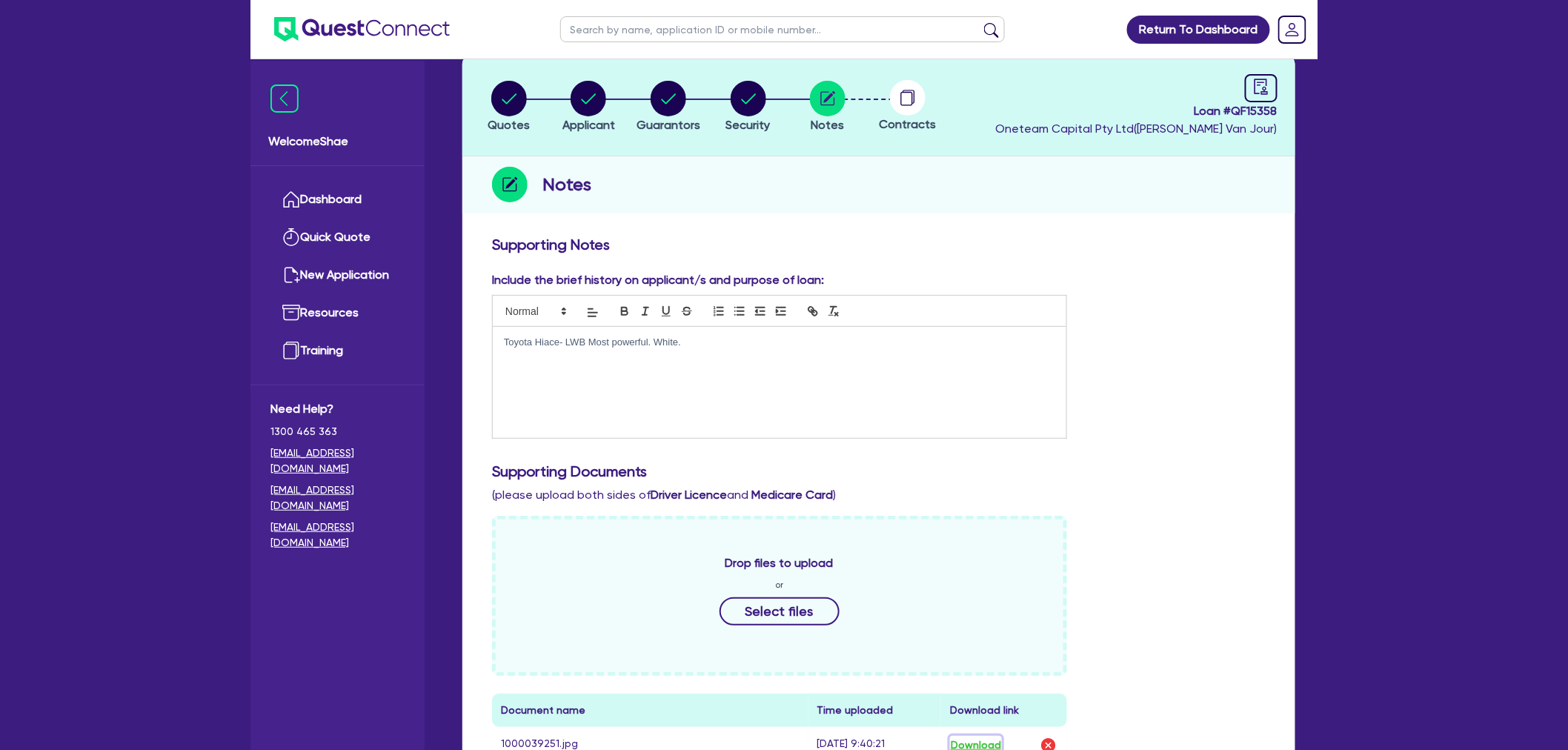
scroll to position [0, 0]
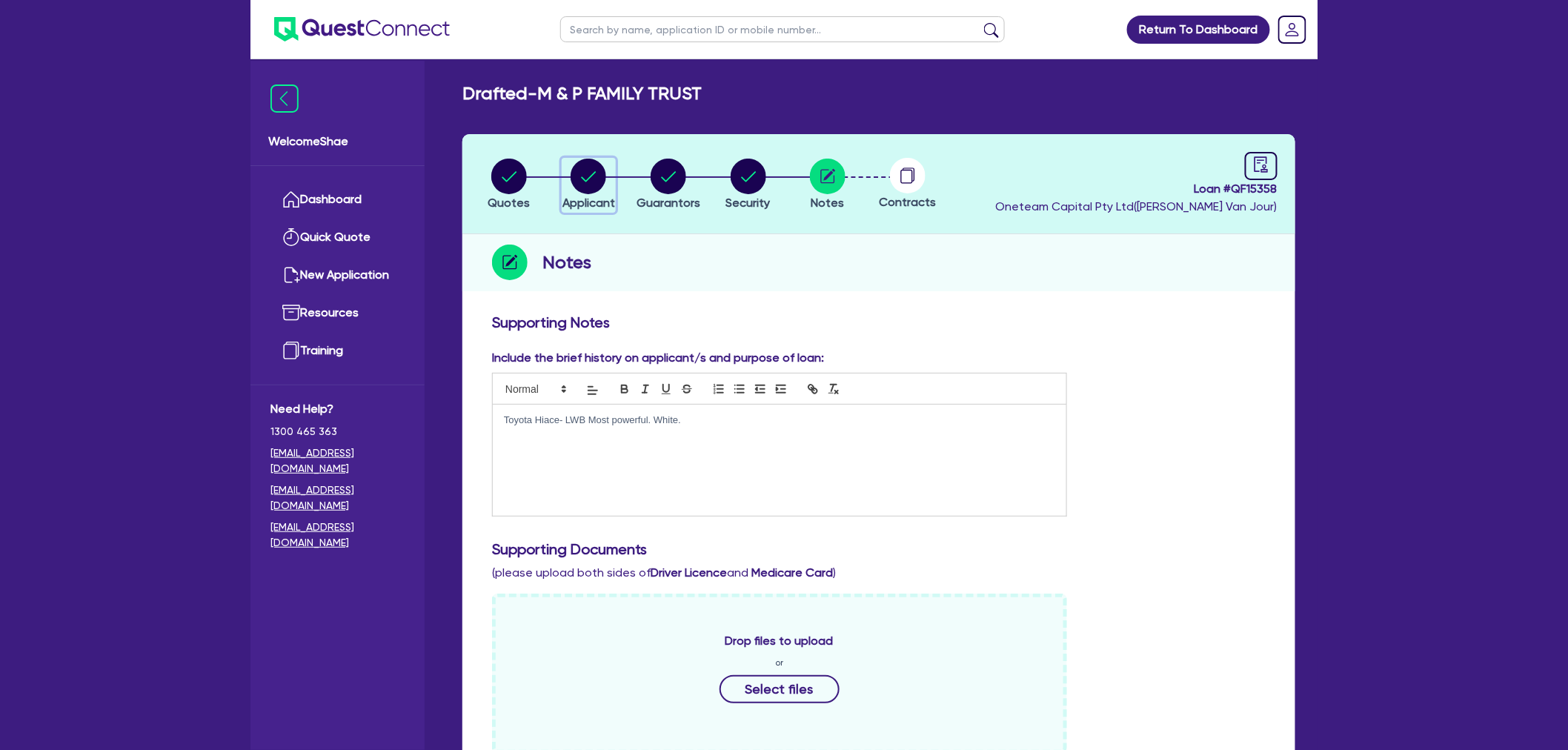
click at [598, 196] on span "Applicant" at bounding box center [589, 203] width 53 height 14
select select "TRUST"
select select "INDIVIDUAL"
select select "BUILDING_CONSTRUCTION"
select select "TRADES_SERVICES_BUSINESSES_GOVERNMENT"
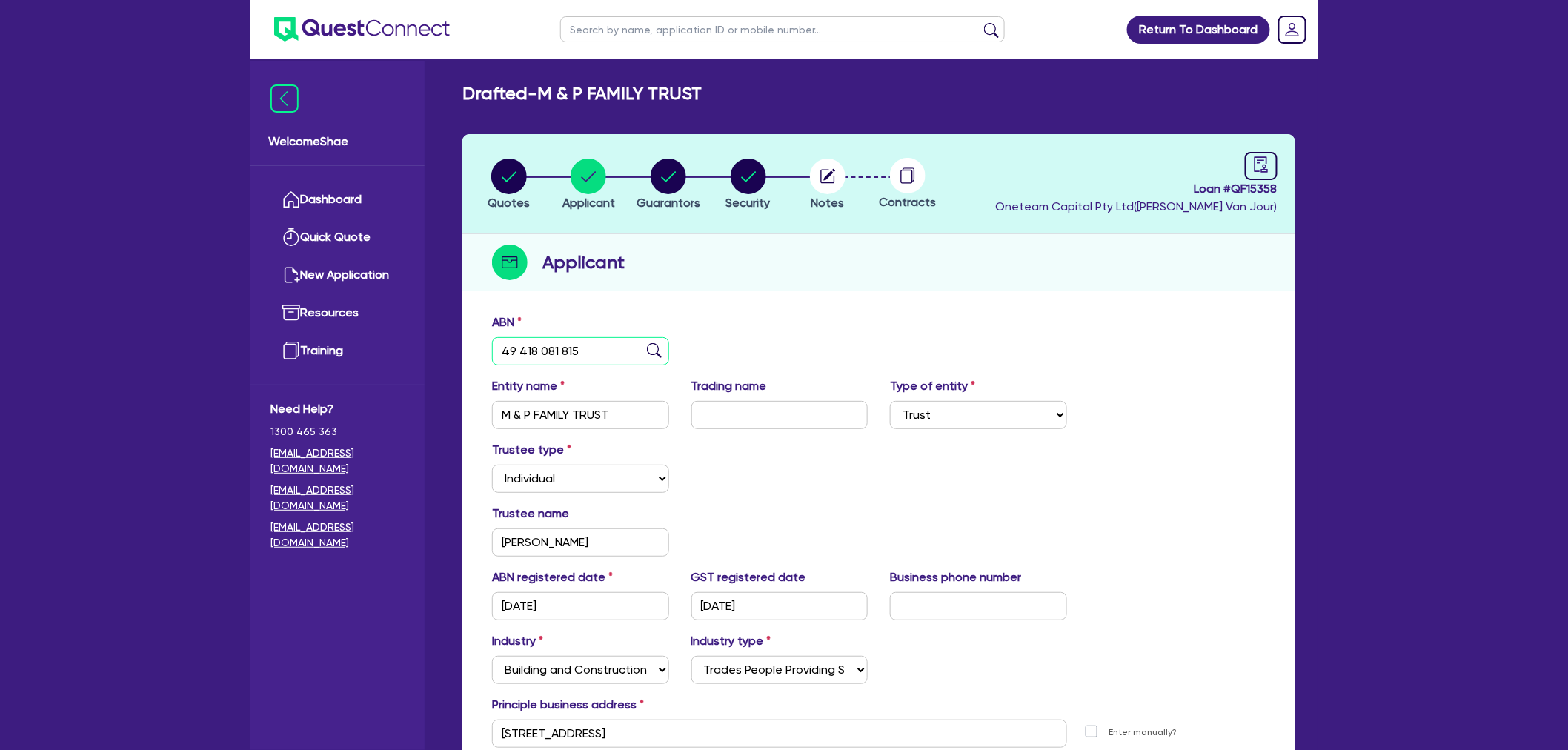
click at [521, 351] on input "49 418 081 815" at bounding box center [580, 352] width 177 height 28
click at [833, 185] on circle "button" at bounding box center [827, 177] width 36 height 36
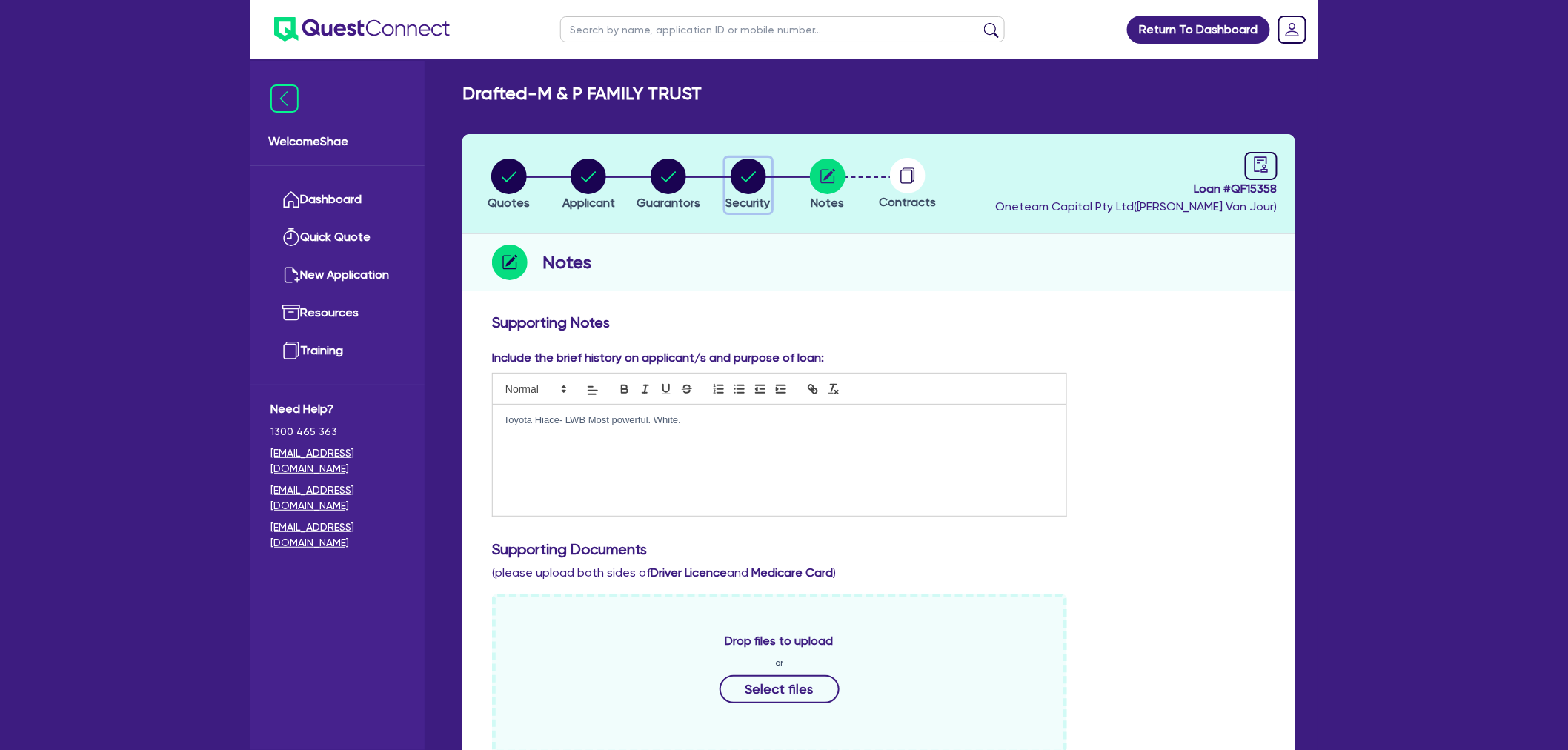
click at [741, 182] on circle "button" at bounding box center [748, 177] width 36 height 36
select select "CARS_AND_LIGHT_TRUCKS"
select select "PASSENGER_VEHICLES"
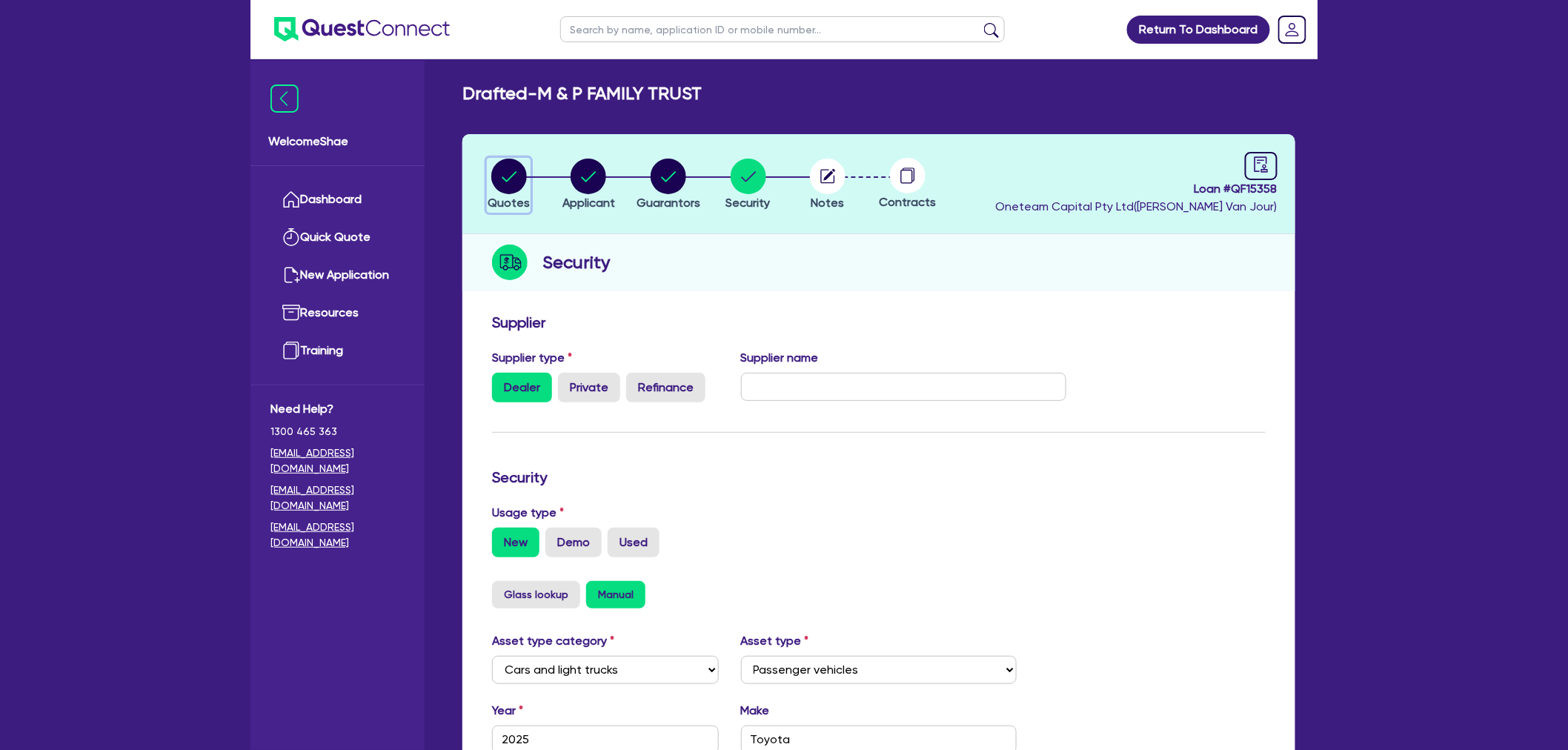
click at [520, 203] on span "Quotes" at bounding box center [509, 203] width 42 height 14
select select "Other"
select select "CARS_AND_LIGHT_TRUCKS"
select select "PASSENGER_VEHICLES"
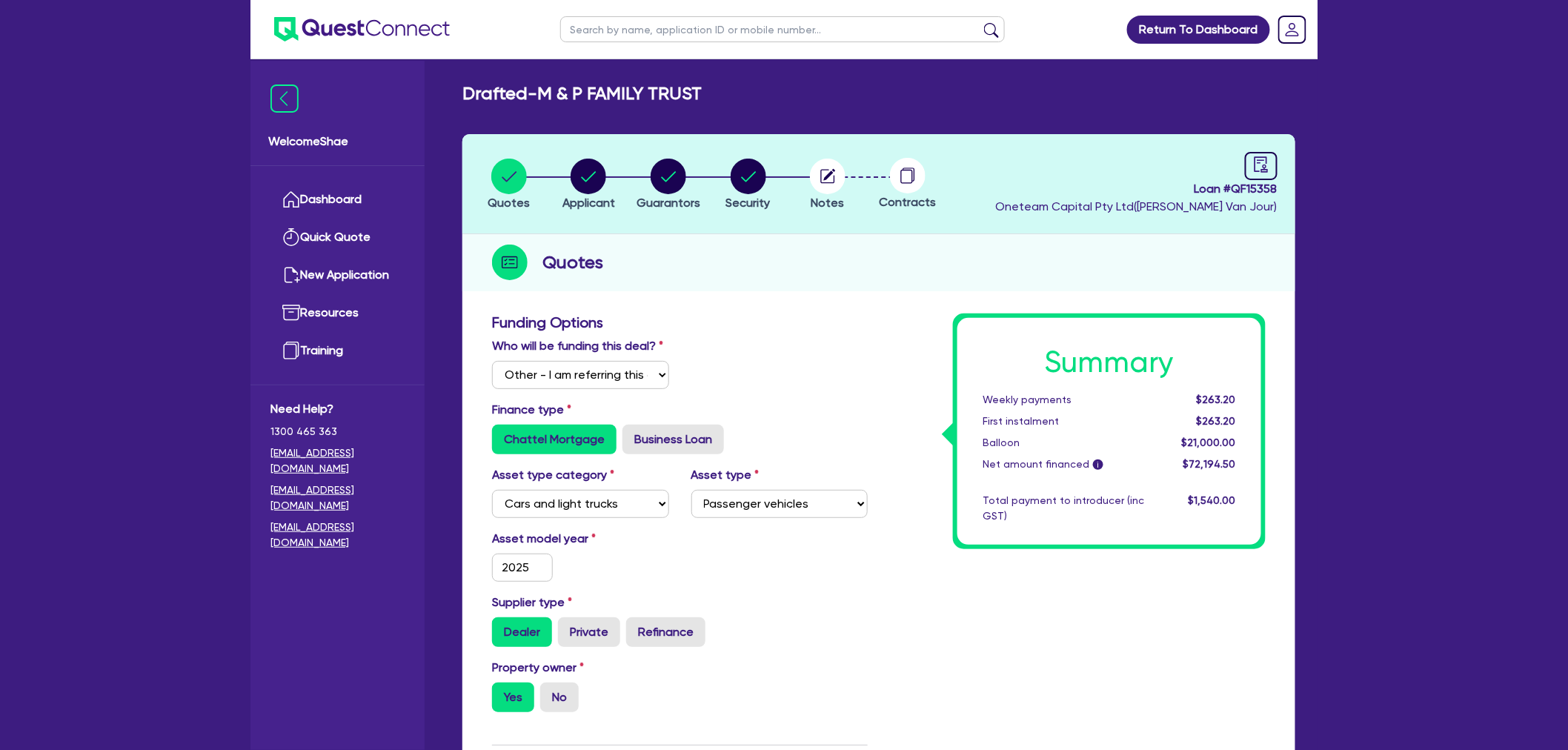
click at [1251, 188] on span "Loan # QF15358" at bounding box center [1136, 189] width 282 height 18
copy span "QF15358"
click at [605, 168] on icon "button" at bounding box center [589, 177] width 36 height 36
select select "TRUST"
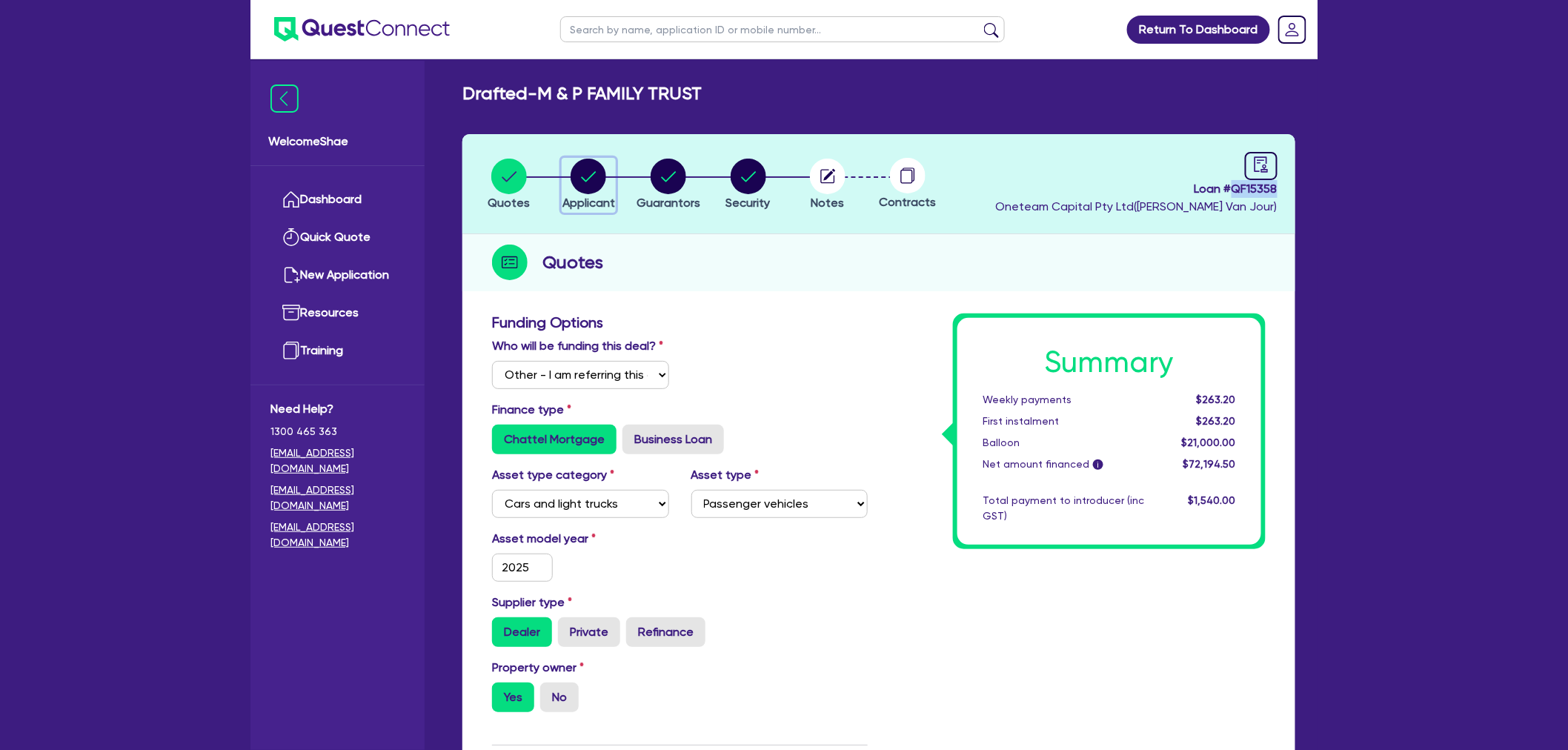
select select "INDIVIDUAL"
select select "BUILDING_CONSTRUCTION"
select select "TRADES_SERVICES_BUSINESSES_GOVERNMENT"
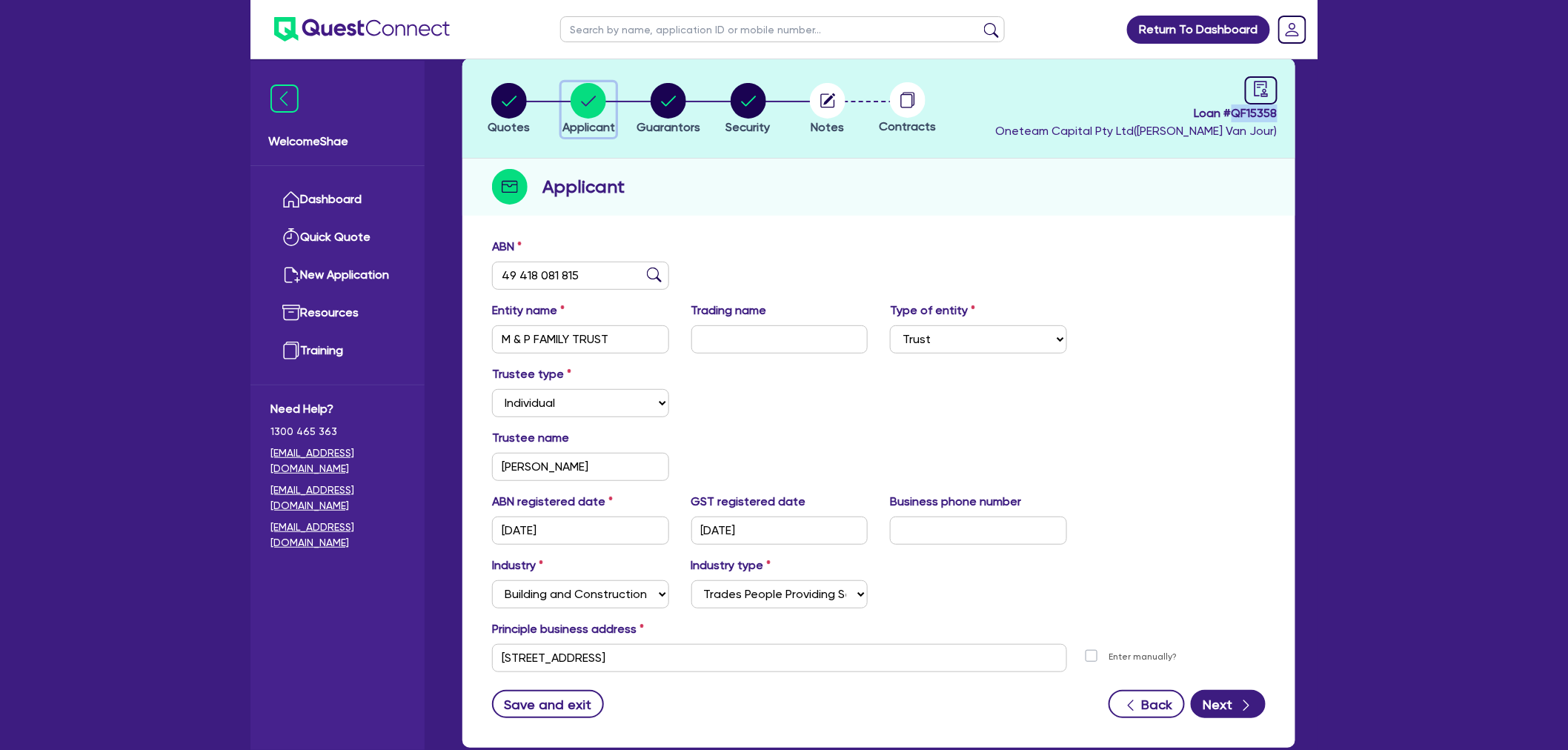
scroll to position [162, 0]
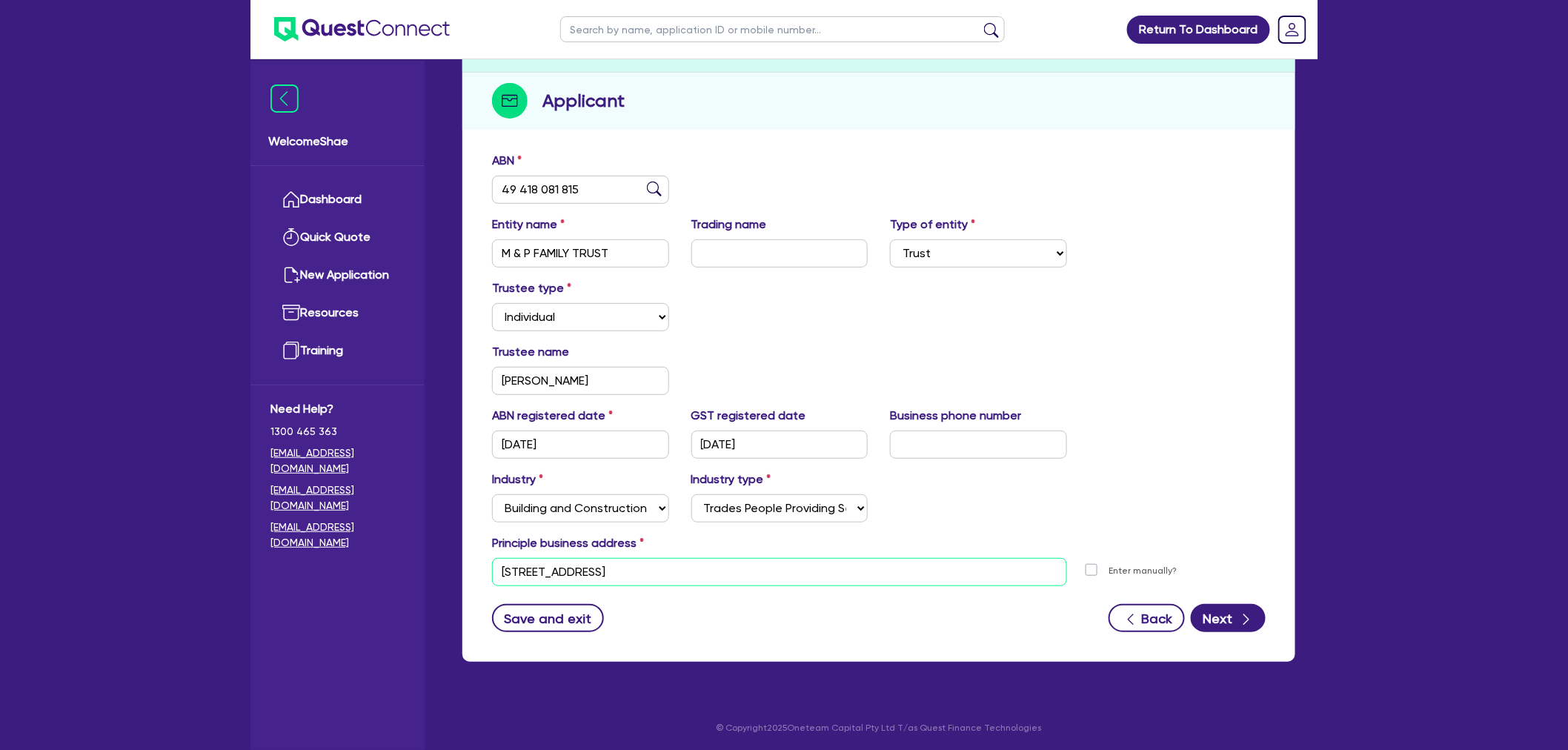
click at [618, 569] on input "[STREET_ADDRESS]" at bounding box center [780, 573] width 575 height 28
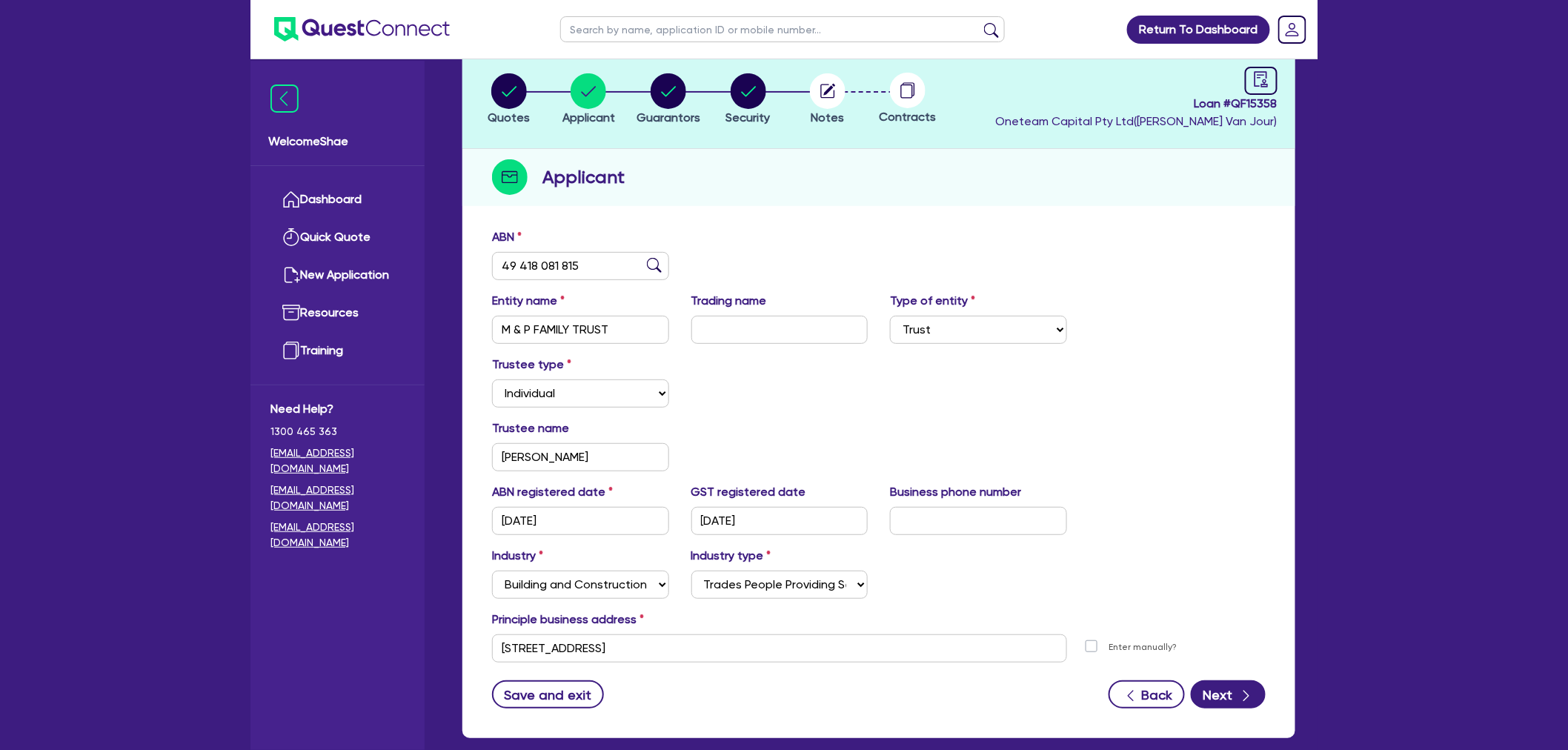
scroll to position [0, 0]
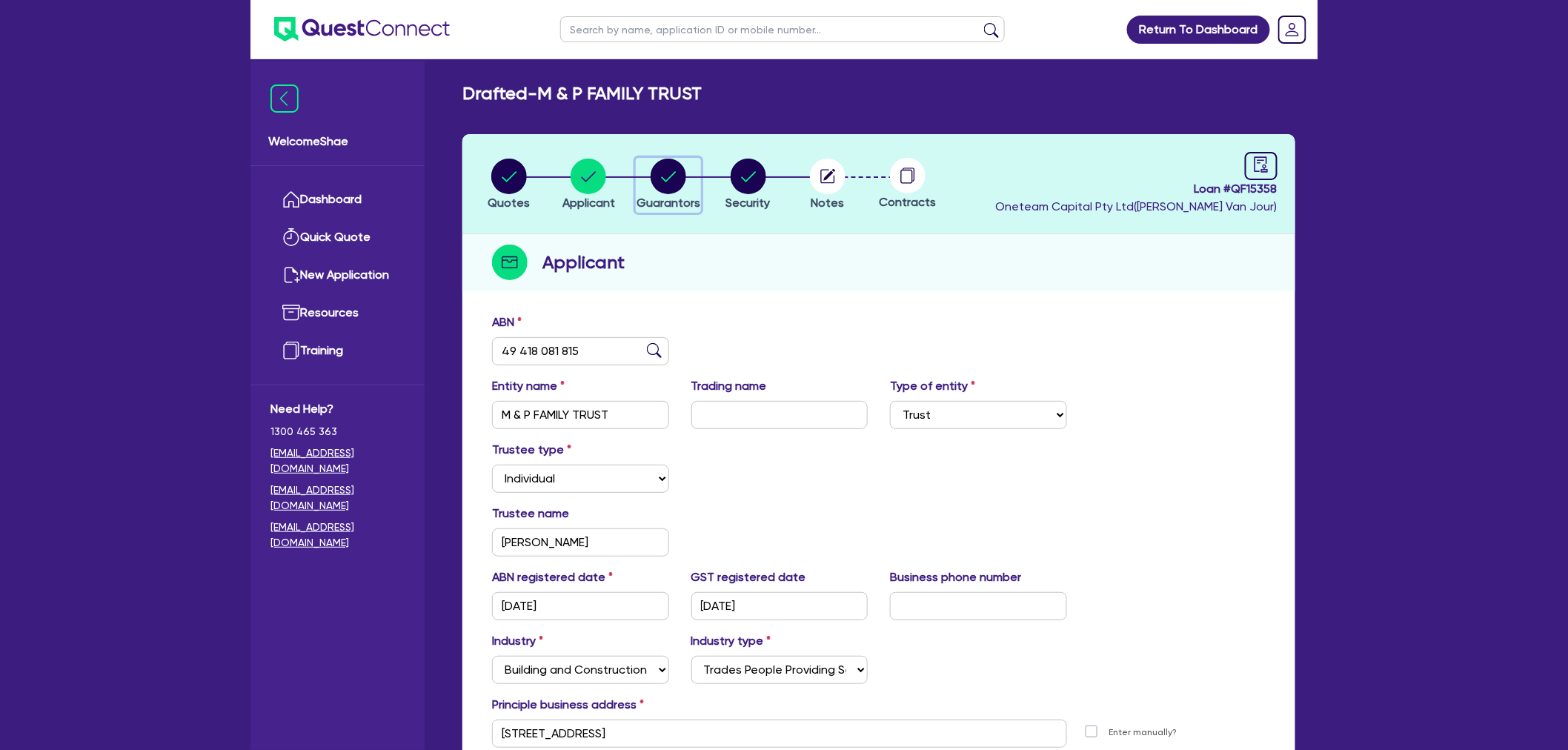
drag, startPoint x: 664, startPoint y: 189, endPoint x: 678, endPoint y: 214, distance: 28.7
click at [664, 189] on circle "button" at bounding box center [668, 177] width 36 height 36
select select "MR"
select select "VIC"
select select "SINGLE"
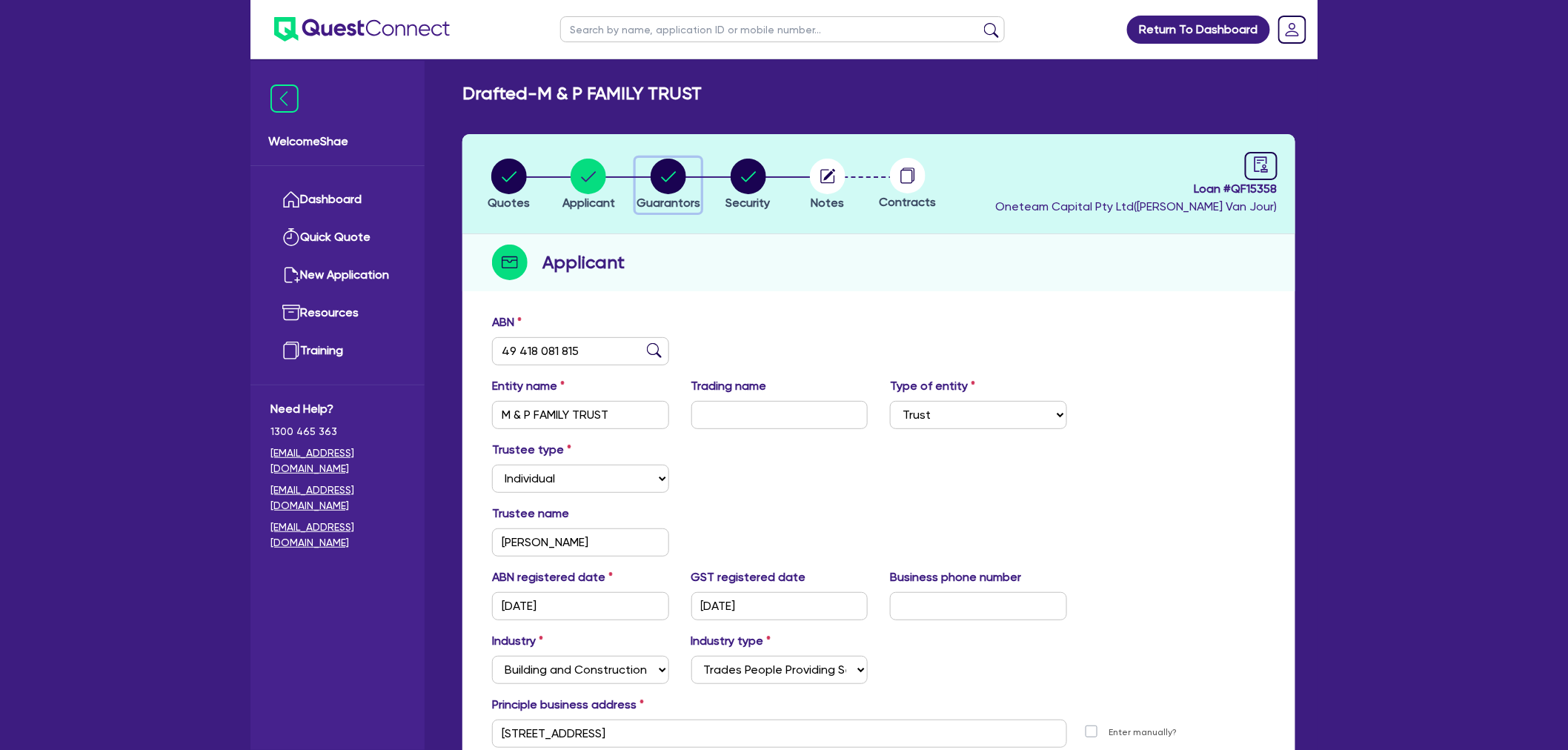
select select "PROPERTY"
select select "CASH"
select select "MORTGAGE"
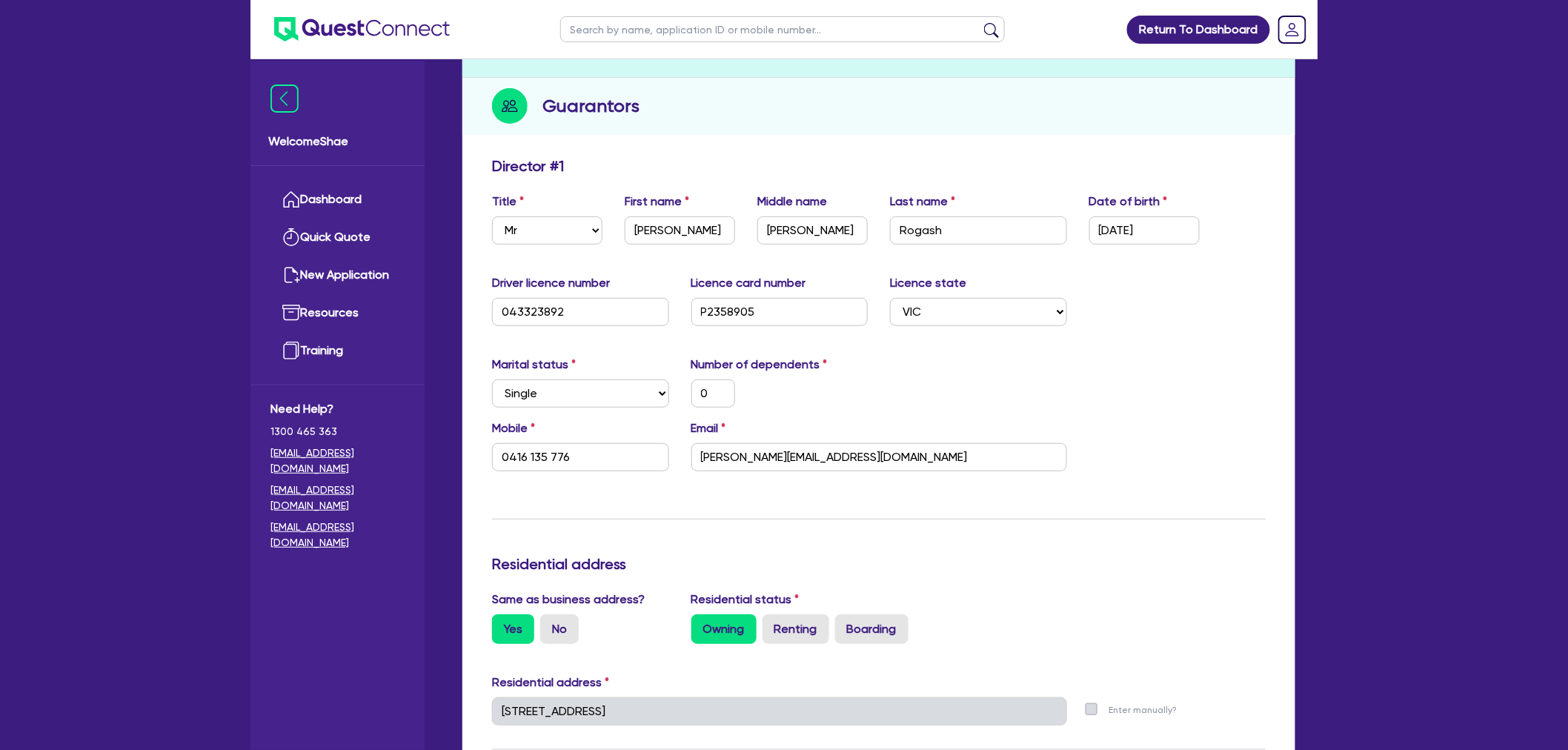
scroll to position [106, 0]
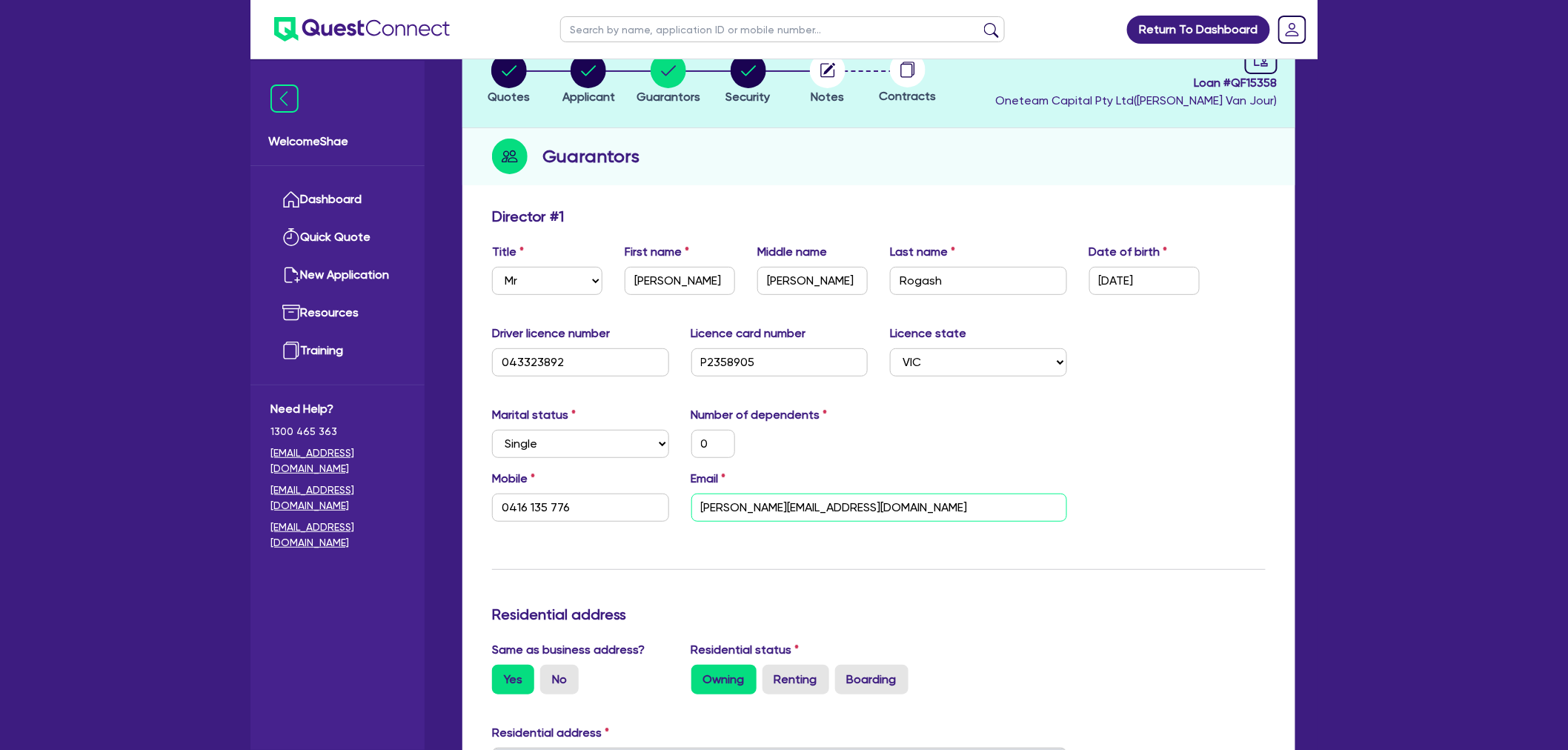
click at [761, 501] on input "[PERSON_NAME][EMAIL_ADDRESS][DOMAIN_NAME]" at bounding box center [879, 508] width 376 height 28
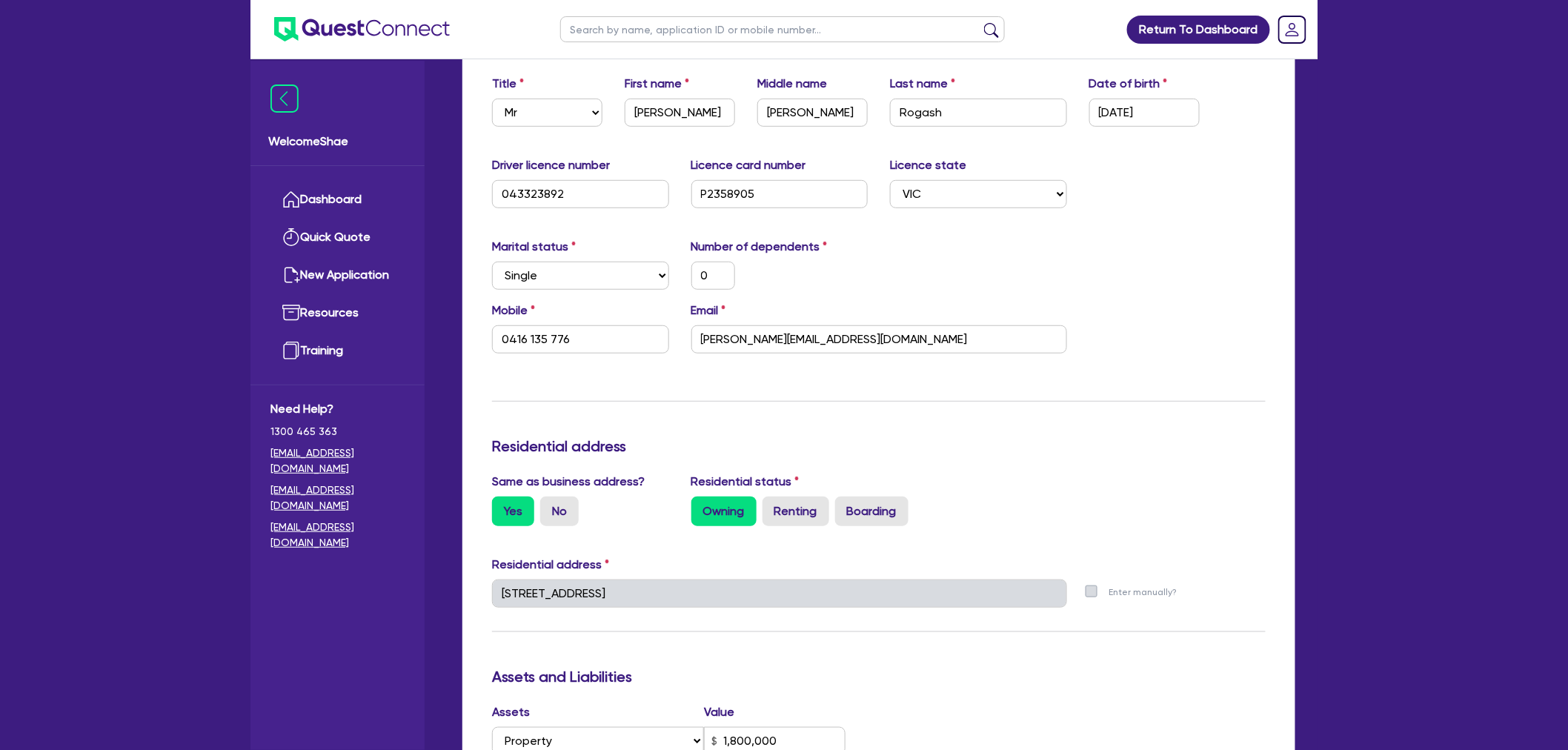
scroll to position [271, 0]
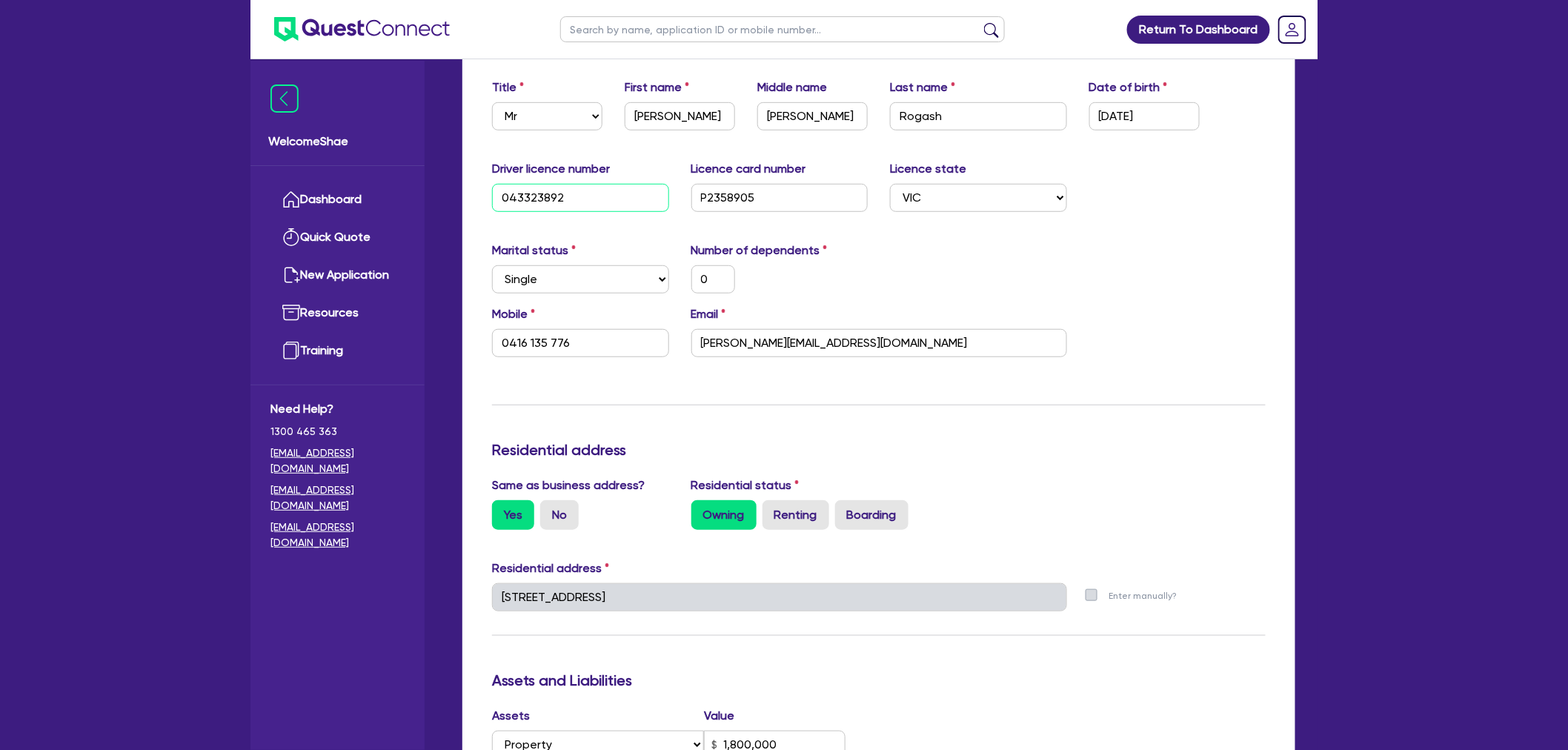
click at [522, 201] on input "043323892" at bounding box center [580, 198] width 177 height 28
click at [737, 196] on input "P2358905" at bounding box center [779, 198] width 177 height 28
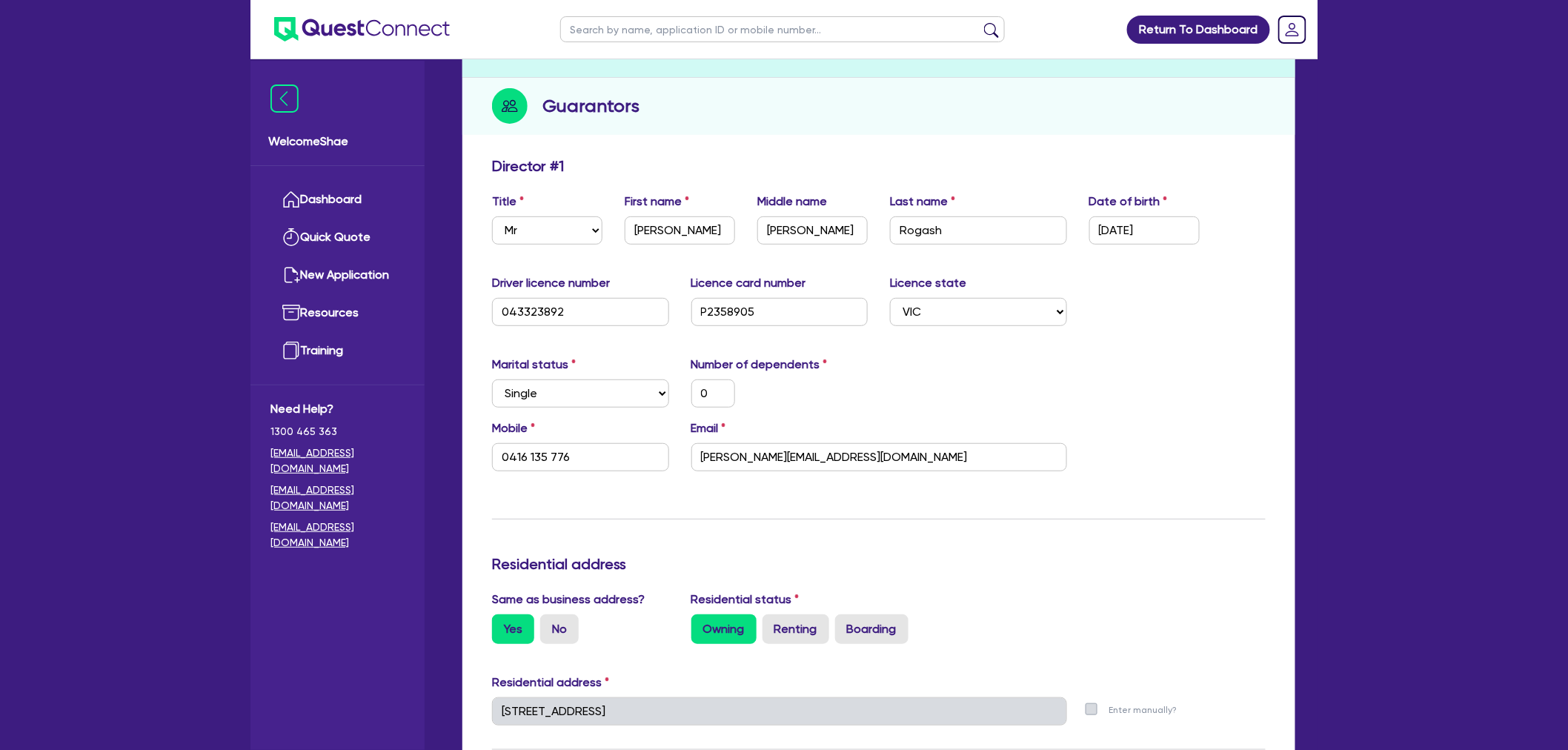
scroll to position [0, 0]
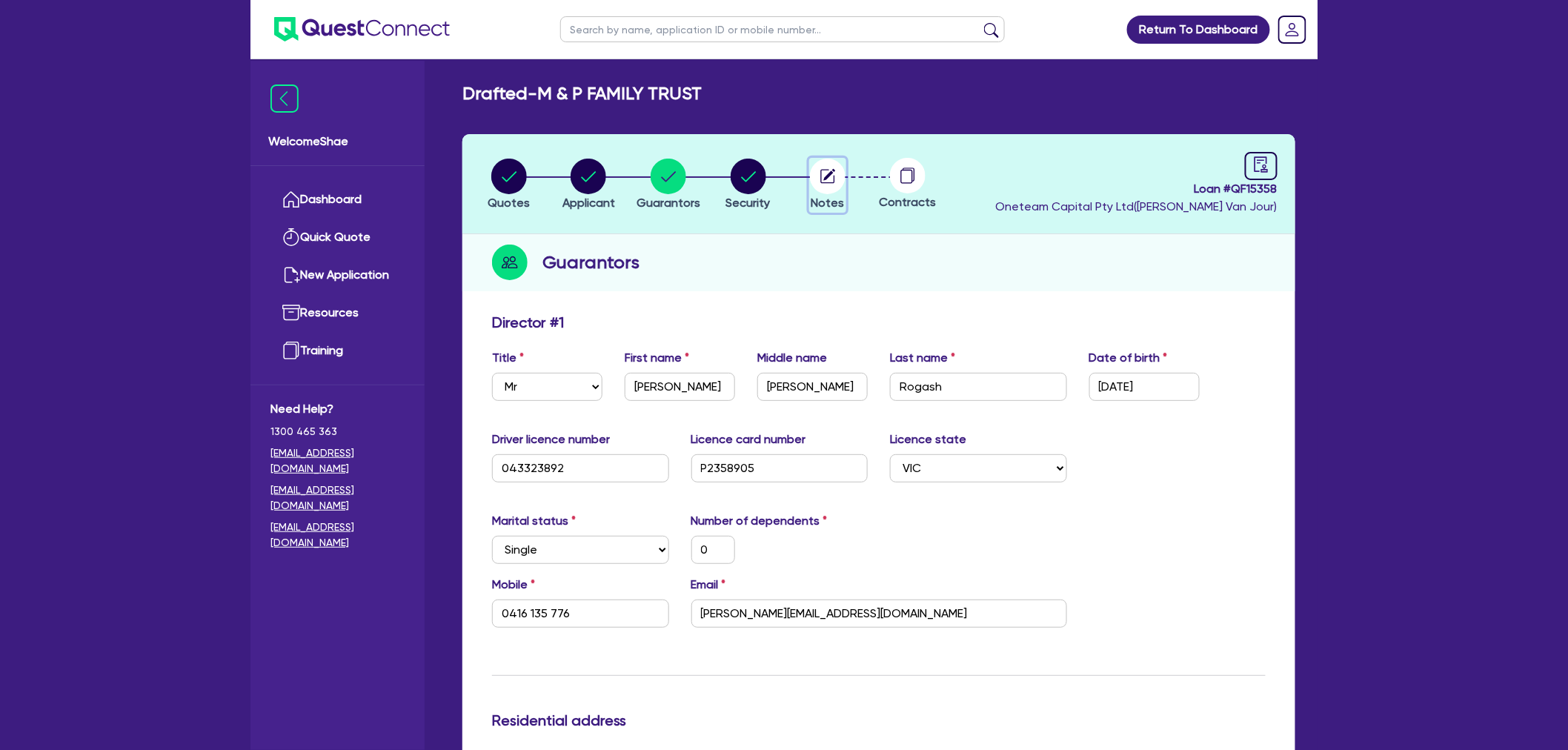
click at [843, 179] on circle "button" at bounding box center [827, 177] width 36 height 36
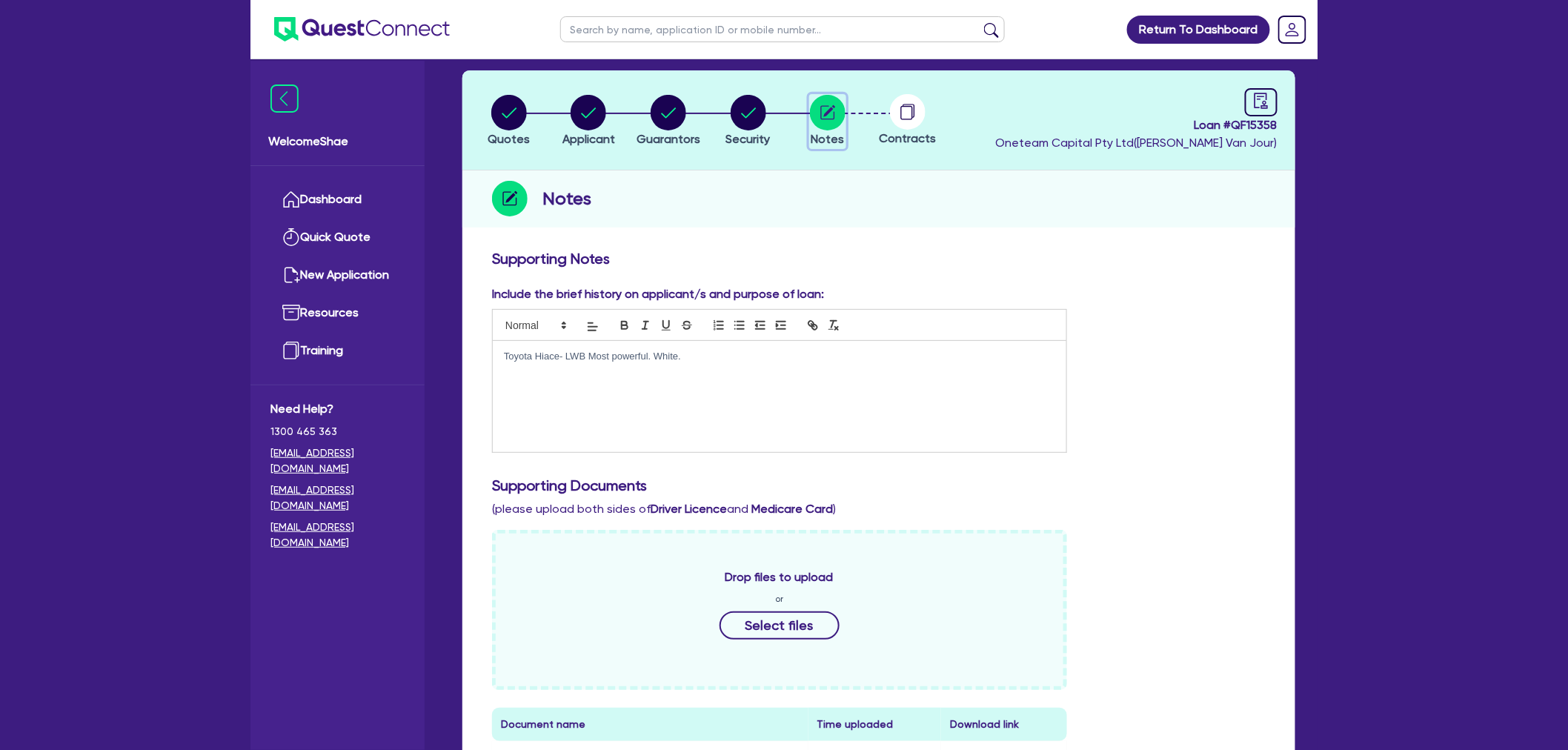
scroll to position [165, 0]
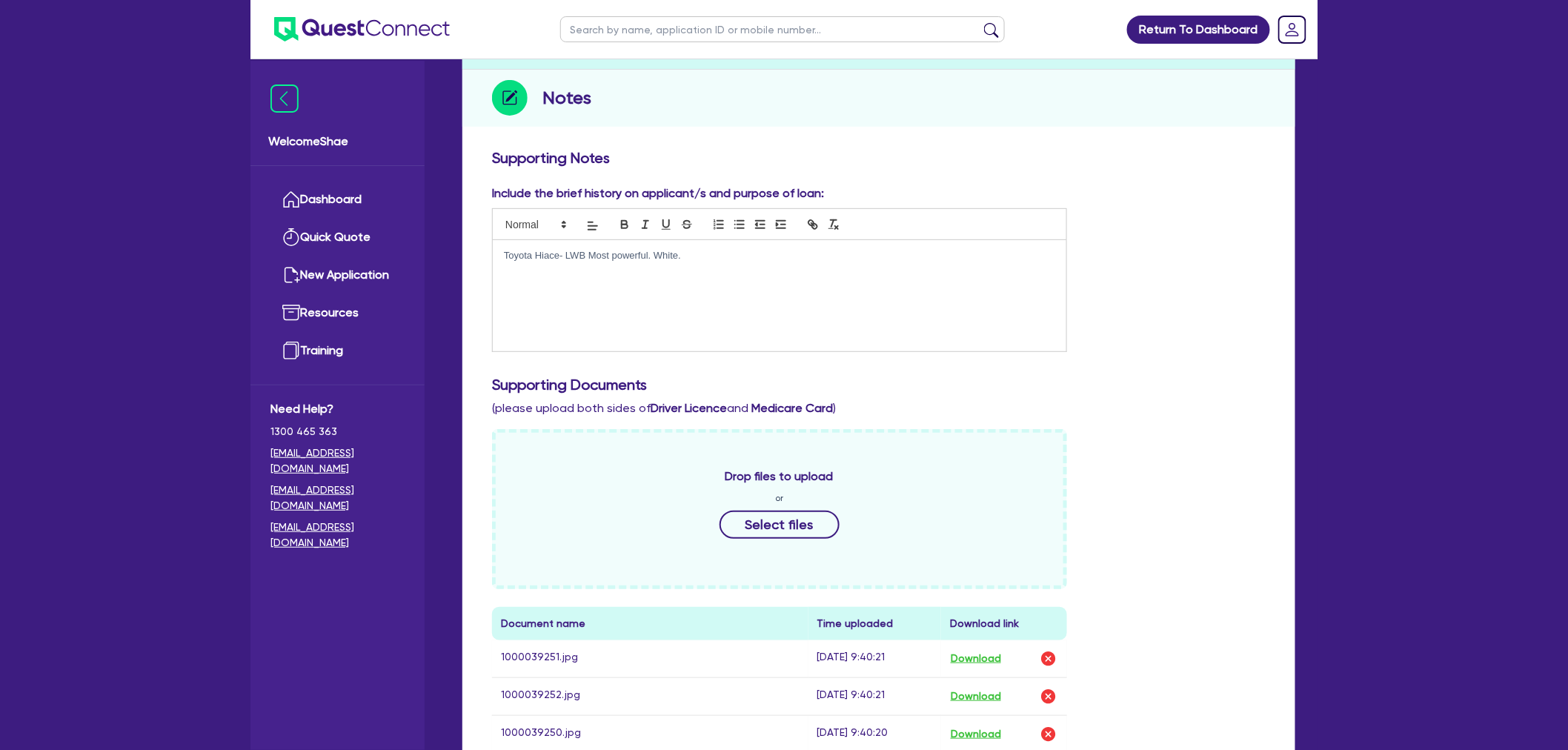
click at [774, 258] on p "Toyota Hiace- LWB Most powerful. White." at bounding box center [780, 256] width 552 height 13
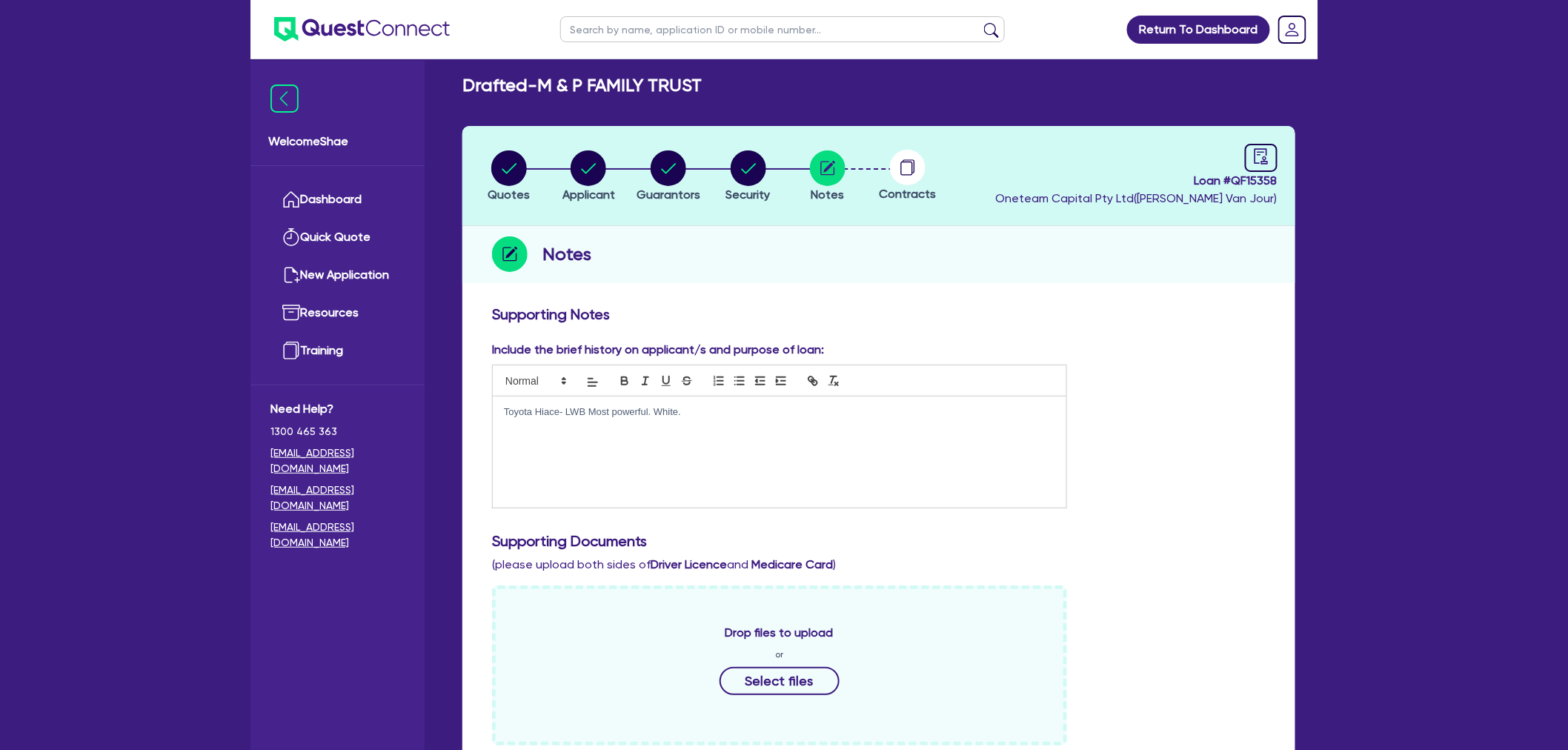
scroll to position [0, 0]
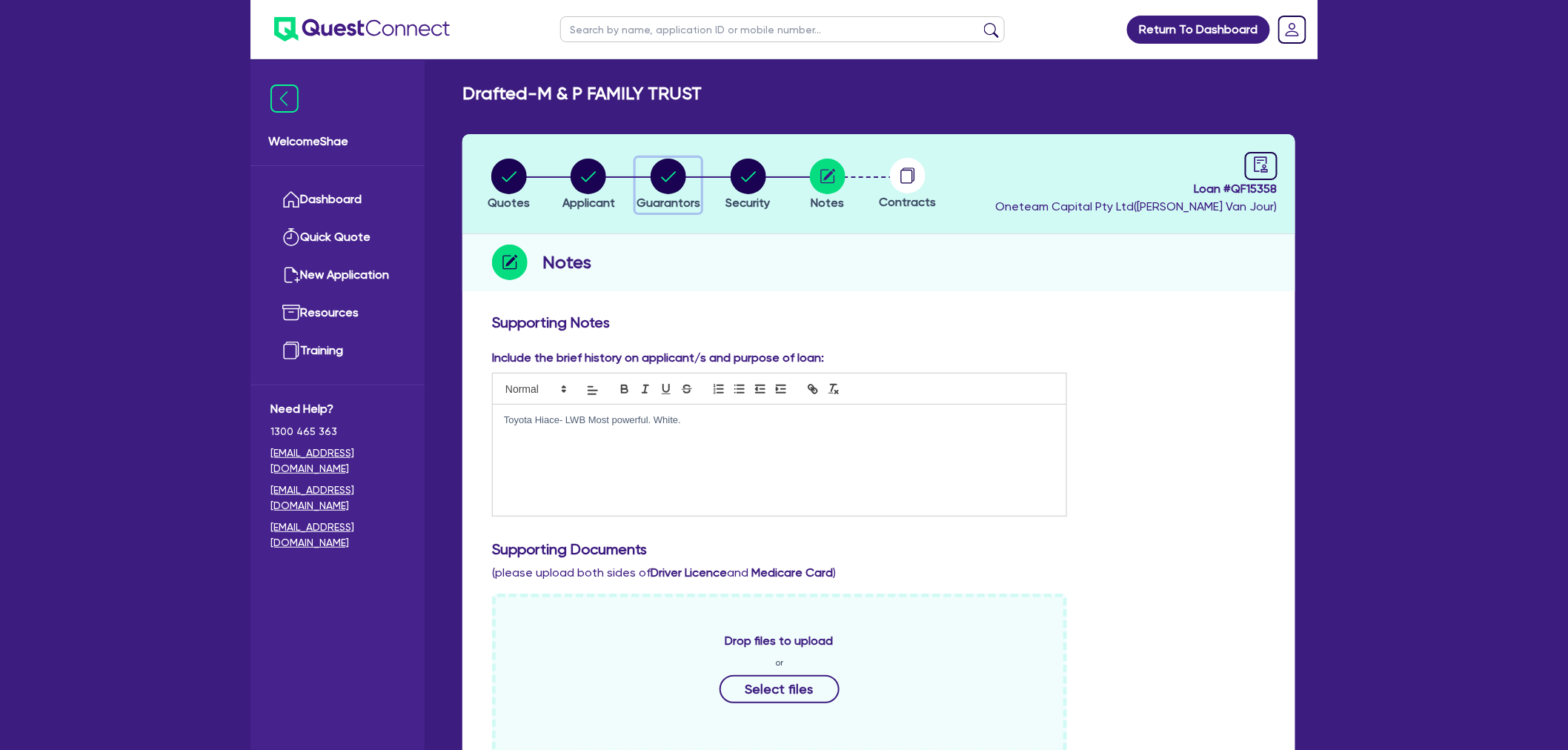
click at [678, 205] on span "Guarantors" at bounding box center [668, 203] width 64 height 14
select select "MR"
select select "VIC"
select select "SINGLE"
select select "PROPERTY"
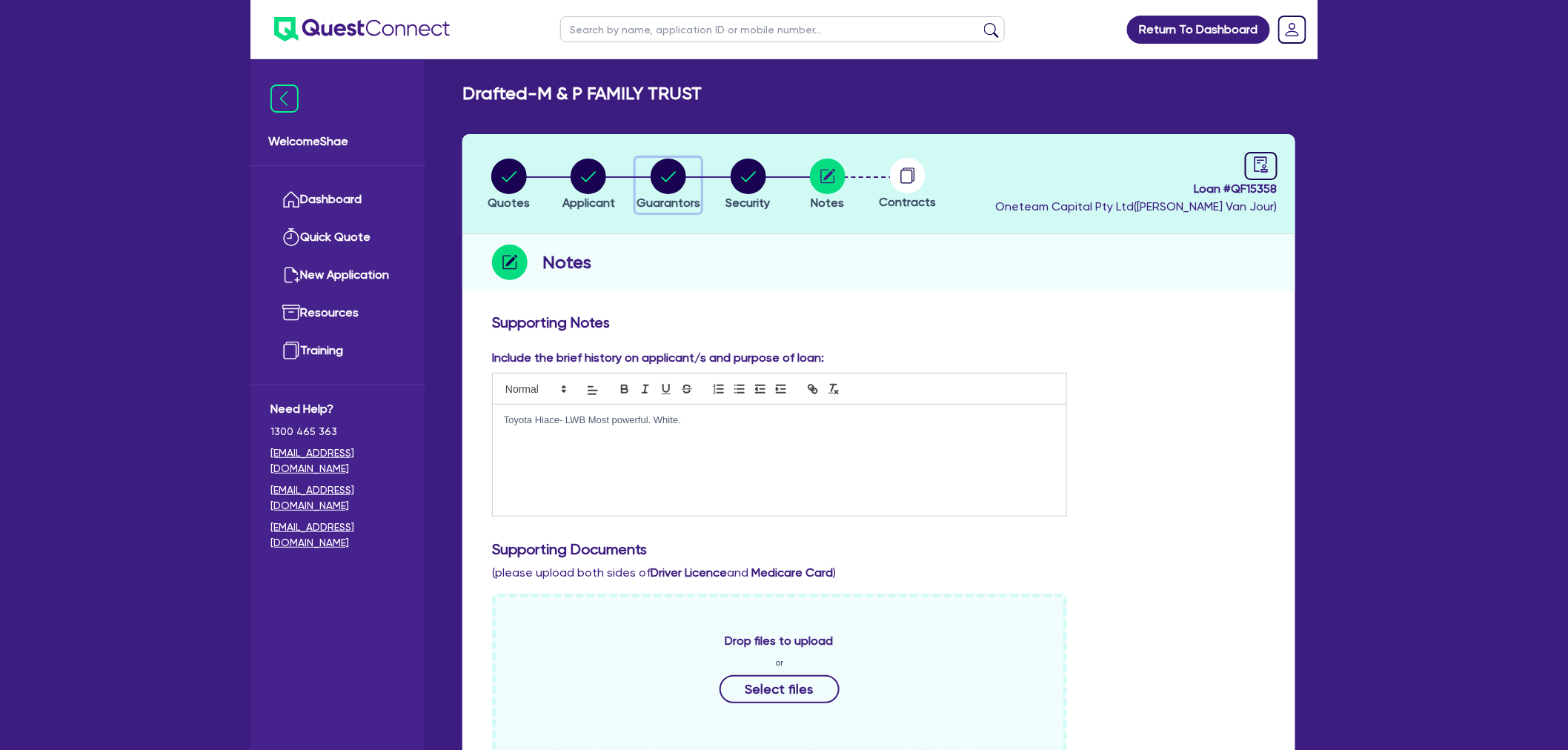
select select "CASH"
select select "MORTGAGE"
